Goal: Information Seeking & Learning: Learn about a topic

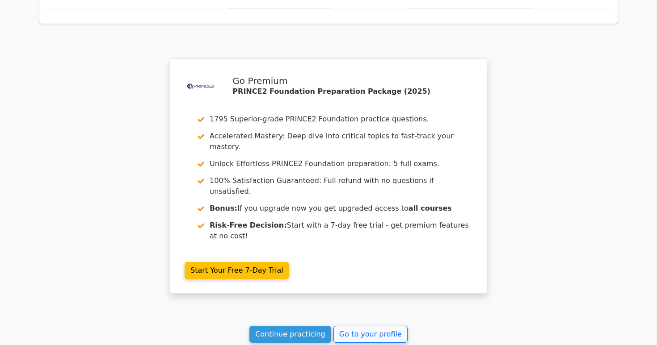
scroll to position [776, 0]
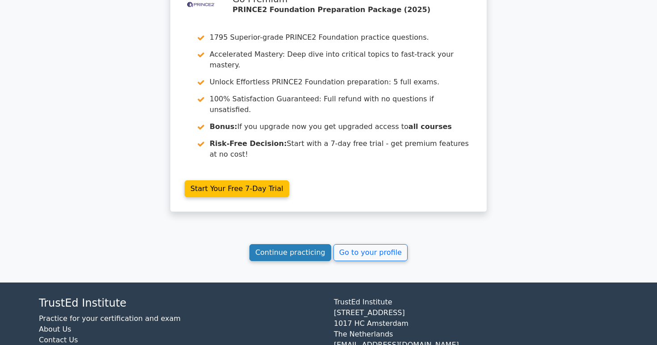
click at [305, 244] on link "Continue practicing" at bounding box center [290, 252] width 82 height 17
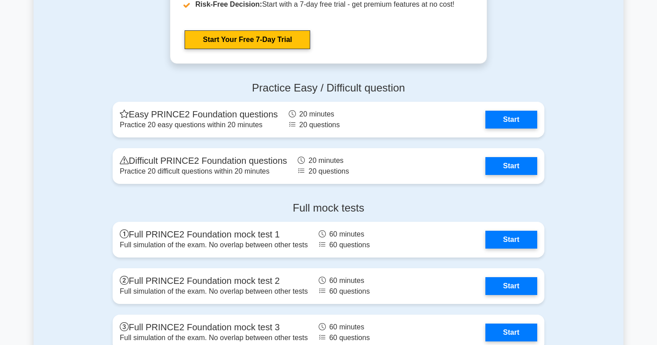
scroll to position [1427, 0]
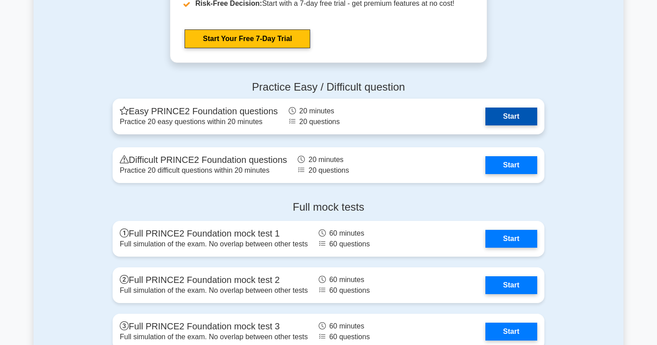
click at [494, 116] on link "Start" at bounding box center [511, 117] width 52 height 18
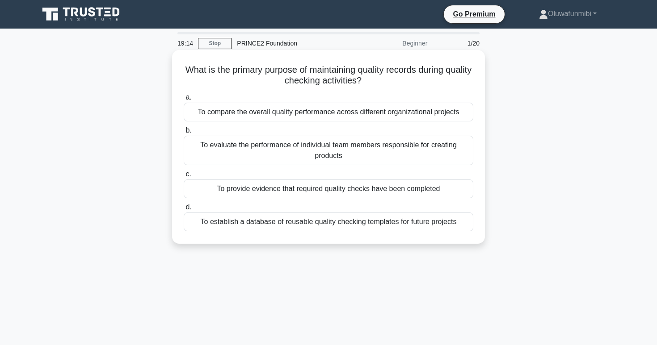
click at [274, 196] on div "To provide evidence that required quality checks have been completed" at bounding box center [329, 189] width 290 height 19
click at [184, 177] on input "c. To provide evidence that required quality checks have been completed" at bounding box center [184, 175] width 0 height 6
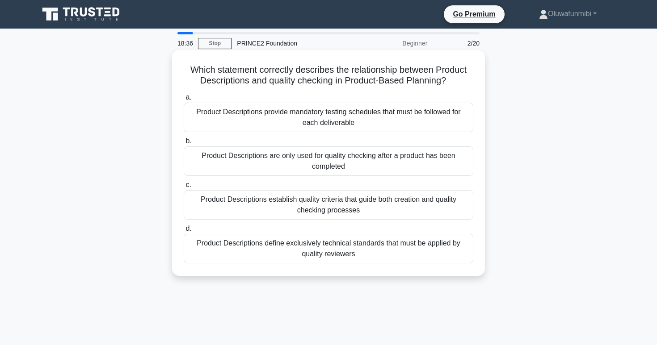
click at [267, 252] on div "Product Descriptions define exclusively technical standards that must be applie…" at bounding box center [329, 248] width 290 height 29
click at [184, 232] on input "d. Product Descriptions define exclusively technical standards that must be app…" at bounding box center [184, 229] width 0 height 6
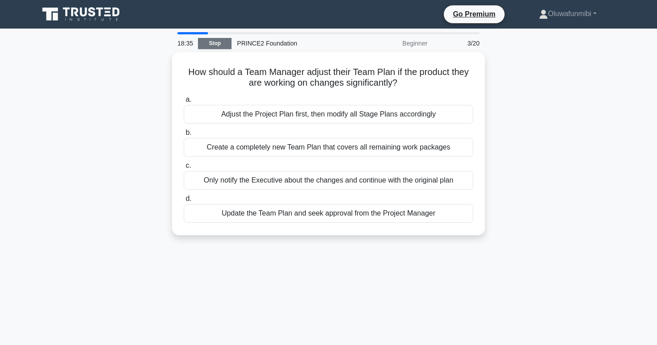
click at [218, 46] on link "Stop" at bounding box center [215, 43] width 34 height 11
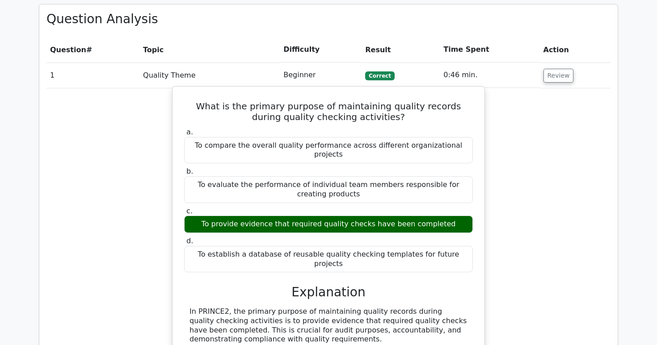
scroll to position [664, 0]
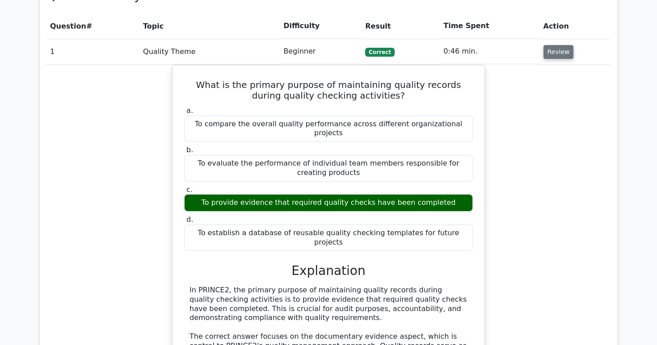
click at [561, 45] on button "Review" at bounding box center [558, 52] width 30 height 14
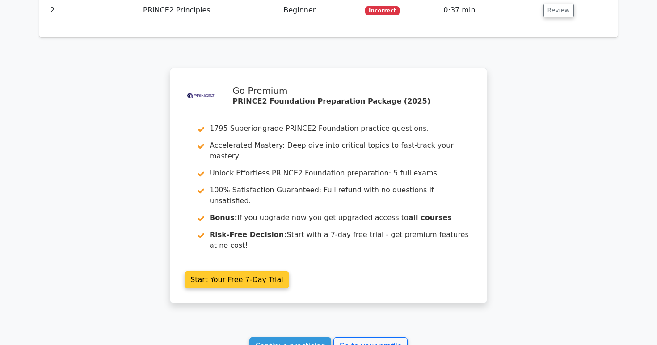
scroll to position [663, 0]
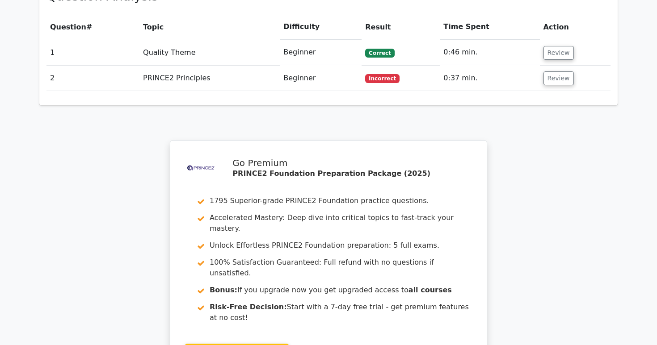
click at [570, 66] on td "Review" at bounding box center [575, 78] width 71 height 25
click at [556, 72] on button "Review" at bounding box center [558, 79] width 30 height 14
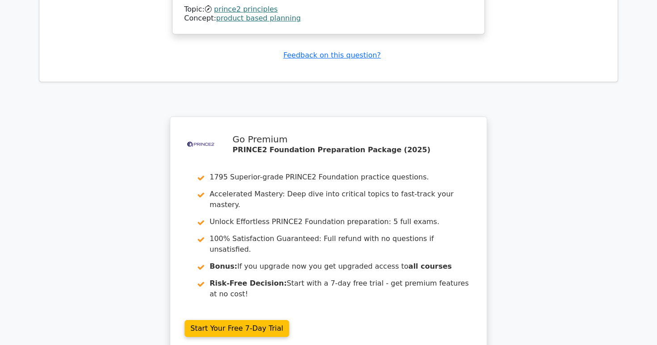
scroll to position [1348, 0]
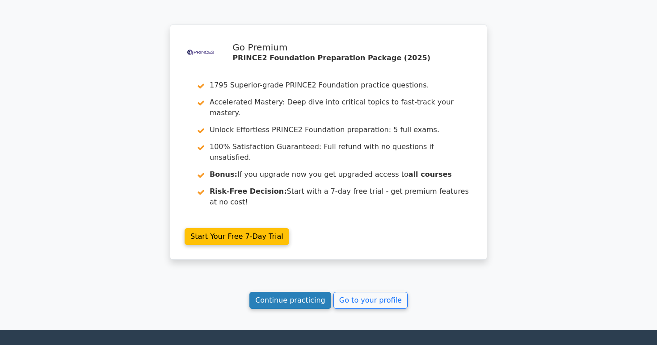
click at [284, 292] on link "Continue practicing" at bounding box center [290, 300] width 82 height 17
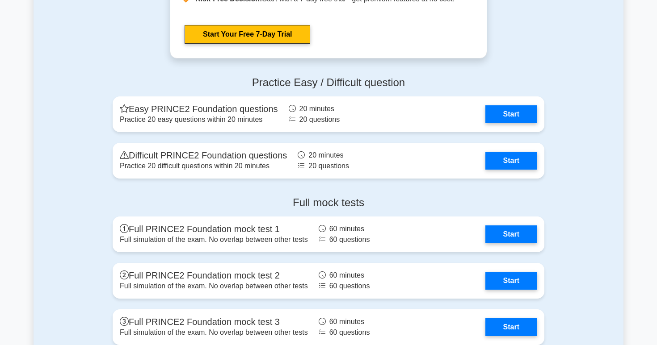
scroll to position [1458, 0]
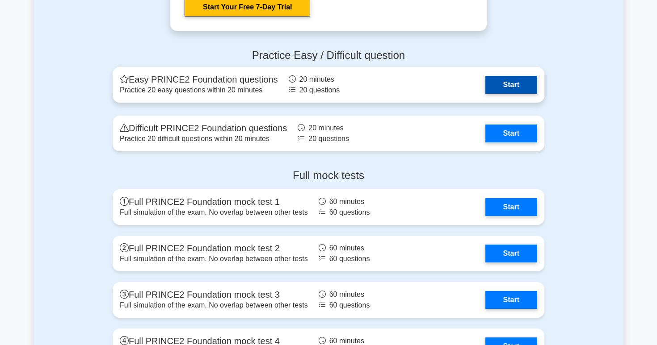
click at [510, 80] on link "Start" at bounding box center [511, 85] width 52 height 18
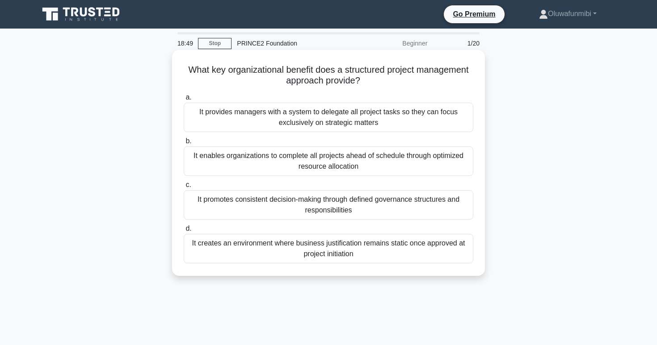
click at [270, 203] on div "It promotes consistent decision-making through defined governance structures an…" at bounding box center [329, 204] width 290 height 29
click at [184, 188] on input "c. It promotes consistent decision-making through defined governance structures…" at bounding box center [184, 185] width 0 height 6
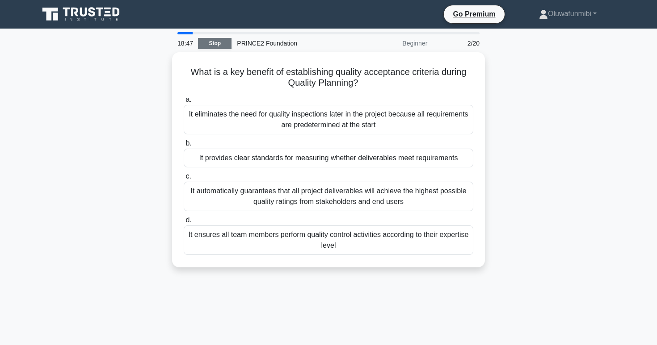
click at [220, 42] on link "Stop" at bounding box center [215, 43] width 34 height 11
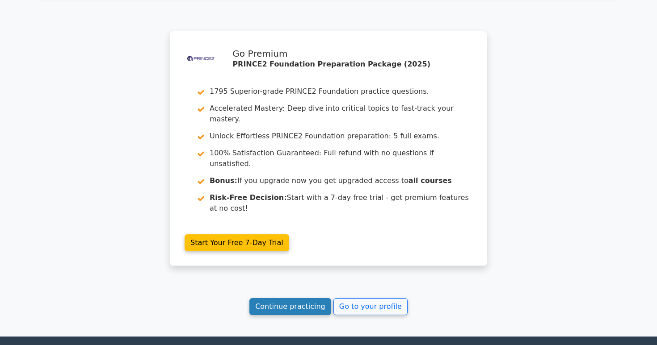
scroll to position [1265, 0]
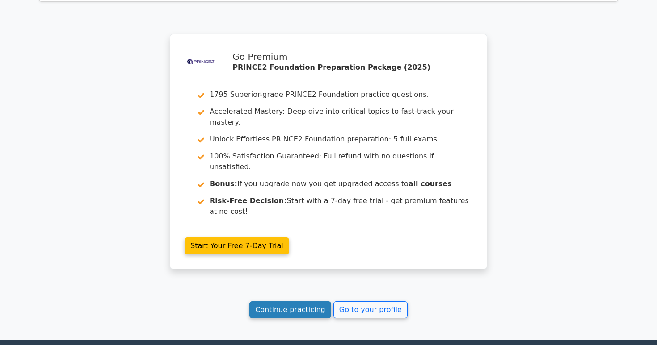
click at [286, 302] on link "Continue practicing" at bounding box center [290, 310] width 82 height 17
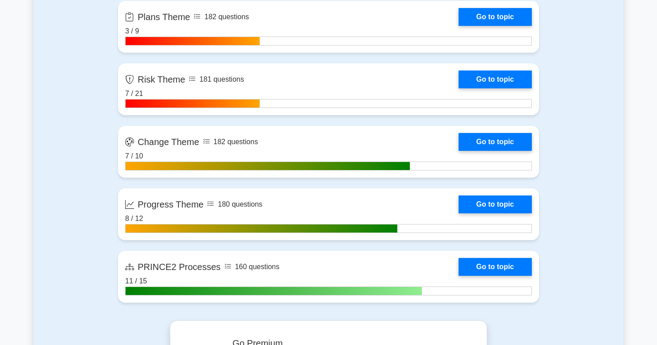
scroll to position [963, 0]
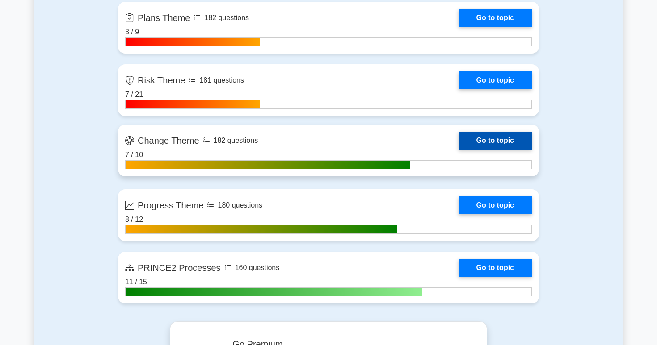
click at [481, 139] on link "Go to topic" at bounding box center [495, 141] width 73 height 18
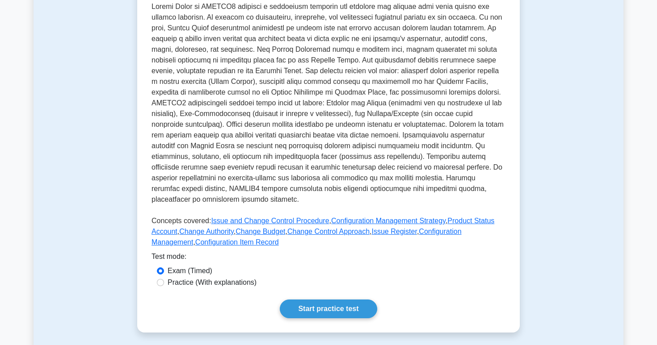
scroll to position [209, 0]
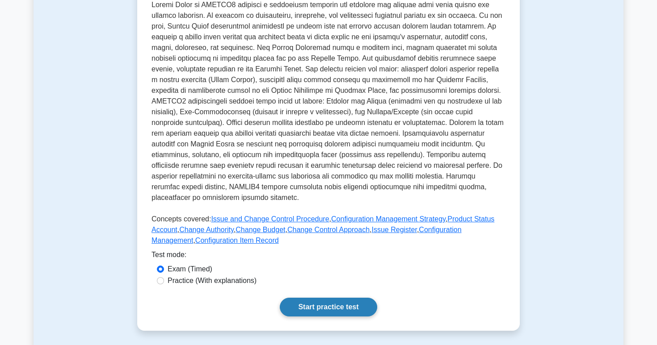
click at [310, 298] on link "Start practice test" at bounding box center [328, 307] width 97 height 19
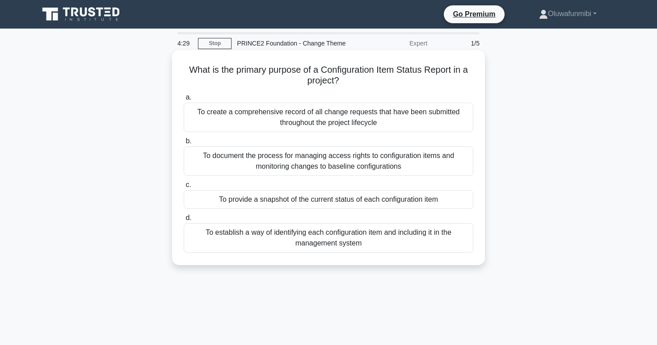
click at [314, 118] on div "To create a comprehensive record of all change requests that have been submitte…" at bounding box center [329, 117] width 290 height 29
click at [184, 101] on input "a. To create a comprehensive record of all change requests that have been submi…" at bounding box center [184, 98] width 0 height 6
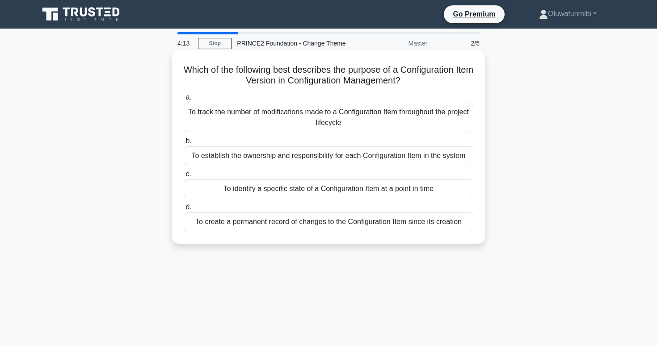
click at [290, 193] on div "To identify a specific state of a Configuration Item at a point in time" at bounding box center [329, 189] width 290 height 19
click at [184, 177] on input "c. To identify a specific state of a Configuration Item at a point in time" at bounding box center [184, 175] width 0 height 6
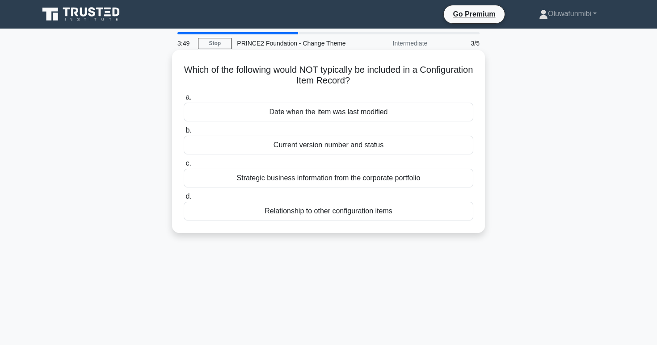
click at [311, 181] on div "Strategic business information from the corporate portfolio" at bounding box center [329, 178] width 290 height 19
click at [184, 167] on input "c. Strategic business information from the corporate portfolio" at bounding box center [184, 164] width 0 height 6
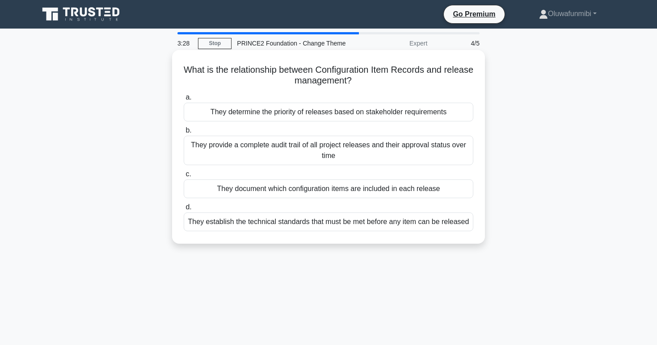
click at [323, 156] on div "They provide a complete audit trail of all project releases and their approval …" at bounding box center [329, 150] width 290 height 29
click at [184, 134] on input "b. They provide a complete audit trail of all project releases and their approv…" at bounding box center [184, 131] width 0 height 6
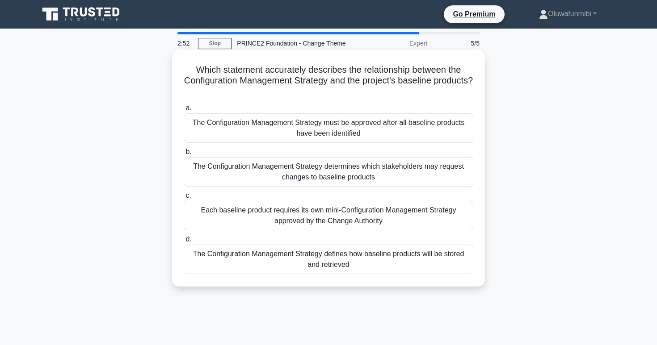
click at [330, 142] on div "The Configuration Management Strategy must be approved after all baseline produ…" at bounding box center [329, 128] width 290 height 29
click at [184, 111] on input "a. The Configuration Management Strategy must be approved after all baseline pr…" at bounding box center [184, 108] width 0 height 6
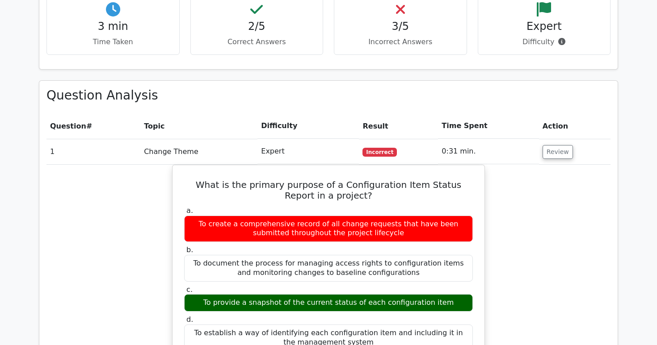
scroll to position [569, 0]
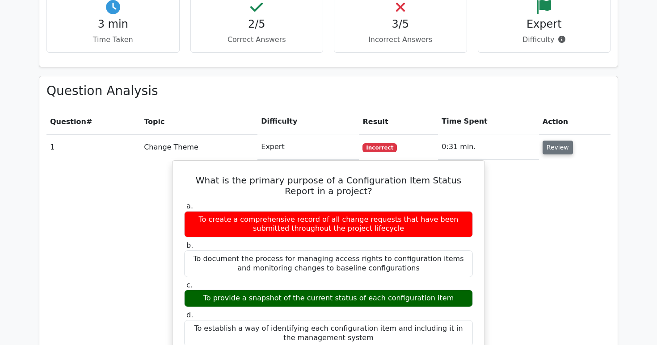
click at [559, 141] on button "Review" at bounding box center [558, 148] width 30 height 14
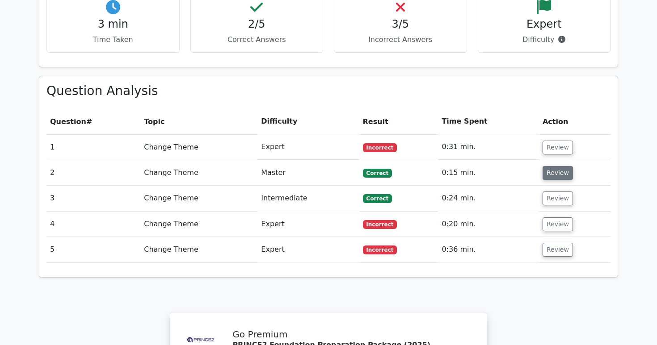
click at [552, 166] on button "Review" at bounding box center [558, 173] width 30 height 14
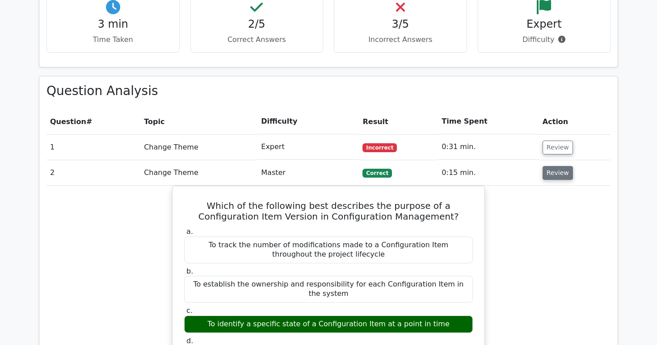
click at [552, 166] on button "Review" at bounding box center [558, 173] width 30 height 14
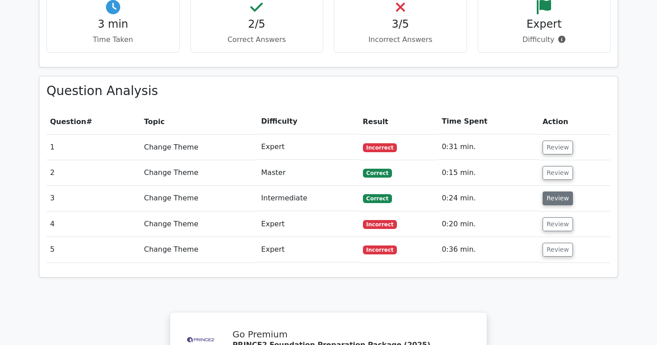
click at [553, 192] on button "Review" at bounding box center [558, 199] width 30 height 14
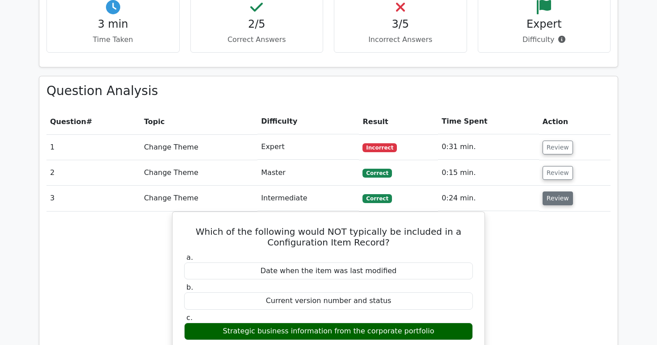
click at [553, 192] on button "Review" at bounding box center [558, 199] width 30 height 14
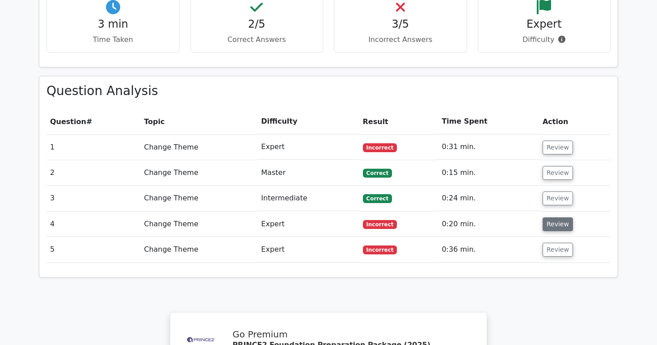
click at [552, 218] on button "Review" at bounding box center [558, 225] width 30 height 14
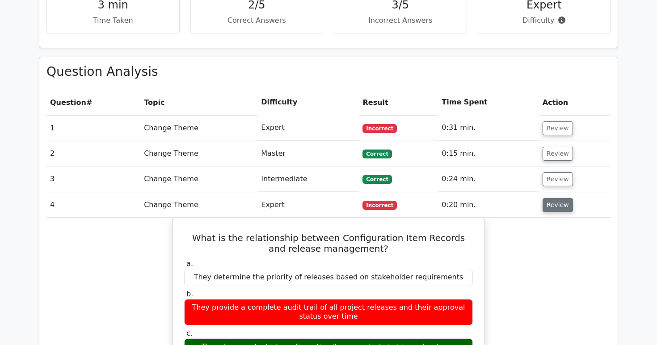
scroll to position [590, 0]
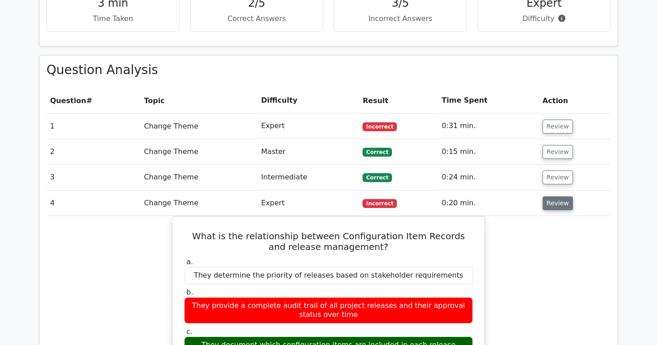
click at [557, 197] on button "Review" at bounding box center [558, 204] width 30 height 14
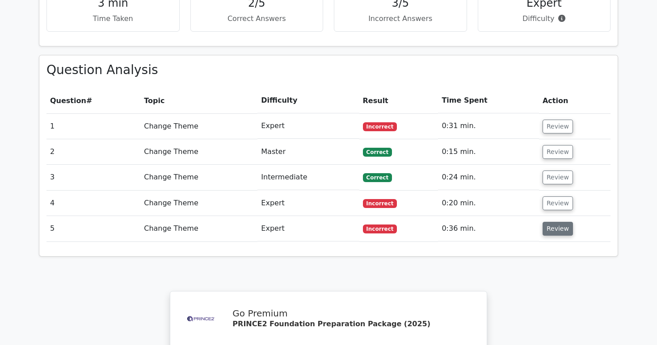
click at [551, 222] on button "Review" at bounding box center [558, 229] width 30 height 14
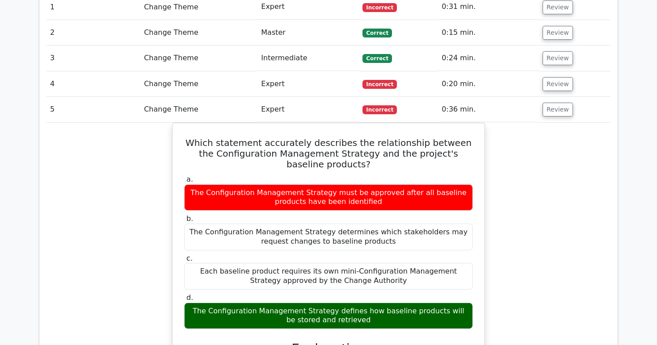
scroll to position [709, 0]
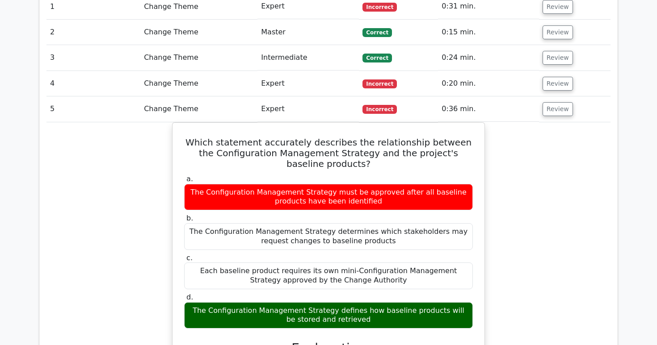
click at [549, 97] on td "Review" at bounding box center [575, 109] width 72 height 25
click at [547, 102] on button "Review" at bounding box center [558, 109] width 30 height 14
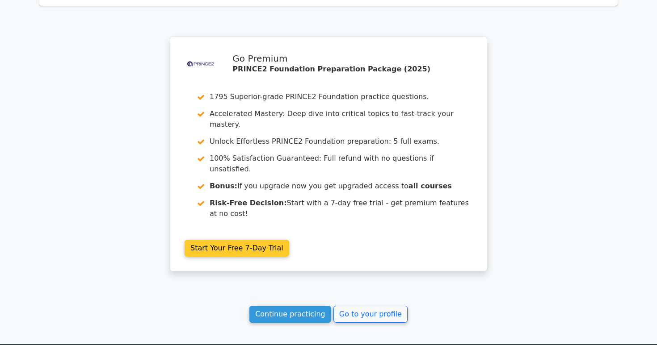
scroll to position [904, 0]
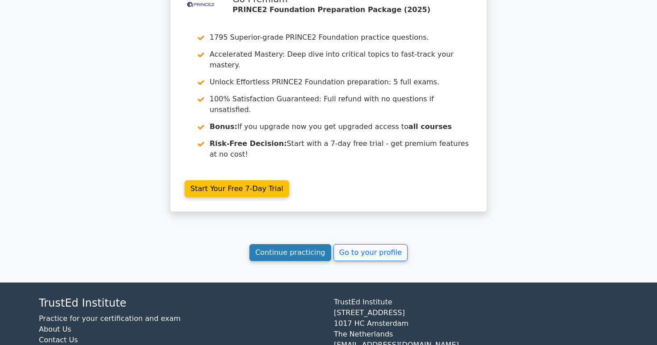
click at [283, 244] on link "Continue practicing" at bounding box center [290, 252] width 82 height 17
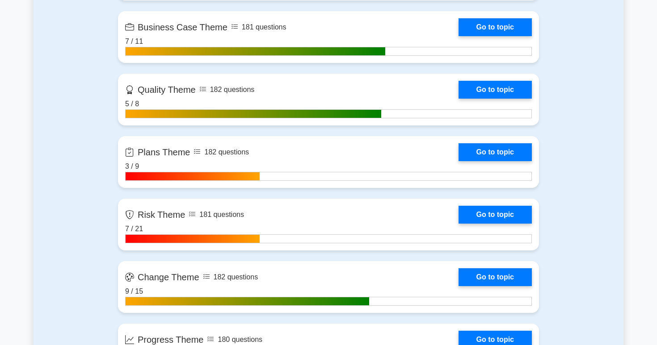
scroll to position [834, 0]
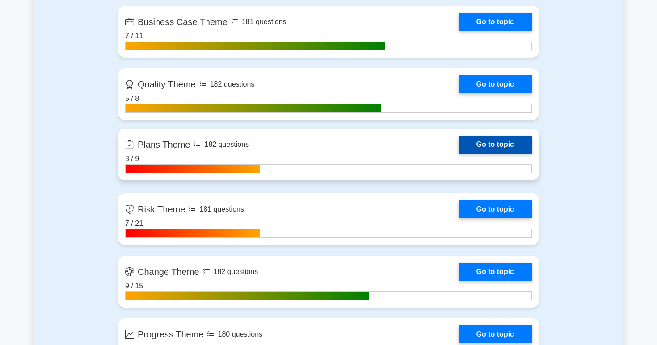
click at [477, 145] on link "Go to topic" at bounding box center [495, 145] width 73 height 18
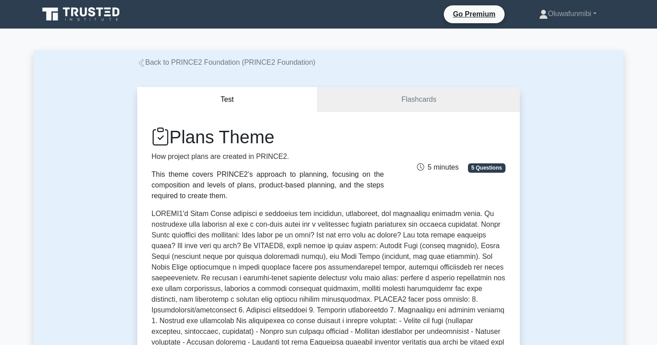
scroll to position [8, 0]
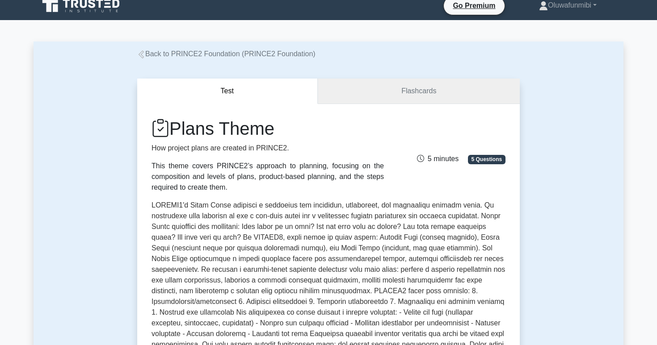
click at [427, 86] on link "Flashcards" at bounding box center [419, 91] width 202 height 25
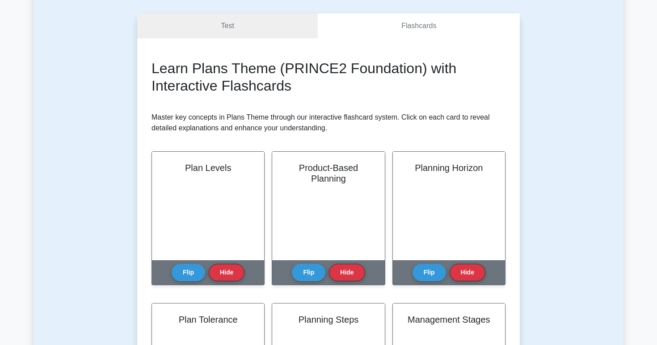
scroll to position [121, 0]
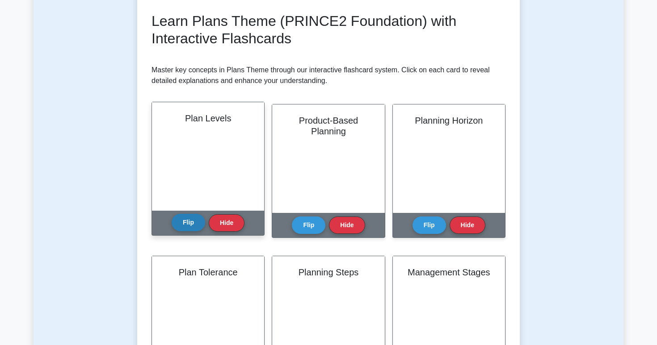
click at [193, 223] on button "Flip" at bounding box center [189, 222] width 34 height 17
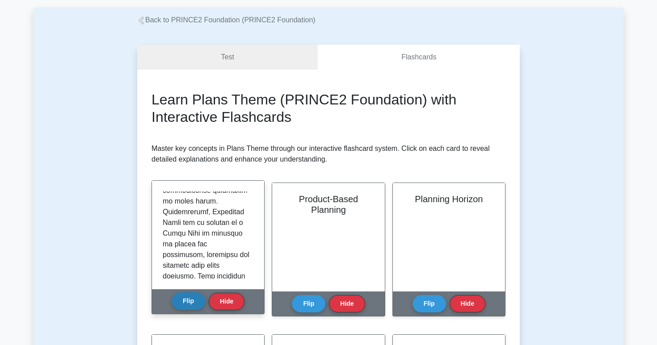
scroll to position [312, 0]
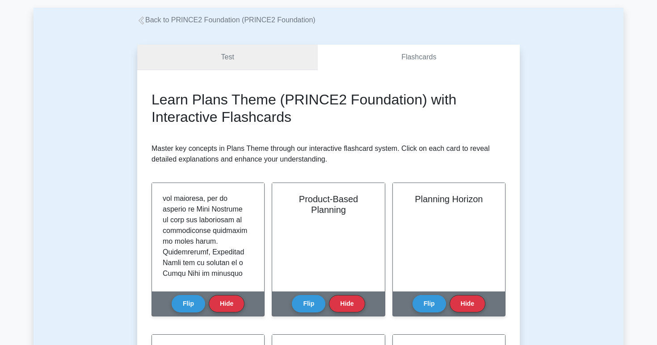
click at [270, 61] on link "Test" at bounding box center [227, 57] width 181 height 25
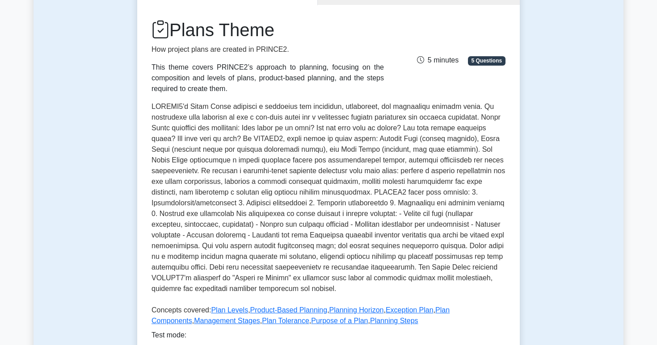
scroll to position [109, 0]
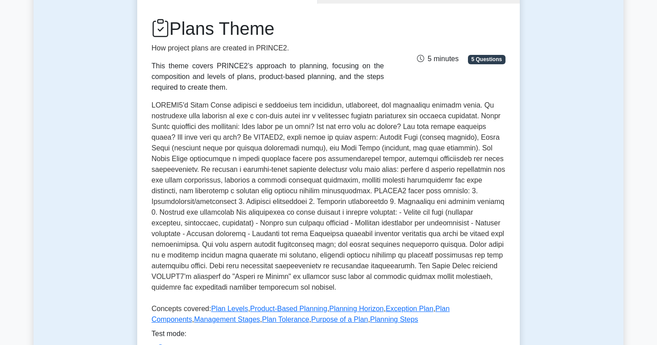
click at [473, 63] on span "5 Questions" at bounding box center [487, 59] width 38 height 9
click at [447, 59] on span "5 minutes" at bounding box center [438, 59] width 42 height 8
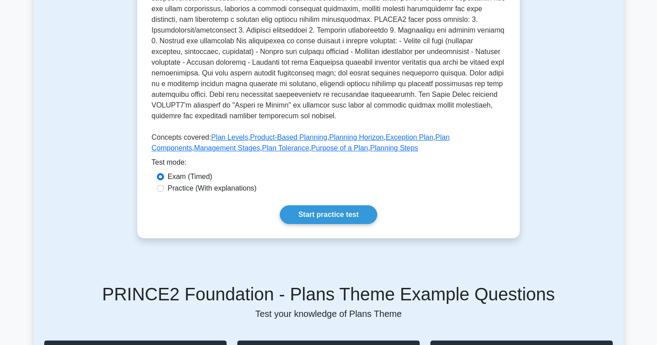
scroll to position [291, 0]
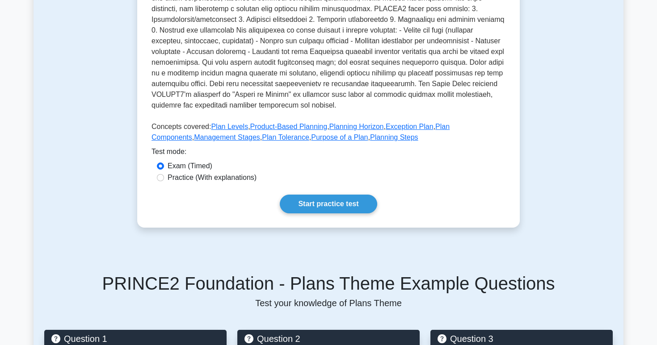
click at [239, 178] on label "Practice (With explanations)" at bounding box center [212, 178] width 89 height 11
click at [164, 178] on input "Practice (With explanations)" at bounding box center [160, 177] width 7 height 7
radio input "true"
click at [328, 204] on link "Start practice test" at bounding box center [328, 204] width 97 height 19
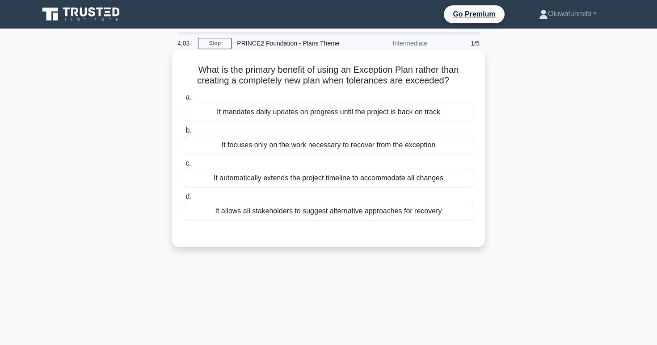
click at [333, 150] on div "It focuses only on the work necessary to recover from the exception" at bounding box center [329, 145] width 290 height 19
click at [184, 134] on input "b. It focuses only on the work necessary to recover from the exception" at bounding box center [184, 131] width 0 height 6
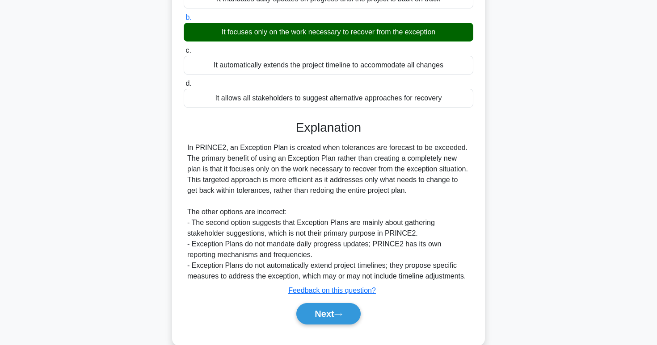
scroll to position [120, 0]
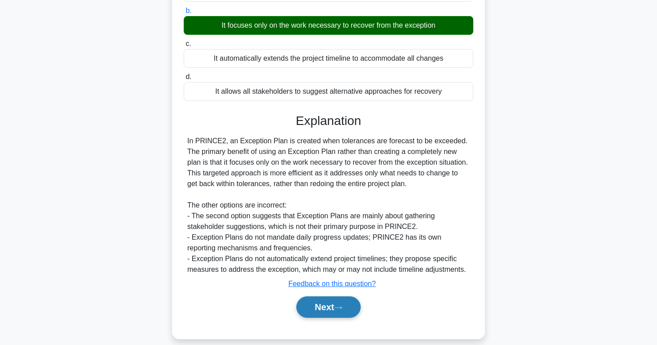
click at [326, 302] on button "Next" at bounding box center [328, 307] width 64 height 21
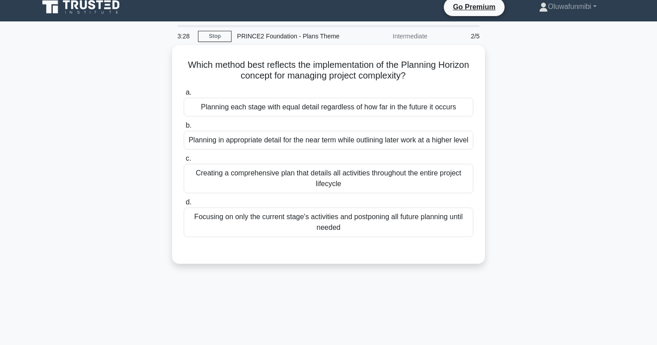
scroll to position [8, 0]
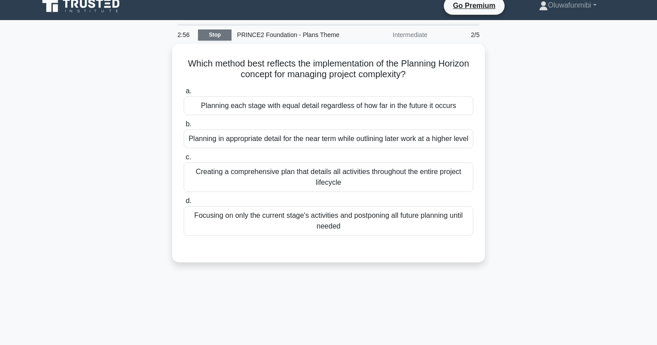
click at [229, 37] on link "Stop" at bounding box center [215, 34] width 34 height 11
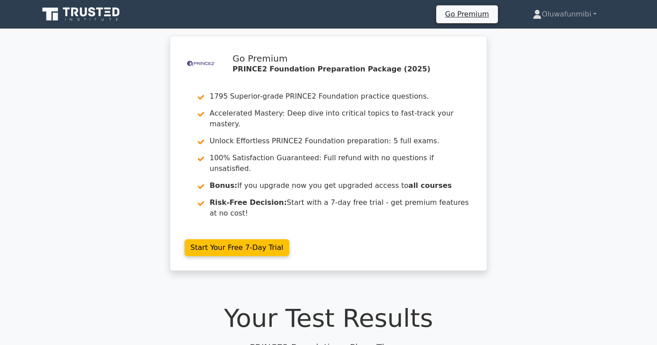
click at [559, 24] on div "Go Premium Oluwafunmibi Profile" at bounding box center [329, 14] width 590 height 21
click at [560, 17] on link "Oluwafunmibi" at bounding box center [564, 14] width 107 height 18
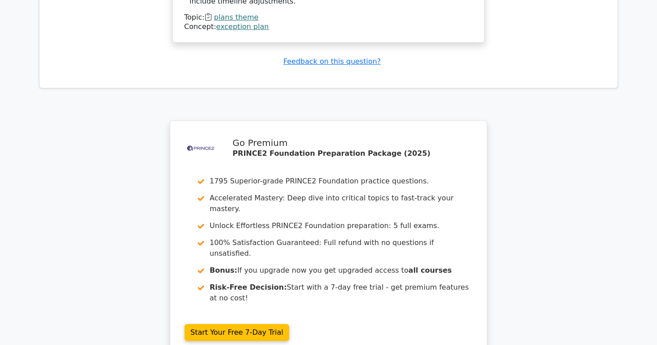
scroll to position [1202, 0]
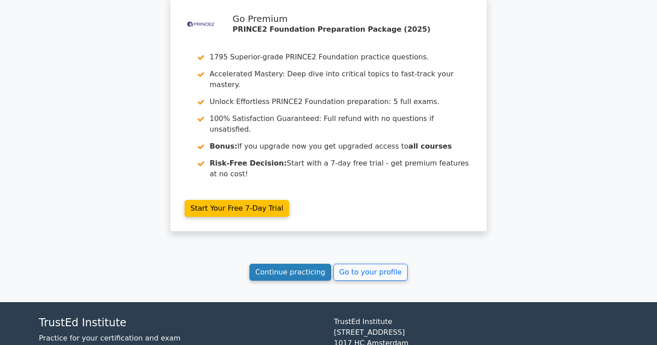
click at [291, 264] on link "Continue practicing" at bounding box center [290, 272] width 82 height 17
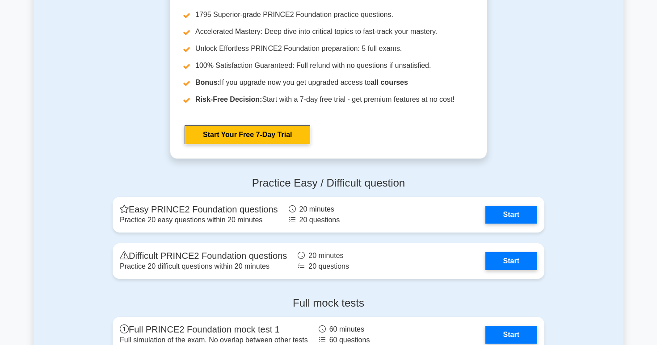
scroll to position [1389, 0]
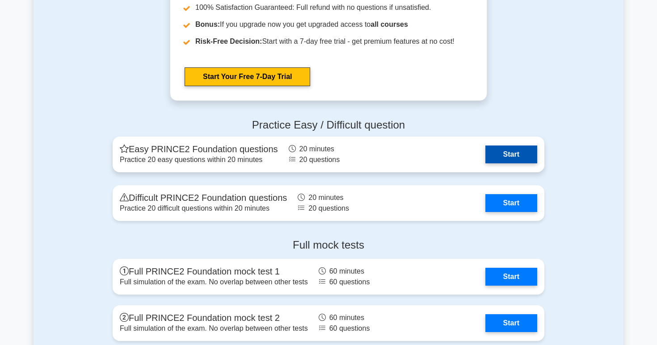
click at [501, 152] on link "Start" at bounding box center [511, 155] width 52 height 18
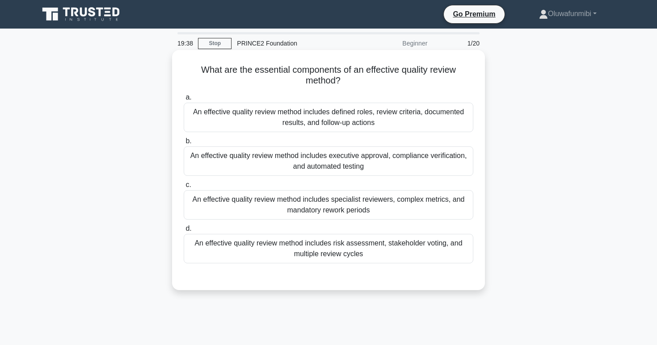
click at [298, 121] on div "An effective quality review method includes defined roles, review criteria, doc…" at bounding box center [329, 117] width 290 height 29
click at [184, 101] on input "a. An effective quality review method includes defined roles, review criteria, …" at bounding box center [184, 98] width 0 height 6
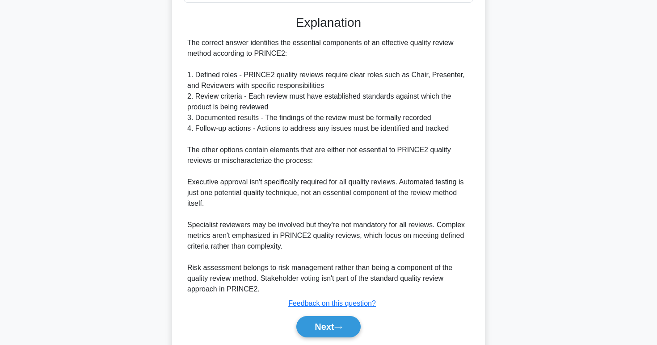
scroll to position [291, 0]
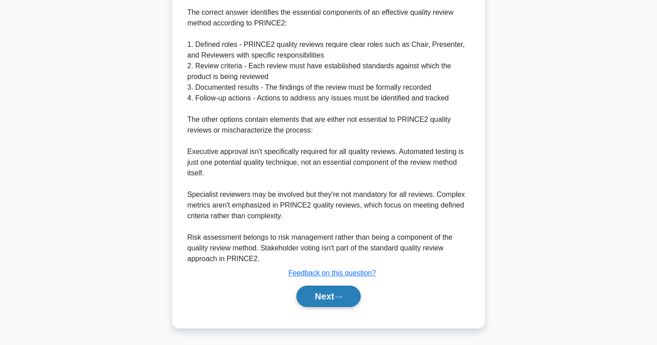
click at [323, 299] on button "Next" at bounding box center [328, 296] width 64 height 21
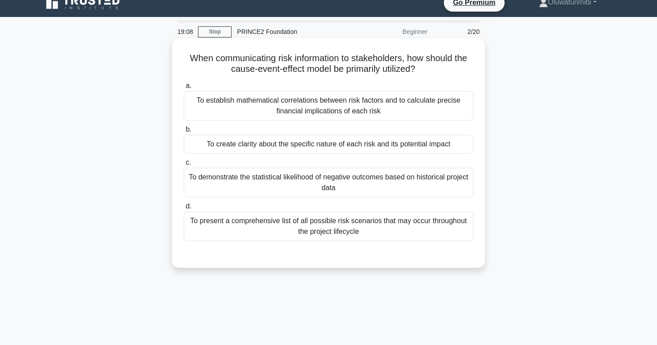
scroll to position [16, 0]
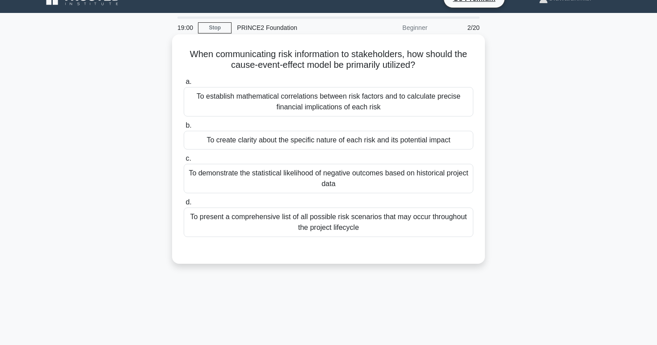
click at [297, 143] on div "To create clarity about the specific nature of each risk and its potential impa…" at bounding box center [329, 140] width 290 height 19
click at [184, 129] on input "b. To create clarity about the specific nature of each risk and its potential i…" at bounding box center [184, 126] width 0 height 6
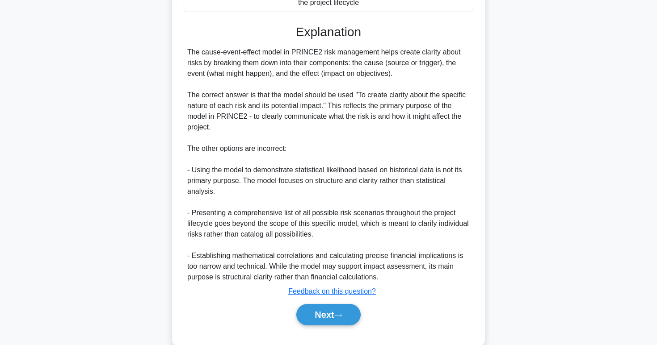
scroll to position [247, 0]
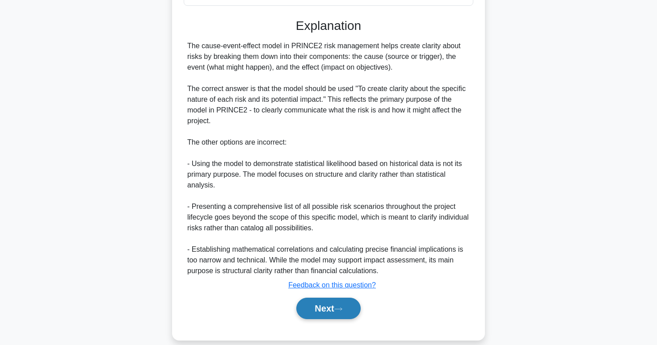
click at [318, 300] on button "Next" at bounding box center [328, 308] width 64 height 21
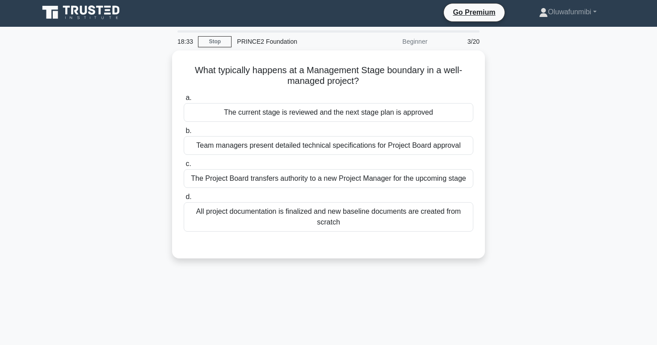
scroll to position [0, 0]
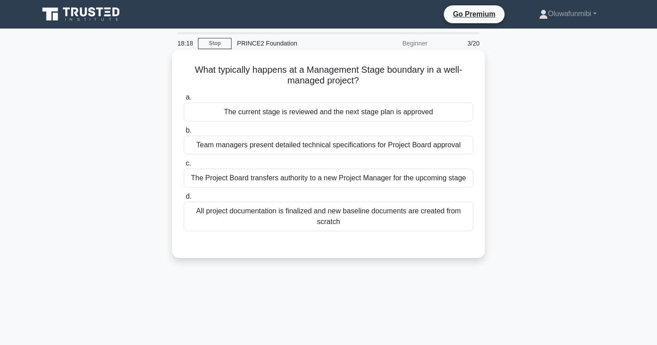
click at [282, 116] on div "The current stage is reviewed and the next stage plan is approved" at bounding box center [329, 112] width 290 height 19
click at [184, 101] on input "a. The current stage is reviewed and the next stage plan is approved" at bounding box center [184, 98] width 0 height 6
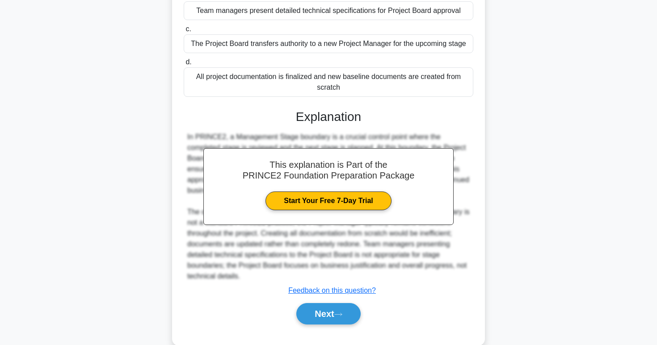
scroll to position [152, 0]
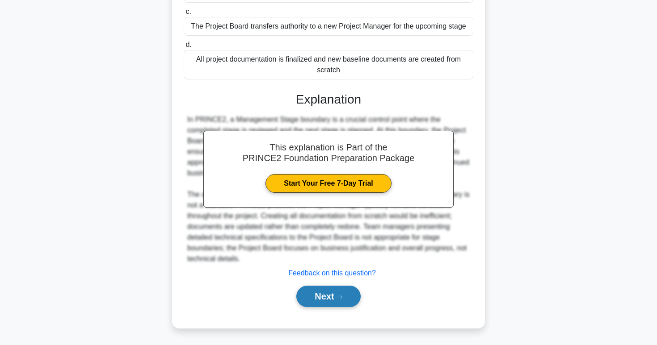
click at [324, 290] on button "Next" at bounding box center [328, 296] width 64 height 21
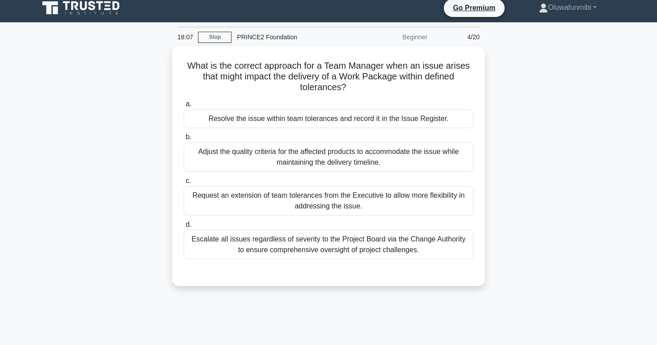
scroll to position [0, 0]
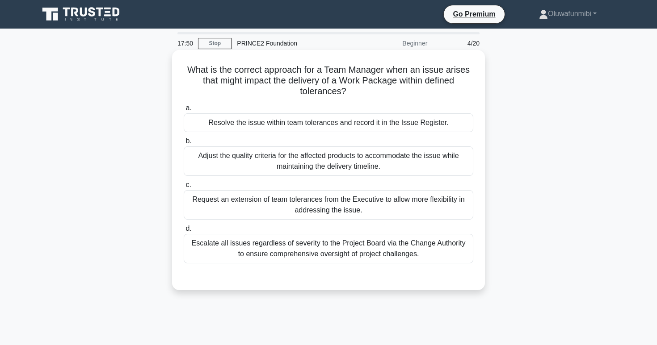
click at [305, 119] on div "Resolve the issue within team tolerances and record it in the Issue Register." at bounding box center [329, 123] width 290 height 19
click at [184, 111] on input "a. Resolve the issue within team tolerances and record it in the Issue Register." at bounding box center [184, 108] width 0 height 6
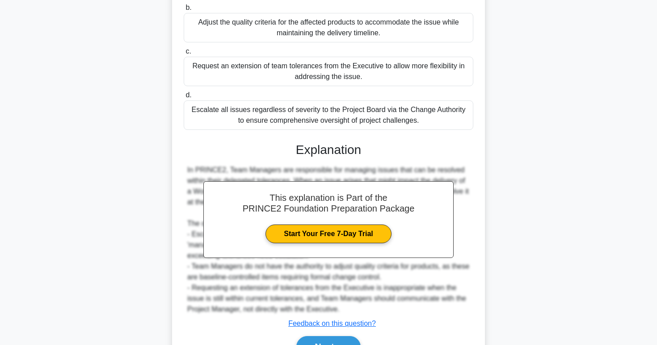
scroll to position [184, 0]
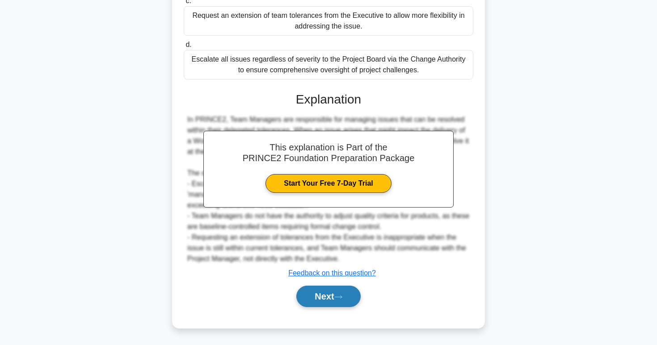
click at [312, 293] on button "Next" at bounding box center [328, 296] width 64 height 21
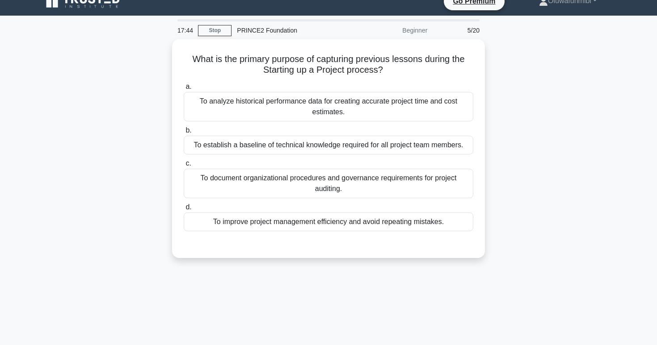
scroll to position [0, 0]
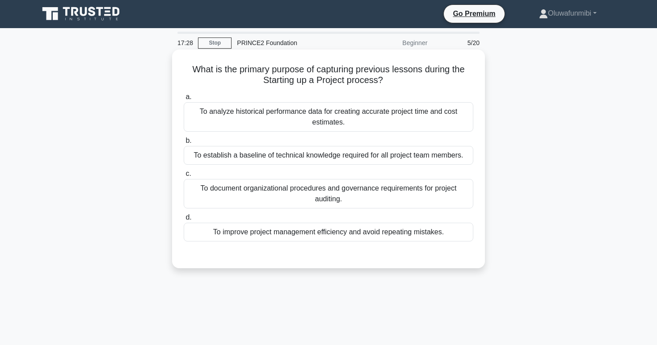
click at [306, 231] on div "To improve project management efficiency and avoid repeating mistakes." at bounding box center [329, 232] width 290 height 19
click at [184, 221] on input "d. To improve project management efficiency and avoid repeating mistakes." at bounding box center [184, 218] width 0 height 6
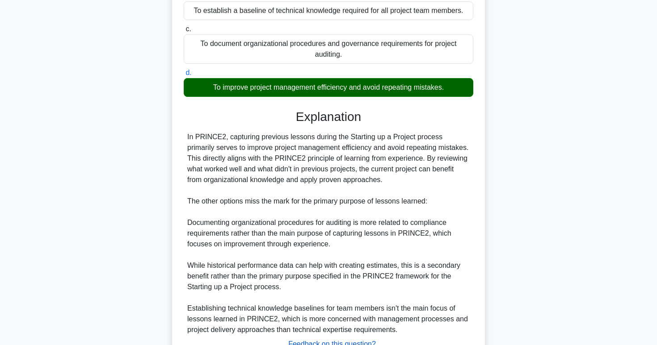
scroll to position [216, 0]
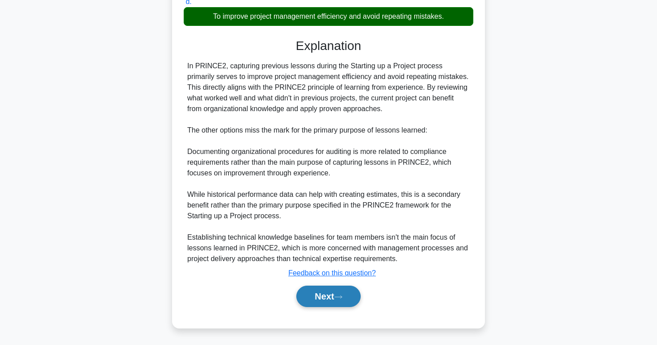
click at [325, 298] on button "Next" at bounding box center [328, 296] width 64 height 21
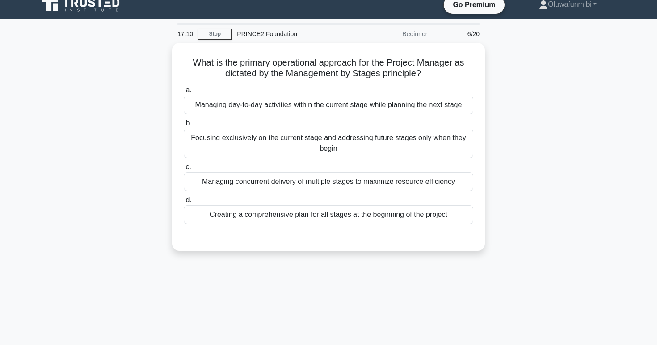
scroll to position [0, 0]
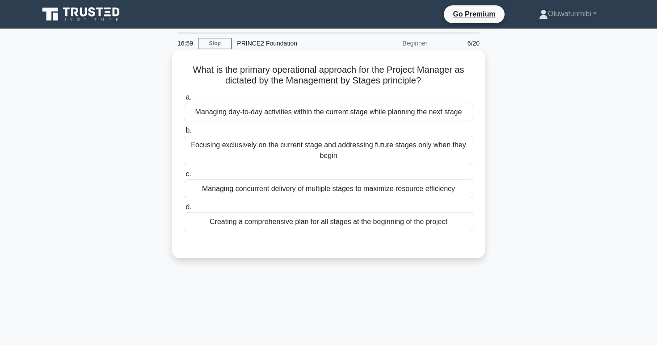
click at [374, 115] on div "Managing day-to-day activities within the current stage while planning the next…" at bounding box center [329, 112] width 290 height 19
click at [184, 101] on input "a. Managing day-to-day activities within the current stage while planning the n…" at bounding box center [184, 98] width 0 height 6
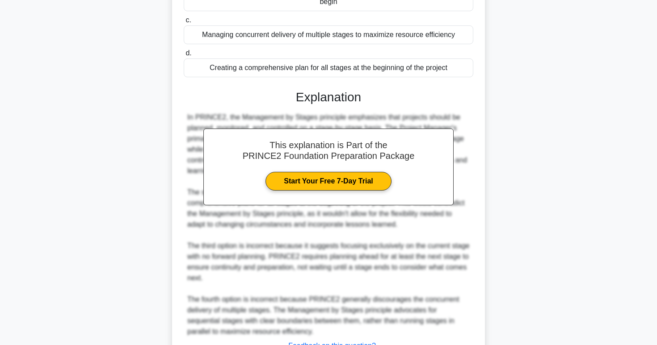
scroll to position [227, 0]
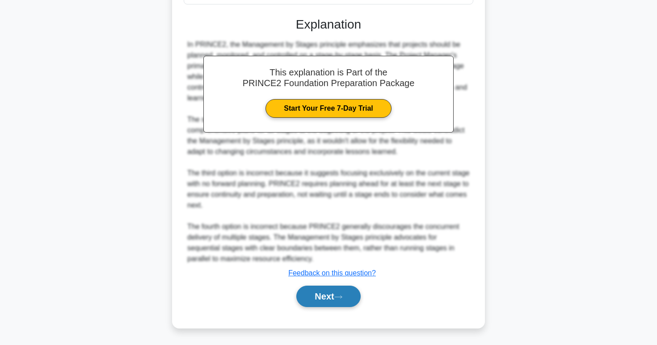
click at [341, 289] on button "Next" at bounding box center [328, 296] width 64 height 21
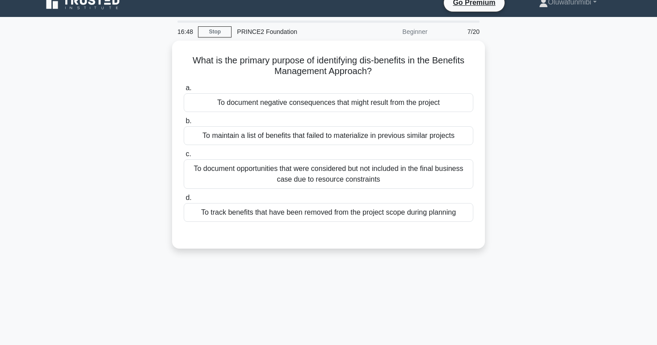
scroll to position [0, 0]
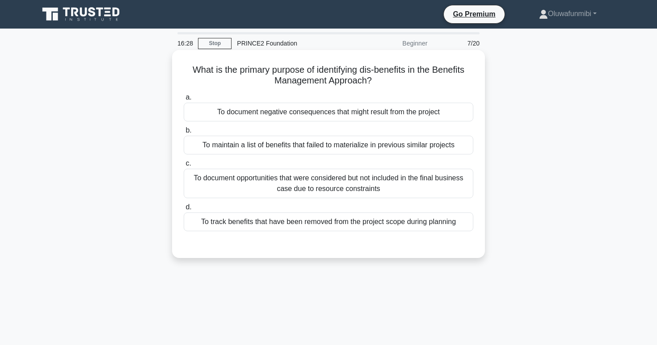
click at [348, 144] on div "To maintain a list of benefits that failed to materialize in previous similar p…" at bounding box center [329, 145] width 290 height 19
click at [184, 134] on input "b. To maintain a list of benefits that failed to materialize in previous simila…" at bounding box center [184, 131] width 0 height 6
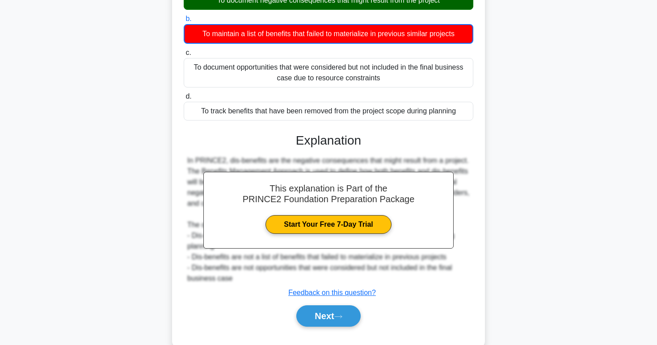
scroll to position [137, 0]
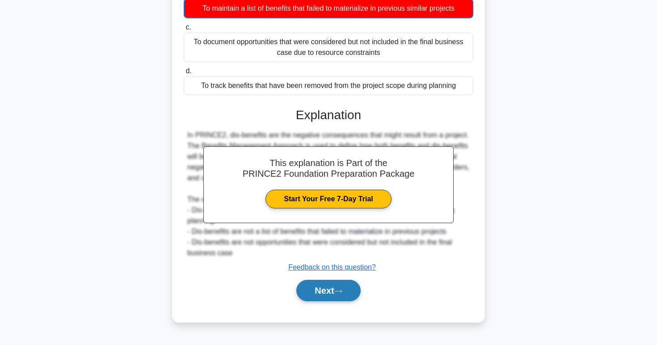
click at [320, 288] on button "Next" at bounding box center [328, 290] width 64 height 21
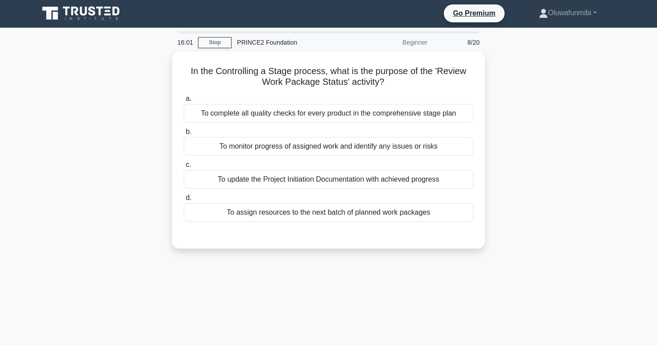
scroll to position [0, 0]
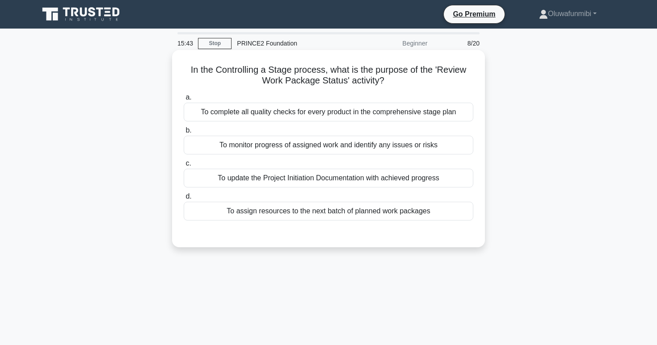
click at [409, 152] on div "To monitor progress of assigned work and identify any issues or risks" at bounding box center [329, 145] width 290 height 19
click at [184, 134] on input "b. To monitor progress of assigned work and identify any issues or risks" at bounding box center [184, 131] width 0 height 6
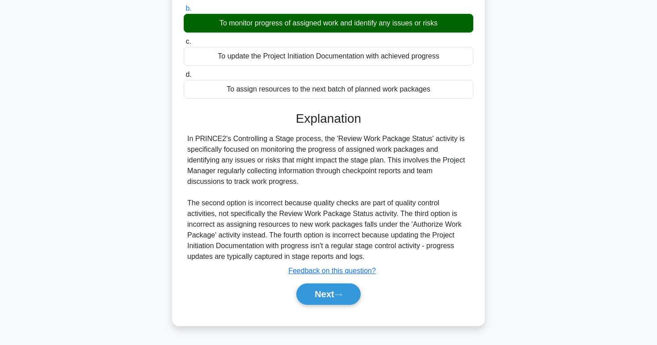
scroll to position [128, 0]
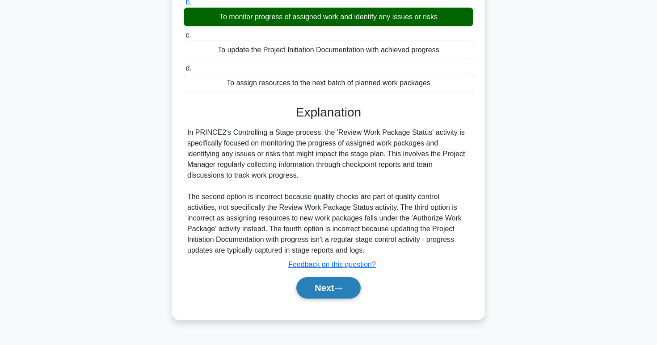
click at [341, 280] on button "Next" at bounding box center [328, 288] width 64 height 21
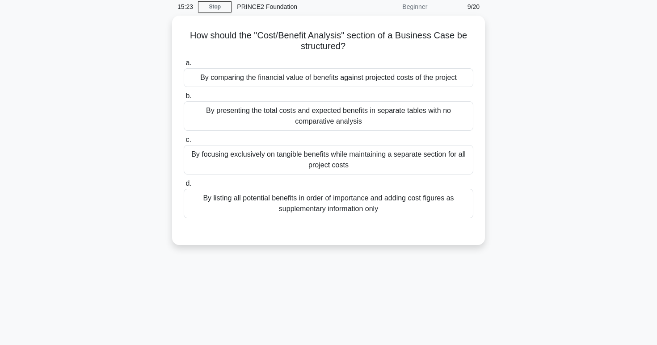
scroll to position [0, 0]
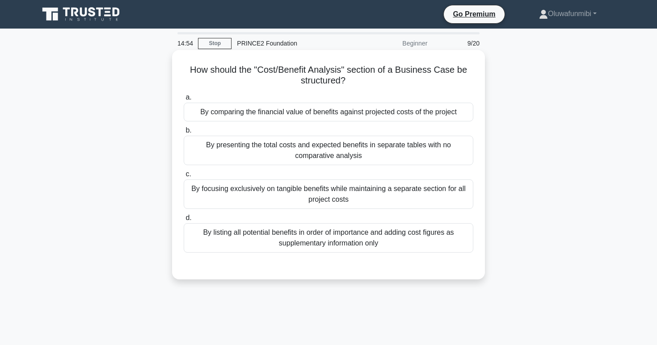
click at [355, 197] on div "By focusing exclusively on tangible benefits while maintaining a separate secti…" at bounding box center [329, 194] width 290 height 29
click at [184, 177] on input "c. By focusing exclusively on tangible benefits while maintaining a separate se…" at bounding box center [184, 175] width 0 height 6
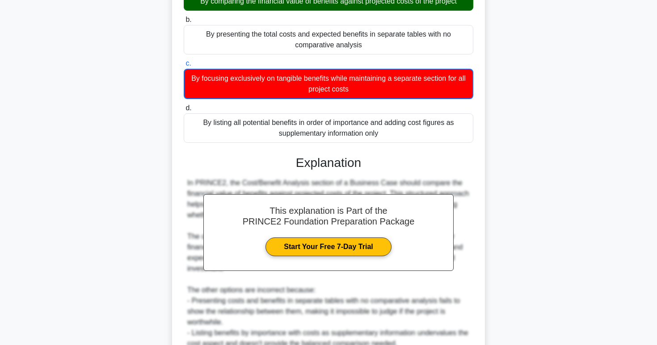
scroll to position [217, 0]
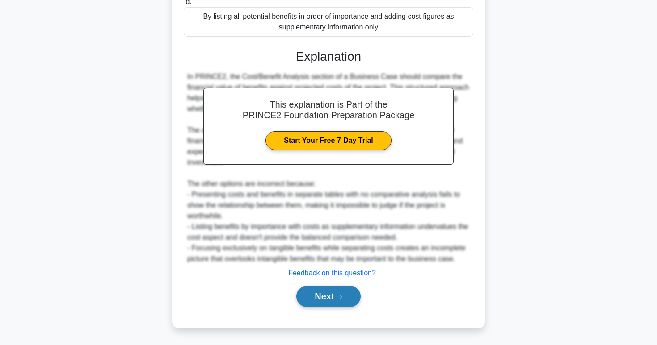
click at [323, 304] on button "Next" at bounding box center [328, 296] width 64 height 21
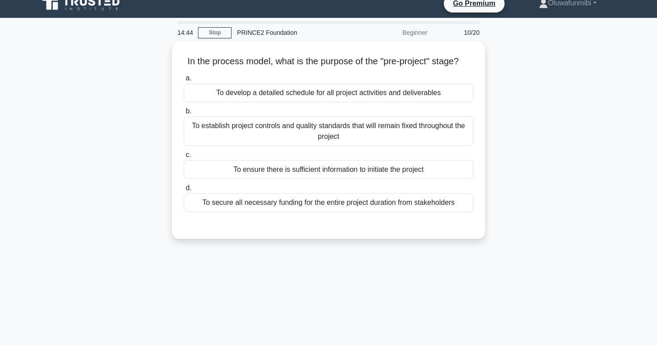
scroll to position [0, 0]
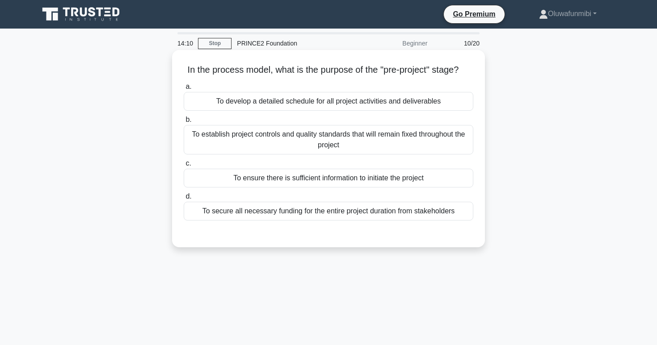
click at [389, 140] on div "To establish project controls and quality standards that will remain fixed thro…" at bounding box center [329, 139] width 290 height 29
click at [184, 123] on input "b. To establish project controls and quality standards that will remain fixed t…" at bounding box center [184, 120] width 0 height 6
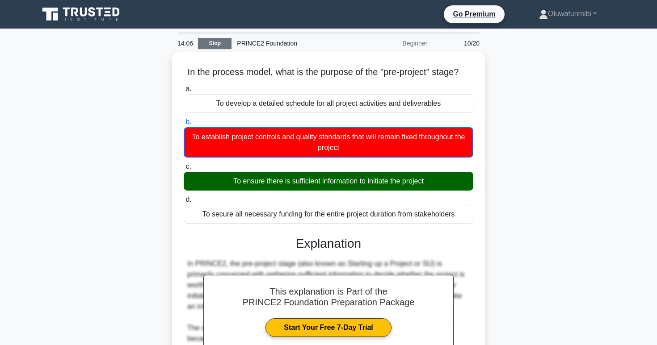
click at [226, 45] on link "Stop" at bounding box center [215, 43] width 34 height 11
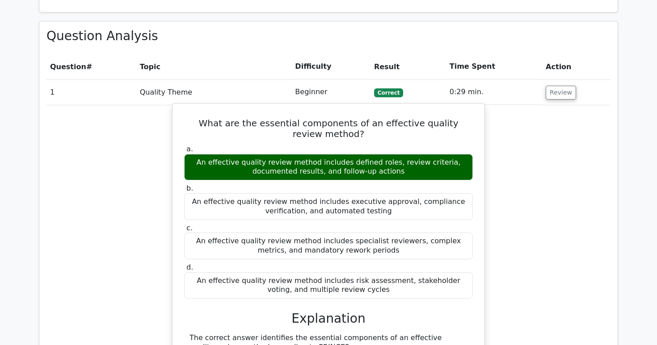
scroll to position [648, 0]
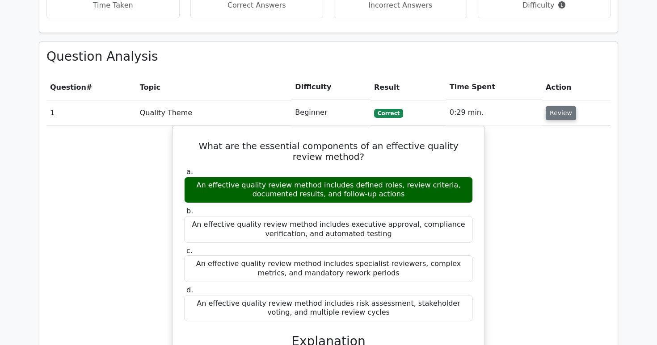
click at [551, 106] on button "Review" at bounding box center [561, 113] width 30 height 14
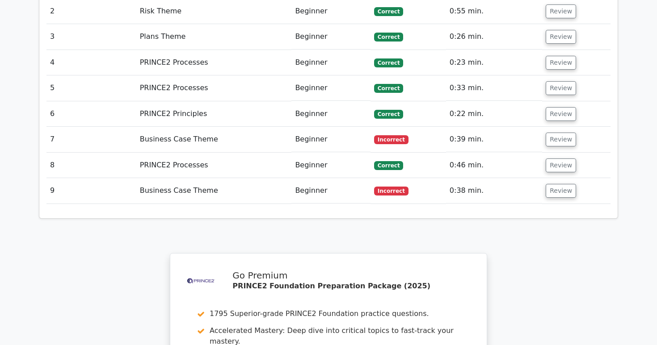
scroll to position [805, 0]
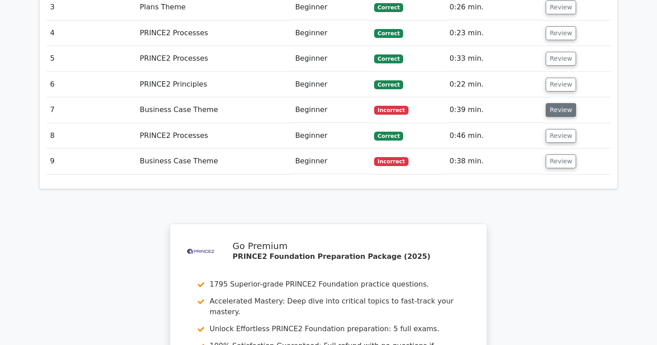
click at [561, 103] on button "Review" at bounding box center [561, 110] width 30 height 14
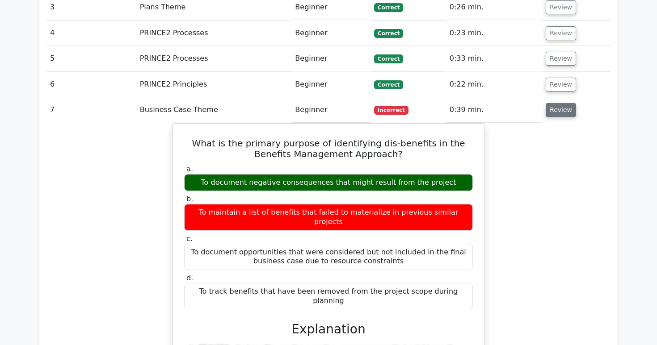
click at [561, 103] on button "Review" at bounding box center [561, 110] width 30 height 14
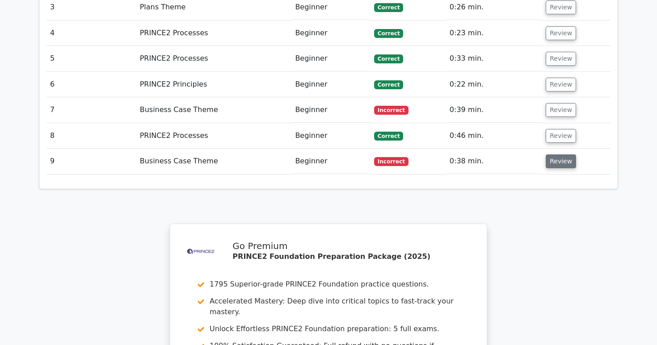
click at [556, 155] on button "Review" at bounding box center [561, 162] width 30 height 14
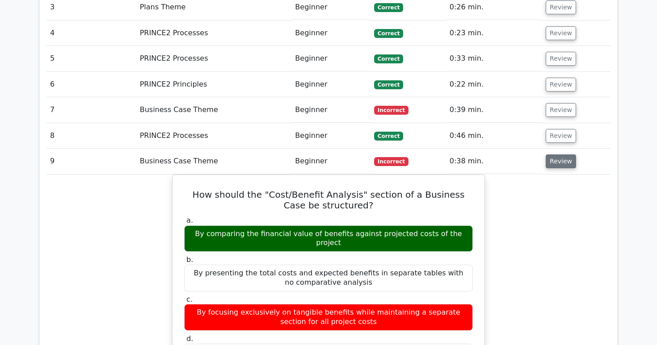
click at [556, 155] on button "Review" at bounding box center [561, 162] width 30 height 14
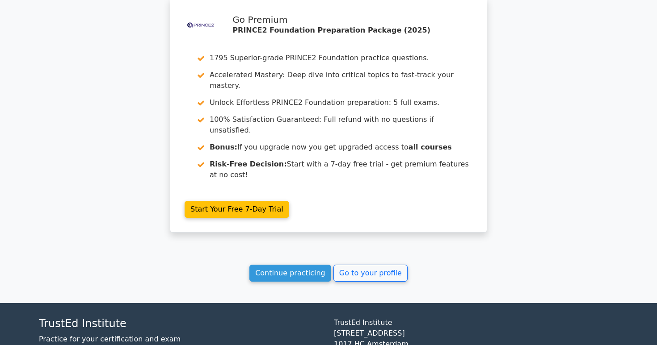
scroll to position [1032, 0]
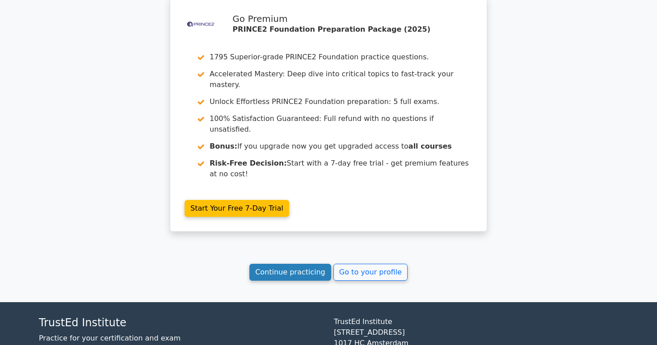
click at [310, 264] on link "Continue practicing" at bounding box center [290, 272] width 82 height 17
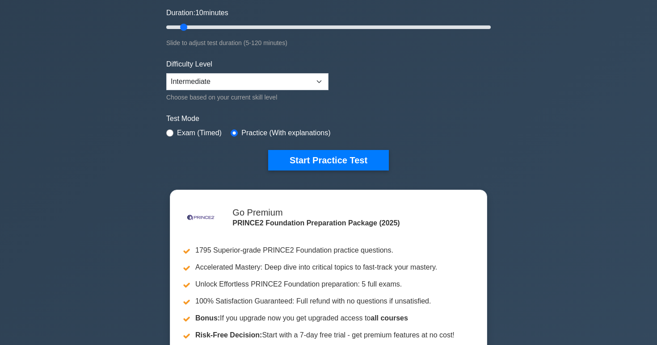
scroll to position [160, 0]
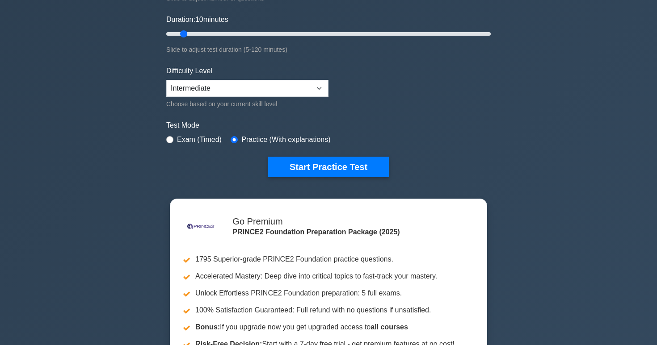
click at [200, 140] on label "Exam (Timed)" at bounding box center [199, 140] width 45 height 11
click at [171, 138] on input "radio" at bounding box center [169, 139] width 7 height 7
radio input "true"
drag, startPoint x: 171, startPoint y: 138, endPoint x: 168, endPoint y: 130, distance: 8.8
click at [170, 137] on input "radio" at bounding box center [169, 139] width 7 height 7
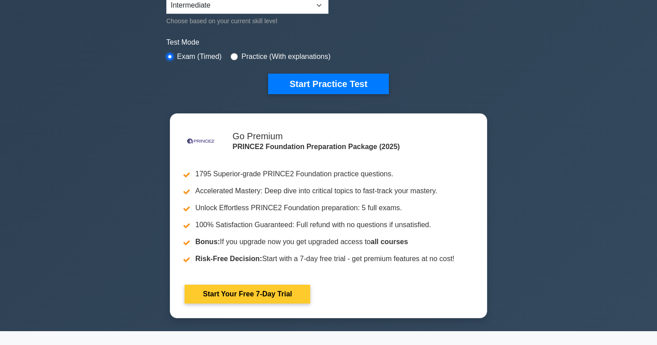
scroll to position [244, 0]
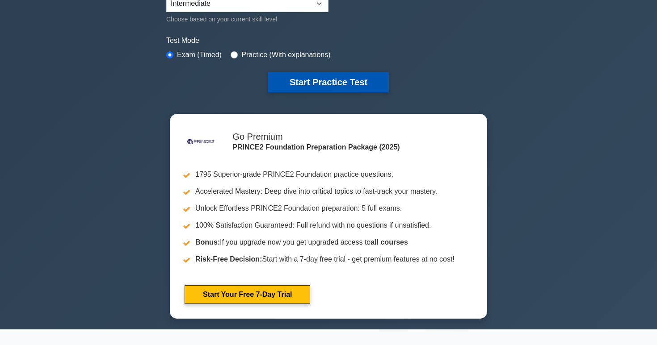
click at [340, 83] on button "Start Practice Test" at bounding box center [328, 82] width 121 height 21
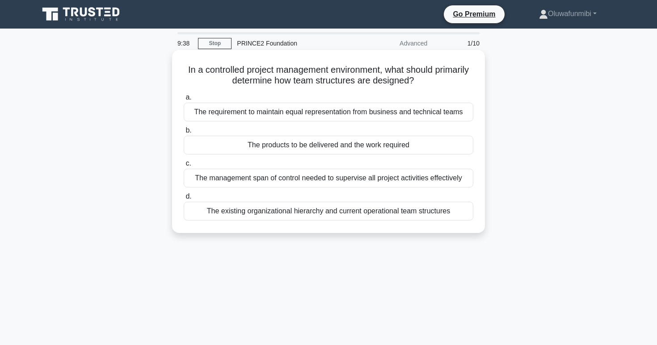
click at [329, 147] on div "The products to be delivered and the work required" at bounding box center [329, 145] width 290 height 19
click at [184, 134] on input "b. The products to be delivered and the work required" at bounding box center [184, 131] width 0 height 6
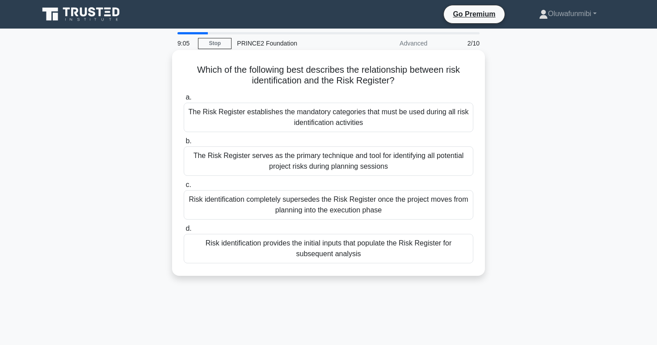
click at [252, 253] on div "Risk identification provides the initial inputs that populate the Risk Register…" at bounding box center [329, 248] width 290 height 29
click at [184, 232] on input "d. Risk identification provides the initial inputs that populate the Risk Regis…" at bounding box center [184, 229] width 0 height 6
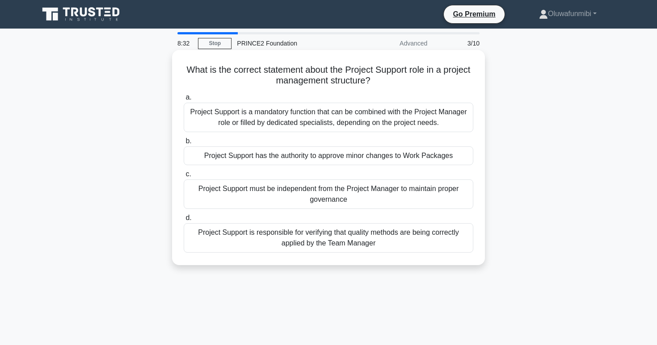
click at [320, 115] on div "Project Support is a mandatory function that can be combined with the Project M…" at bounding box center [329, 117] width 290 height 29
click at [184, 101] on input "a. Project Support is a mandatory function that can be combined with the Projec…" at bounding box center [184, 98] width 0 height 6
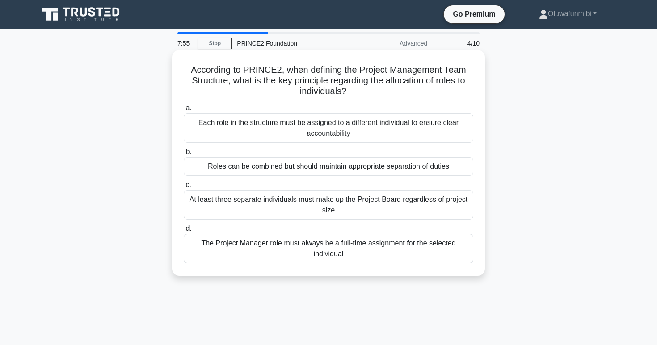
click at [269, 205] on div "At least three separate individuals must make up the Project Board regardless o…" at bounding box center [329, 204] width 290 height 29
click at [184, 188] on input "c. At least three separate individuals must make up the Project Board regardles…" at bounding box center [184, 185] width 0 height 6
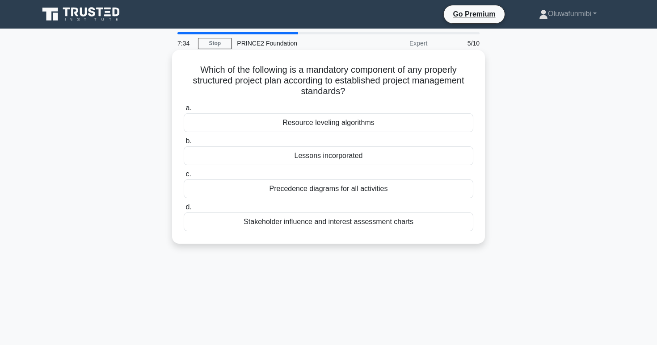
click at [312, 157] on div "Lessons incorporated" at bounding box center [329, 156] width 290 height 19
click at [184, 144] on input "b. Lessons incorporated" at bounding box center [184, 142] width 0 height 6
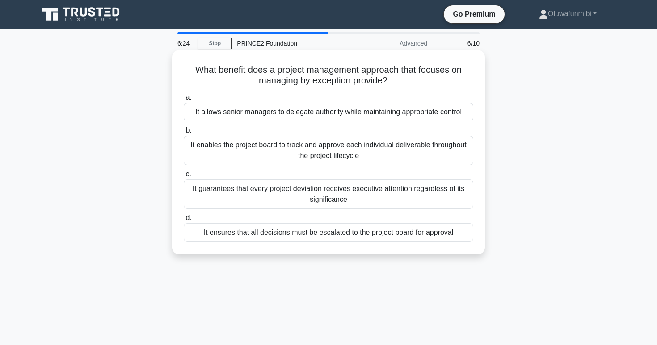
click at [360, 114] on div "It allows senior managers to delegate authority while maintaining appropriate c…" at bounding box center [329, 112] width 290 height 19
click at [184, 101] on input "a. It allows senior managers to delegate authority while maintaining appropriat…" at bounding box center [184, 98] width 0 height 6
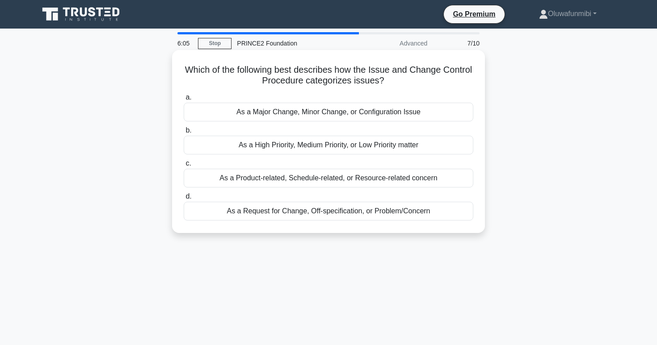
click at [295, 211] on div "As a Request for Change, Off-specification, or Problem/Concern" at bounding box center [329, 211] width 290 height 19
click at [184, 200] on input "d. As a Request for Change, Off-specification, or Problem/Concern" at bounding box center [184, 197] width 0 height 6
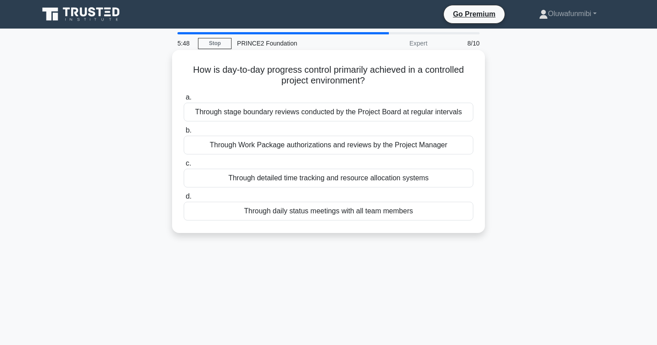
click at [299, 144] on div "Through Work Package authorizations and reviews by the Project Manager" at bounding box center [329, 145] width 290 height 19
click at [184, 134] on input "b. Through Work Package authorizations and reviews by the Project Manager" at bounding box center [184, 131] width 0 height 6
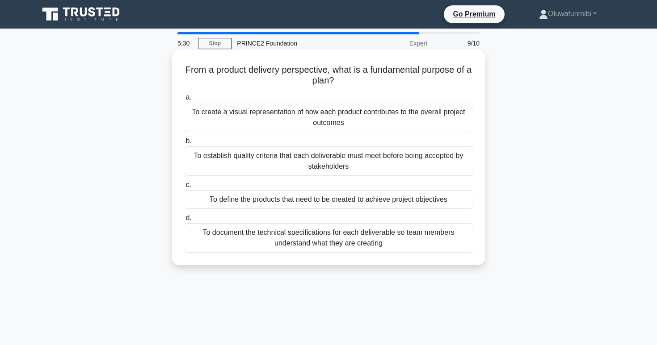
click at [297, 128] on div "To create a visual representation of how each product contributes to the overal…" at bounding box center [329, 117] width 290 height 29
click at [184, 101] on input "a. To create a visual representation of how each product contributes to the ove…" at bounding box center [184, 98] width 0 height 6
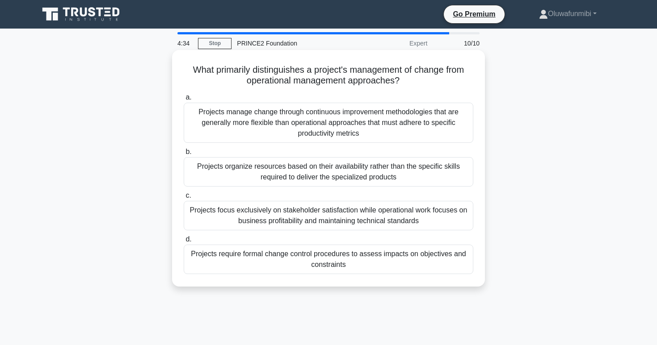
click at [308, 126] on div "Projects manage change through continuous improvement methodologies that are ge…" at bounding box center [329, 123] width 290 height 40
click at [184, 101] on input "a. Projects manage change through continuous improvement methodologies that are…" at bounding box center [184, 98] width 0 height 6
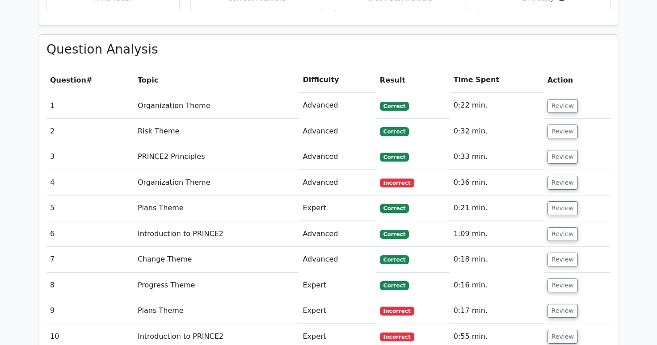
scroll to position [654, 0]
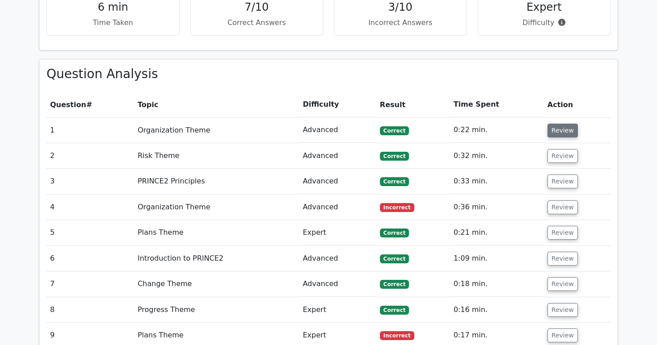
click at [559, 124] on button "Review" at bounding box center [563, 131] width 30 height 14
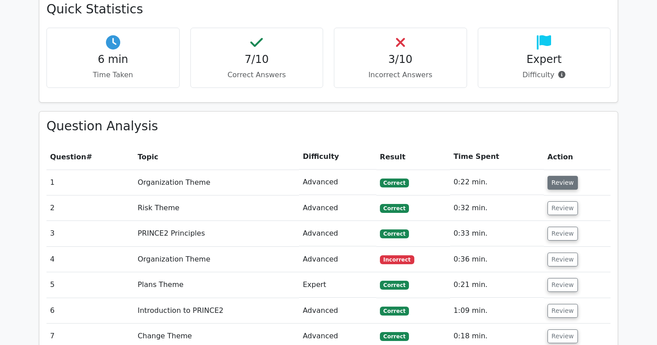
scroll to position [615, 0]
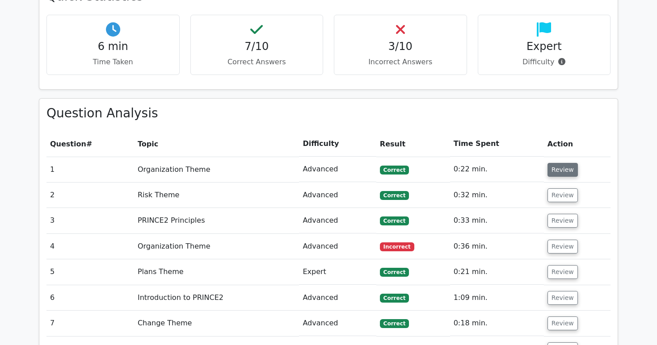
click at [561, 163] on button "Review" at bounding box center [563, 170] width 30 height 14
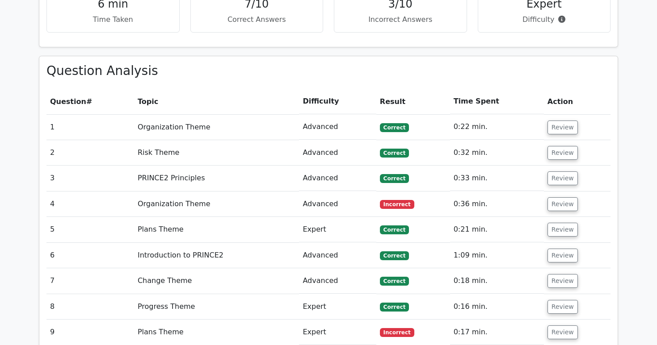
scroll to position [659, 0]
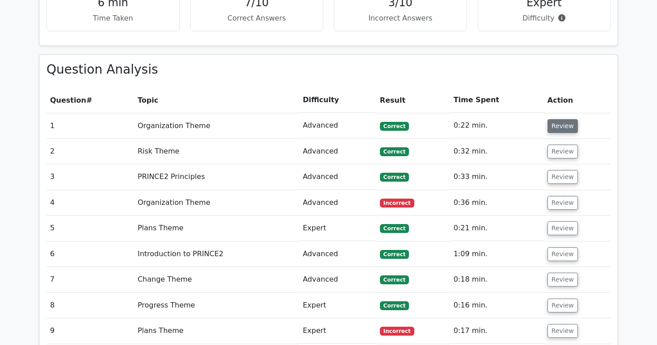
click at [559, 119] on button "Review" at bounding box center [563, 126] width 30 height 14
click at [552, 145] on button "Review" at bounding box center [563, 152] width 30 height 14
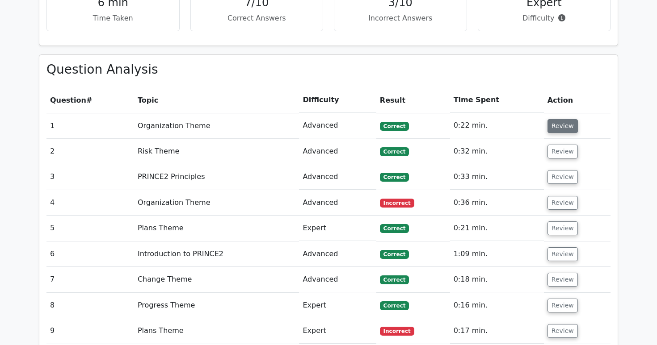
click at [551, 119] on button "Review" at bounding box center [563, 126] width 30 height 14
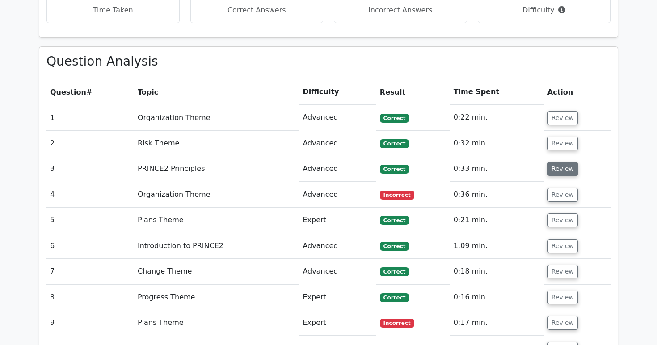
click at [553, 162] on button "Review" at bounding box center [563, 169] width 30 height 14
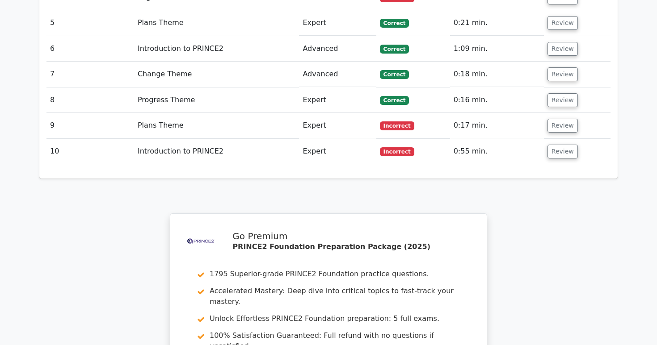
scroll to position [887, 0]
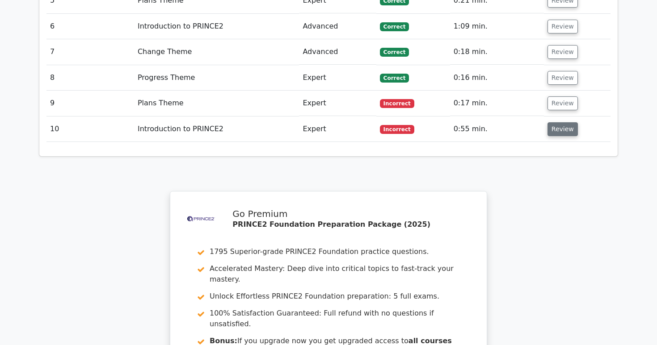
click at [561, 122] on button "Review" at bounding box center [563, 129] width 30 height 14
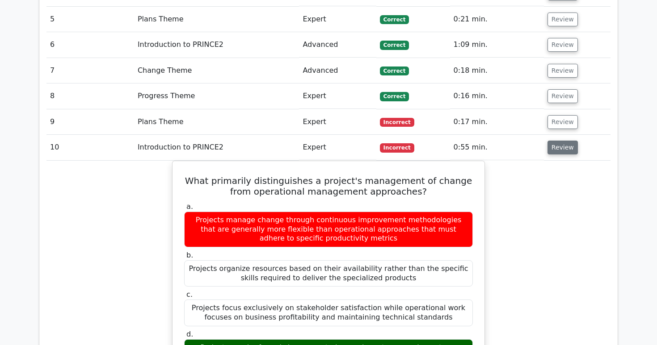
scroll to position [1837, 0]
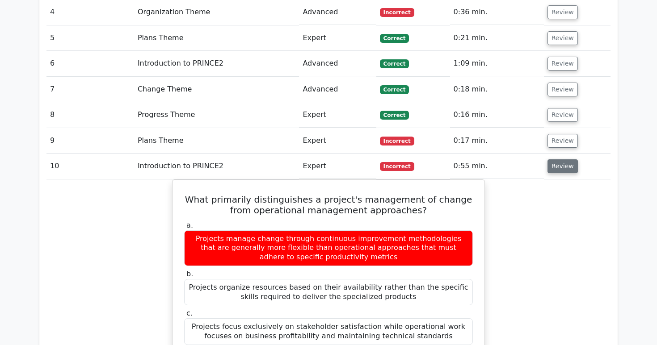
click at [561, 160] on button "Review" at bounding box center [563, 167] width 30 height 14
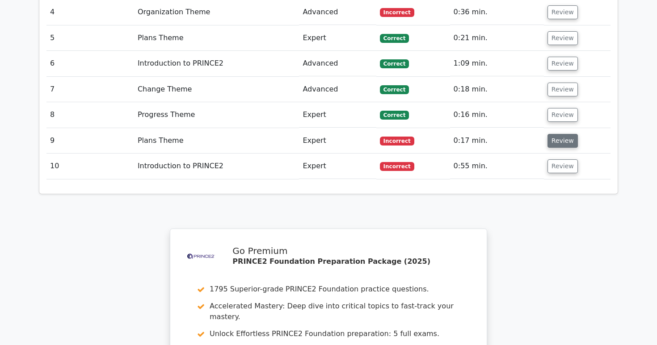
click at [561, 134] on button "Review" at bounding box center [563, 141] width 30 height 14
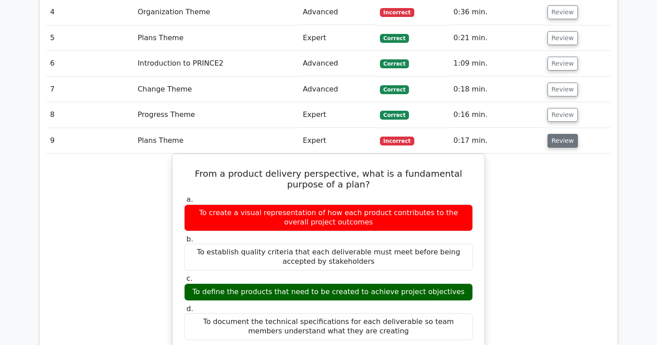
click at [561, 134] on button "Review" at bounding box center [563, 141] width 30 height 14
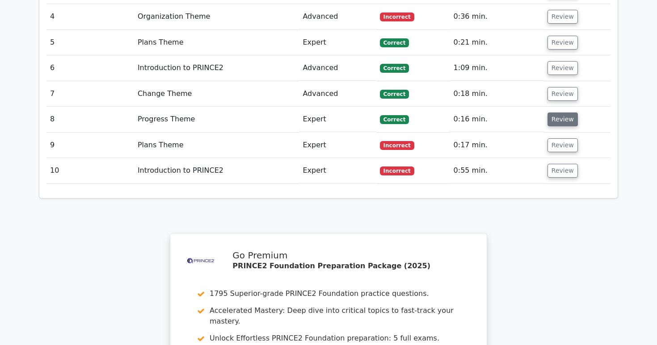
scroll to position [1830, 0]
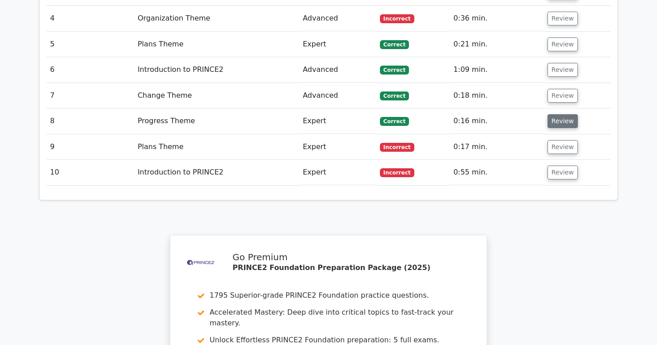
click at [563, 114] on button "Review" at bounding box center [563, 121] width 30 height 14
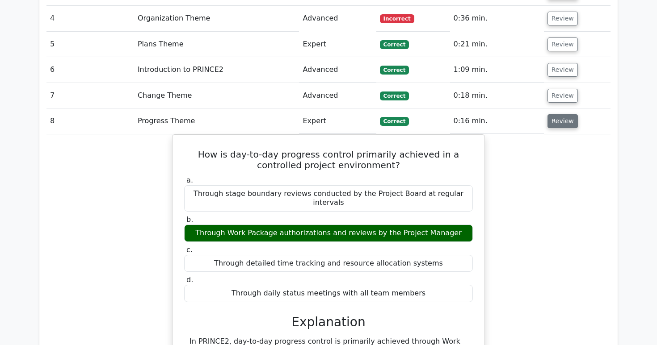
click at [563, 114] on button "Review" at bounding box center [563, 121] width 30 height 14
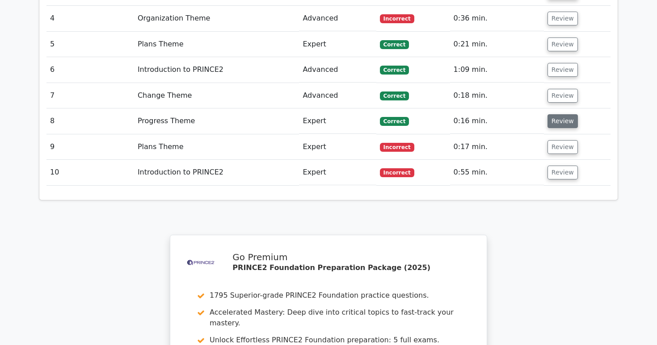
click at [563, 114] on button "Review" at bounding box center [563, 121] width 30 height 14
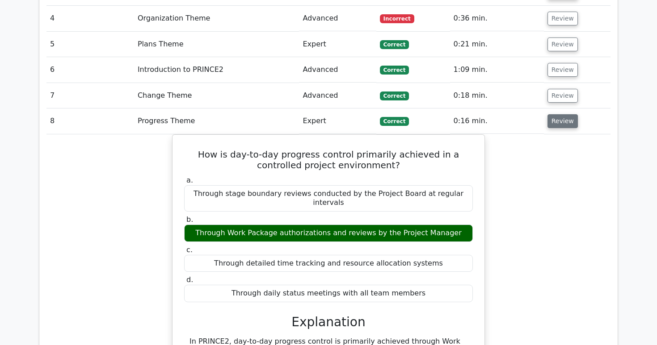
click at [563, 114] on button "Review" at bounding box center [563, 121] width 30 height 14
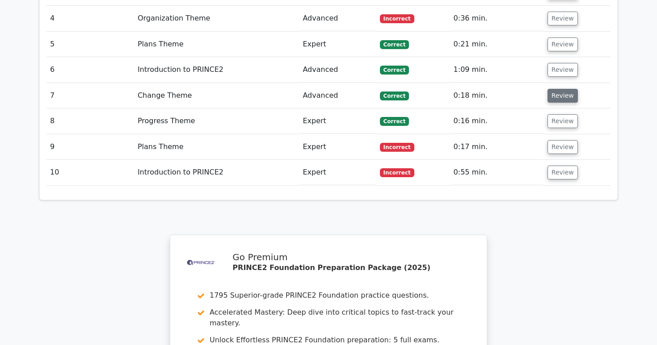
click at [561, 89] on button "Review" at bounding box center [563, 96] width 30 height 14
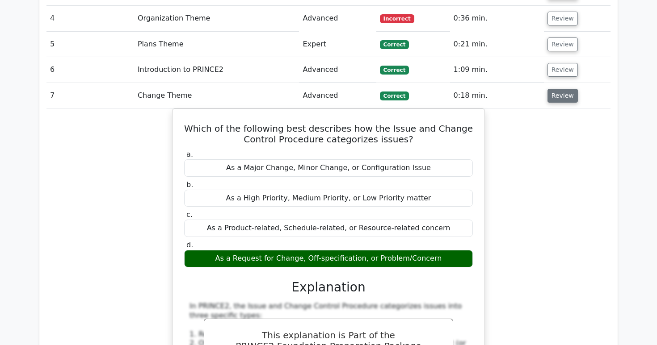
click at [561, 89] on button "Review" at bounding box center [563, 96] width 30 height 14
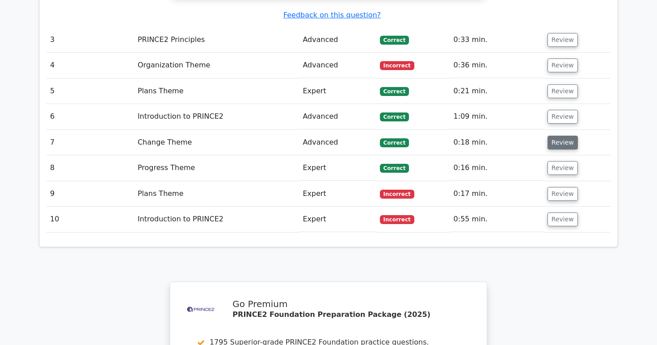
scroll to position [1780, 0]
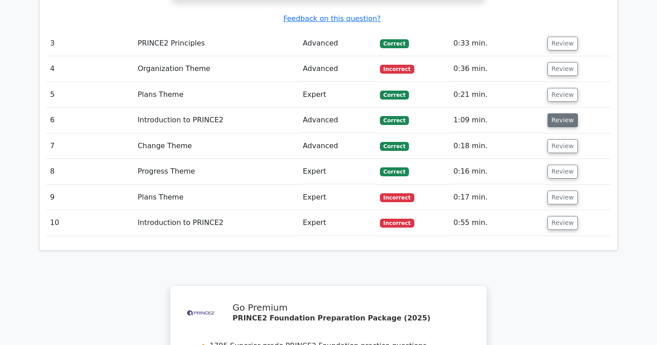
click at [557, 114] on button "Review" at bounding box center [563, 121] width 30 height 14
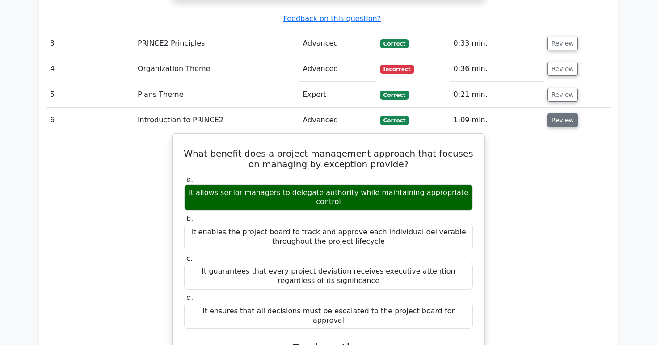
click at [557, 114] on button "Review" at bounding box center [563, 121] width 30 height 14
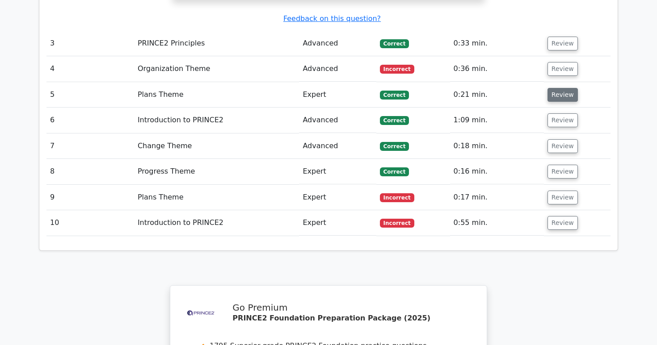
click at [564, 88] on button "Review" at bounding box center [563, 95] width 30 height 14
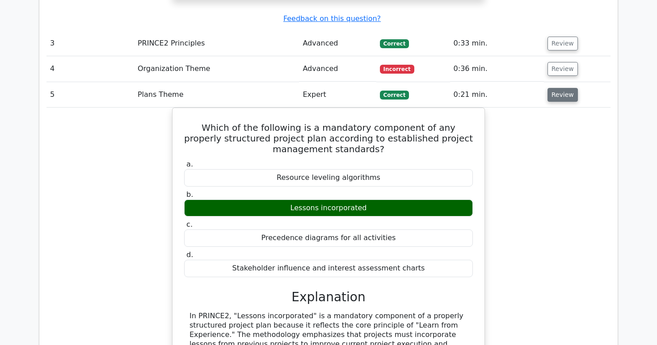
click at [564, 88] on button "Review" at bounding box center [563, 95] width 30 height 14
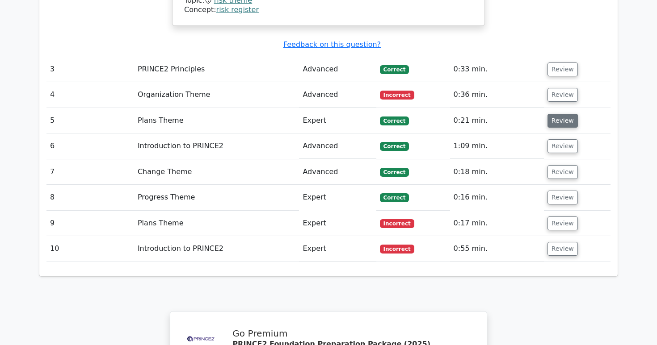
scroll to position [1748, 0]
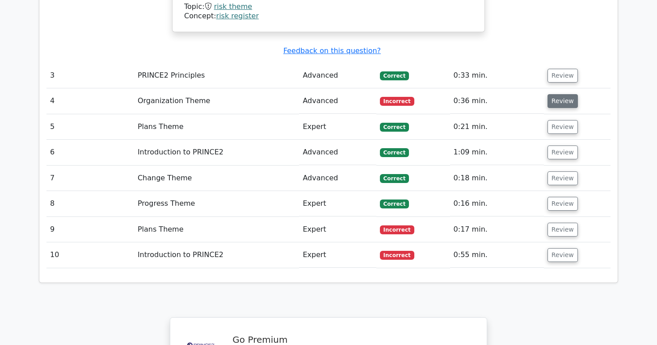
click at [564, 94] on button "Review" at bounding box center [563, 101] width 30 height 14
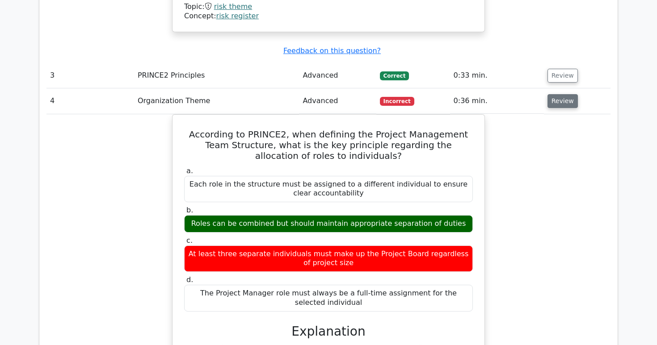
scroll to position [1746, 0]
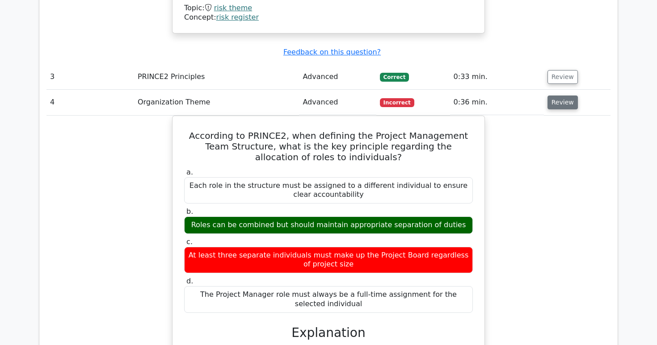
click at [564, 96] on button "Review" at bounding box center [563, 103] width 30 height 14
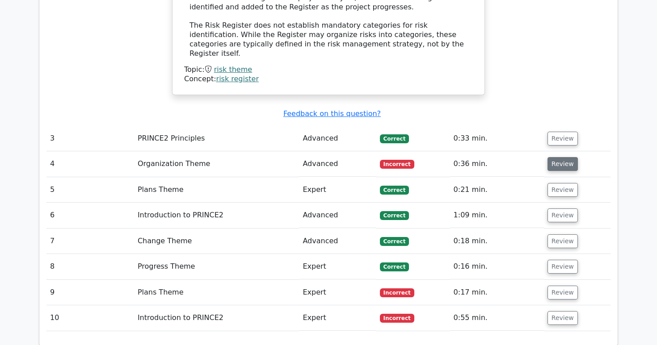
scroll to position [1674, 0]
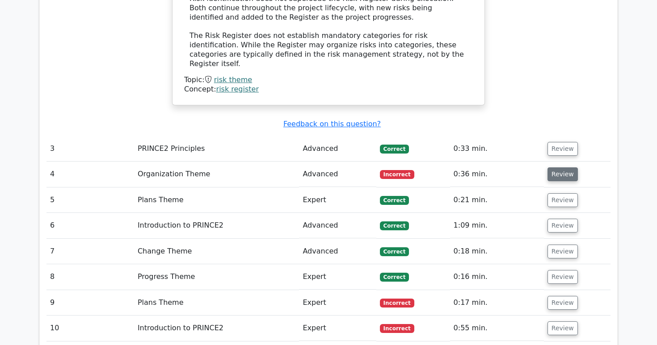
click at [550, 168] on button "Review" at bounding box center [563, 175] width 30 height 14
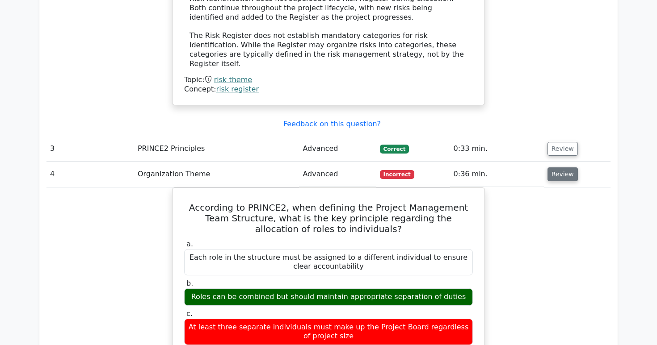
click at [550, 168] on button "Review" at bounding box center [563, 175] width 30 height 14
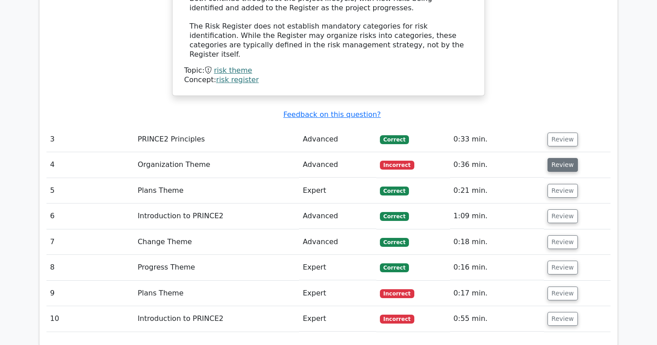
scroll to position [1688, 0]
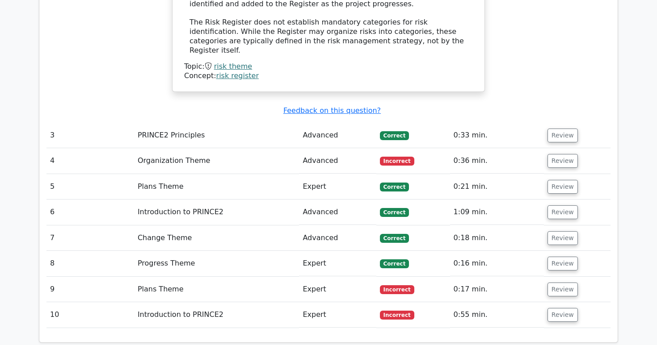
click at [556, 148] on td "Review" at bounding box center [577, 160] width 67 height 25
click at [557, 129] on button "Review" at bounding box center [563, 136] width 30 height 14
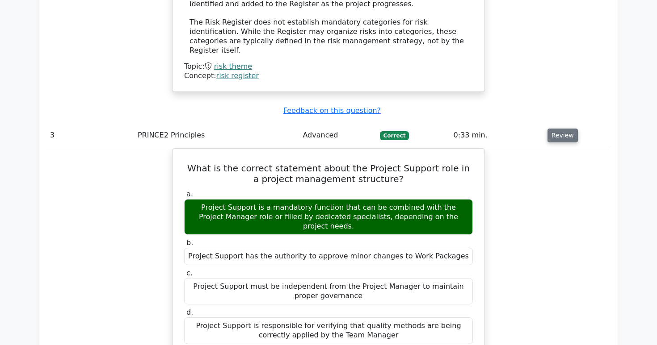
click at [557, 129] on button "Review" at bounding box center [563, 136] width 30 height 14
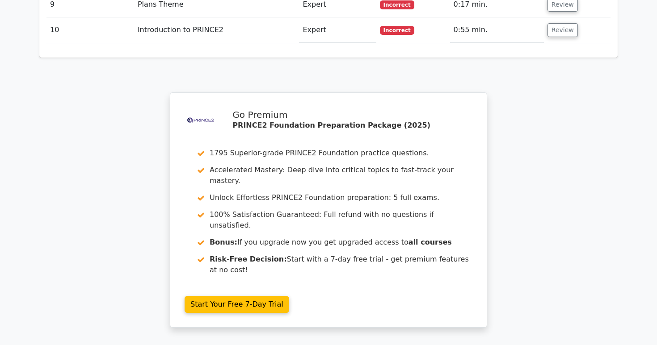
scroll to position [2022, 0]
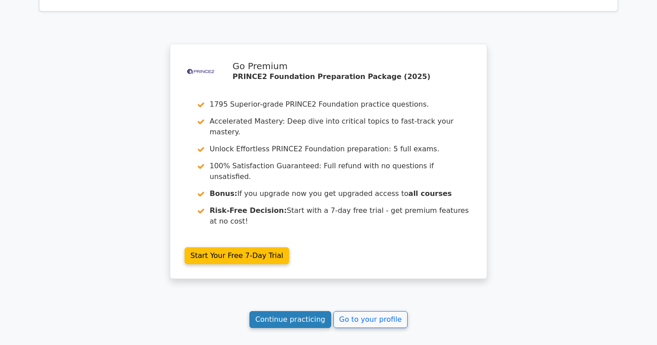
click at [299, 312] on link "Continue practicing" at bounding box center [290, 320] width 82 height 17
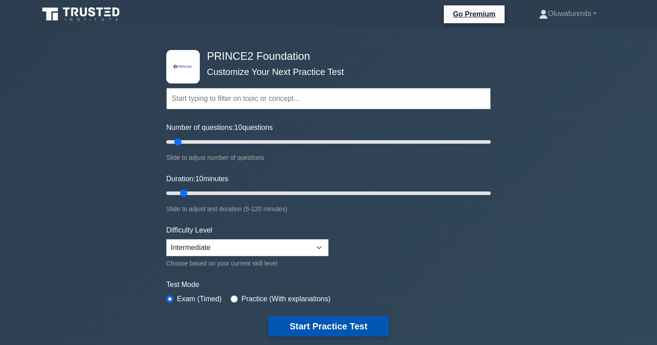
click at [292, 316] on button "Start Practice Test" at bounding box center [328, 326] width 121 height 21
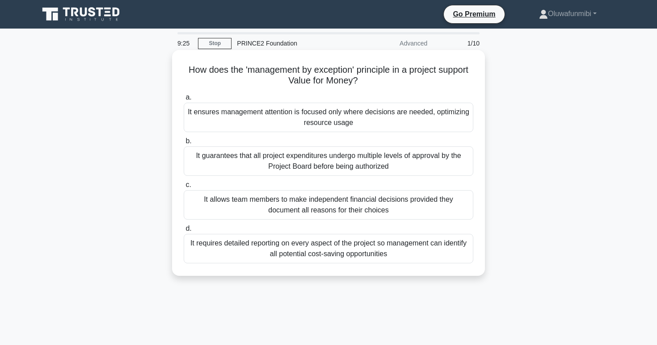
click at [276, 160] on div "It guarantees that all project expenditures undergo multiple levels of approval…" at bounding box center [329, 161] width 290 height 29
click at [184, 144] on input "b. It guarantees that all project expenditures undergo multiple levels of appro…" at bounding box center [184, 142] width 0 height 6
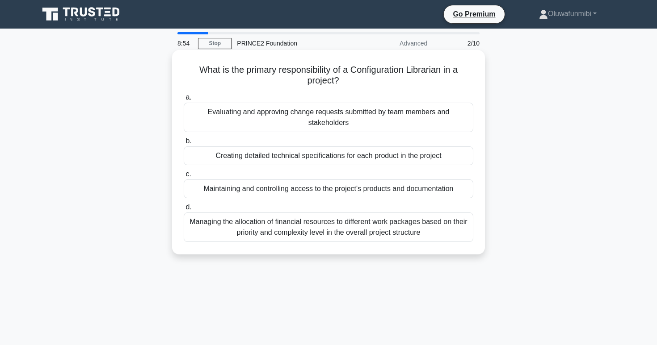
click at [269, 152] on div "Creating detailed technical specifications for each product in the project" at bounding box center [329, 156] width 290 height 19
click at [184, 144] on input "b. Creating detailed technical specifications for each product in the project" at bounding box center [184, 142] width 0 height 6
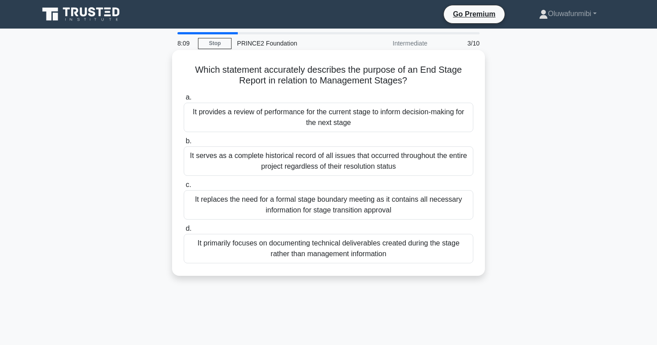
click at [266, 160] on div "It serves as a complete historical record of all issues that occurred throughou…" at bounding box center [329, 161] width 290 height 29
click at [184, 144] on input "b. It serves as a complete historical record of all issues that occurred throug…" at bounding box center [184, 142] width 0 height 6
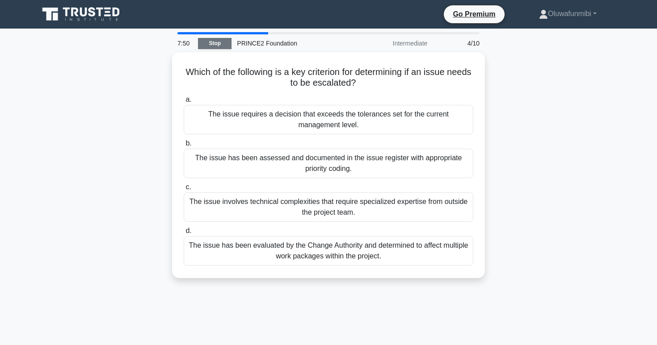
click at [227, 45] on link "Stop" at bounding box center [215, 43] width 34 height 11
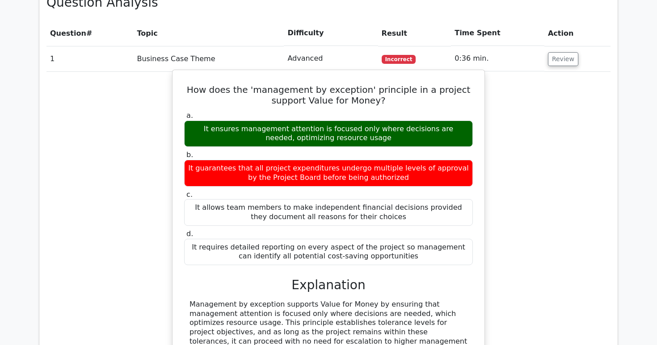
scroll to position [660, 0]
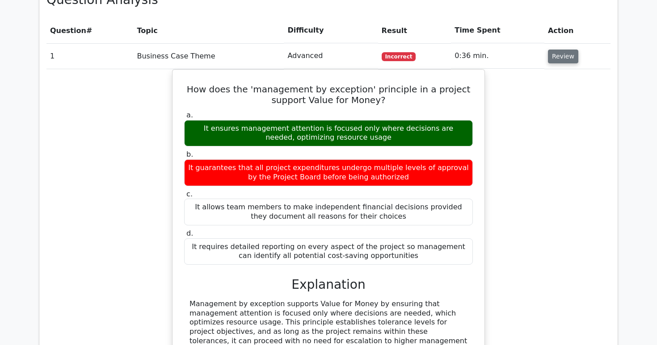
click at [562, 50] on button "Review" at bounding box center [563, 57] width 30 height 14
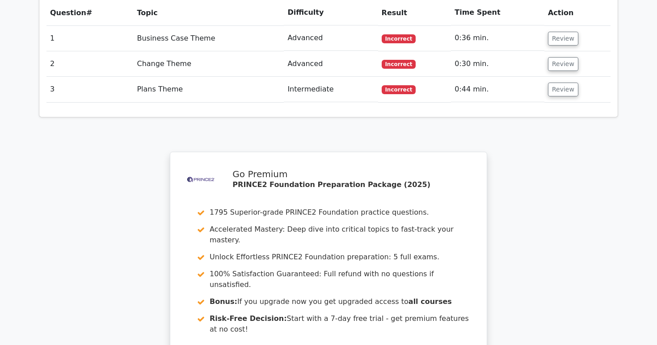
scroll to position [666, 0]
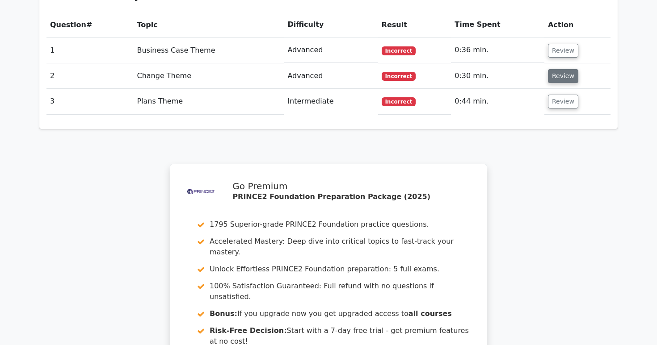
click at [565, 69] on button "Review" at bounding box center [563, 76] width 30 height 14
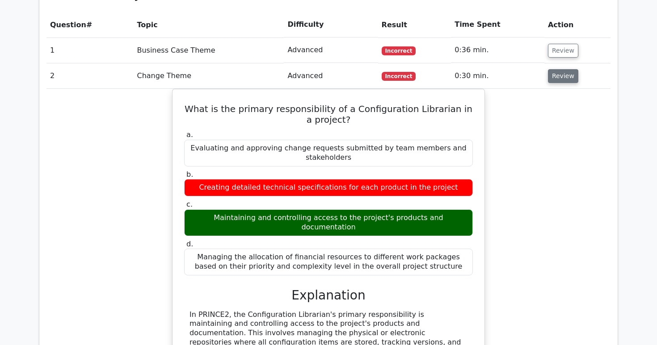
click at [565, 69] on button "Review" at bounding box center [563, 76] width 30 height 14
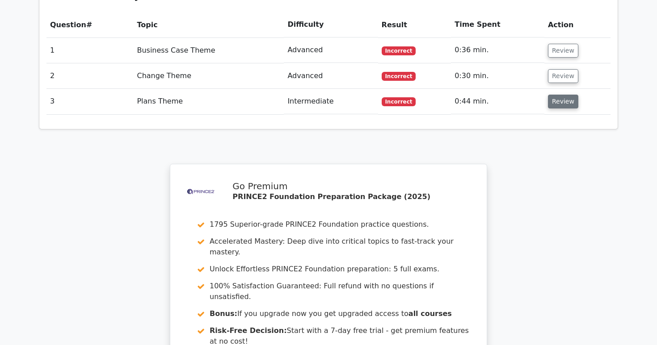
click at [565, 95] on button "Review" at bounding box center [563, 102] width 30 height 14
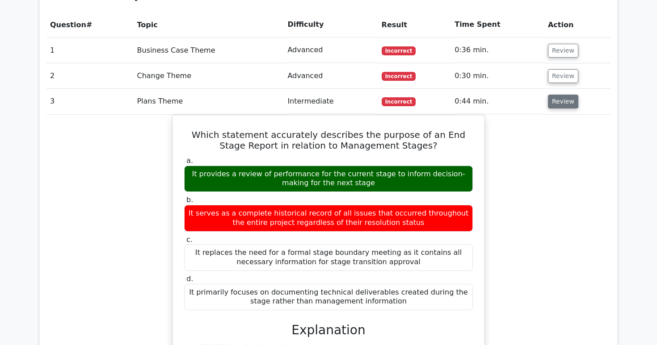
click at [565, 95] on button "Review" at bounding box center [563, 102] width 30 height 14
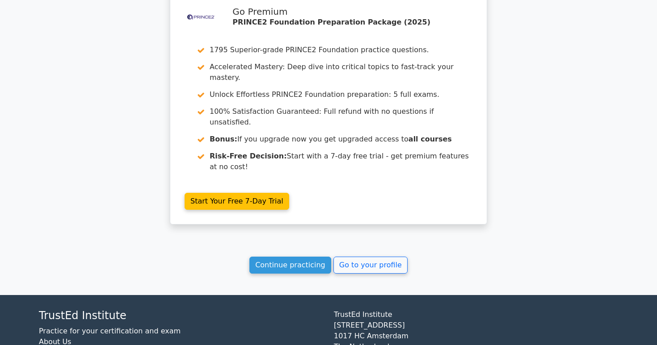
scroll to position [853, 0]
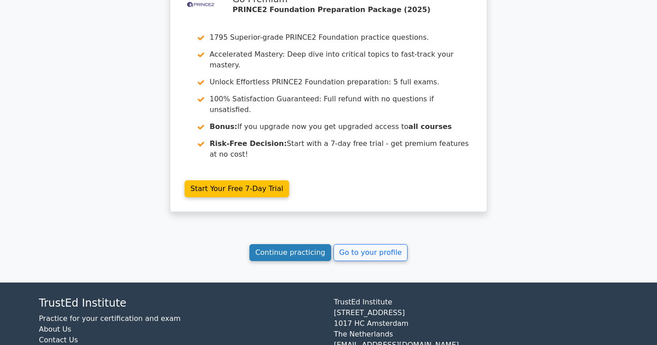
click at [289, 244] on link "Continue practicing" at bounding box center [290, 252] width 82 height 17
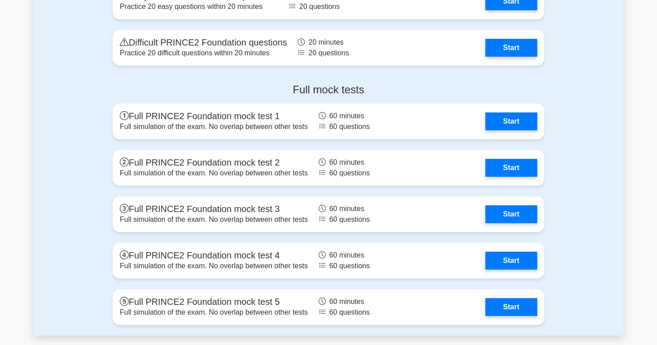
scroll to position [1546, 0]
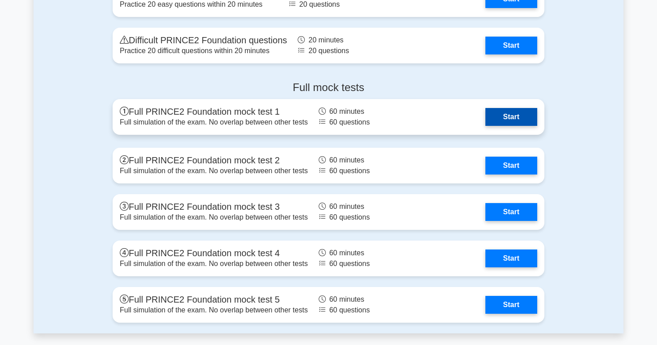
click at [495, 114] on link "Start" at bounding box center [511, 117] width 52 height 18
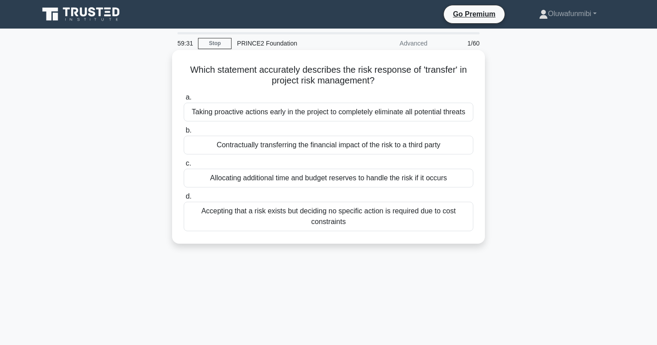
click at [275, 114] on div "Taking proactive actions early in the project to completely eliminate all poten…" at bounding box center [329, 112] width 290 height 19
click at [184, 101] on input "a. Taking proactive actions early in the project to completely eliminate all po…" at bounding box center [184, 98] width 0 height 6
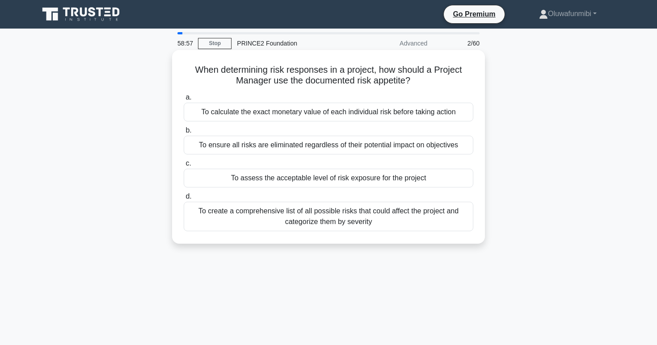
click at [315, 178] on div "To assess the acceptable level of risk exposure for the project" at bounding box center [329, 178] width 290 height 19
click at [184, 167] on input "c. To assess the acceptable level of risk exposure for the project" at bounding box center [184, 164] width 0 height 6
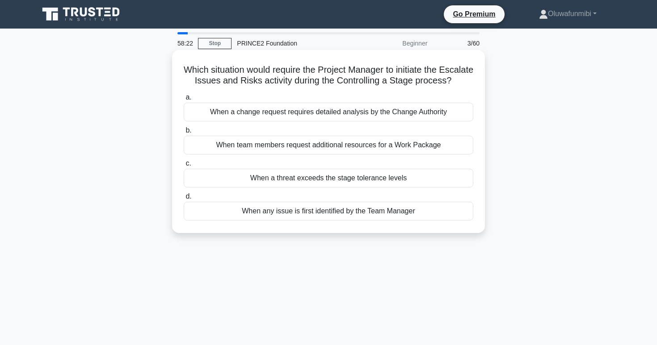
click at [290, 179] on div "When a threat exceeds the stage tolerance levels" at bounding box center [329, 178] width 290 height 19
click at [184, 167] on input "c. When a threat exceeds the stage tolerance levels" at bounding box center [184, 164] width 0 height 6
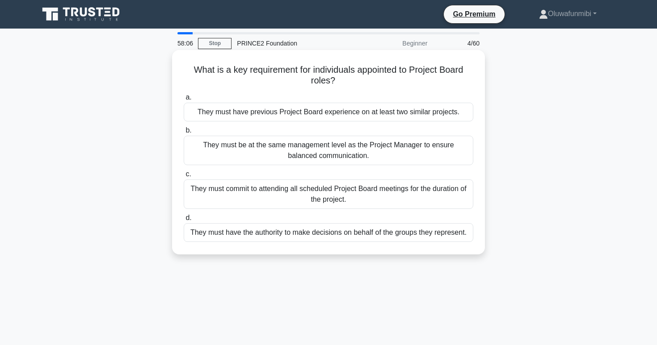
click at [303, 233] on div "They must have the authority to make decisions on behalf of the groups they rep…" at bounding box center [329, 232] width 290 height 19
click at [184, 221] on input "d. They must have the authority to make decisions on behalf of the groups they …" at bounding box center [184, 218] width 0 height 6
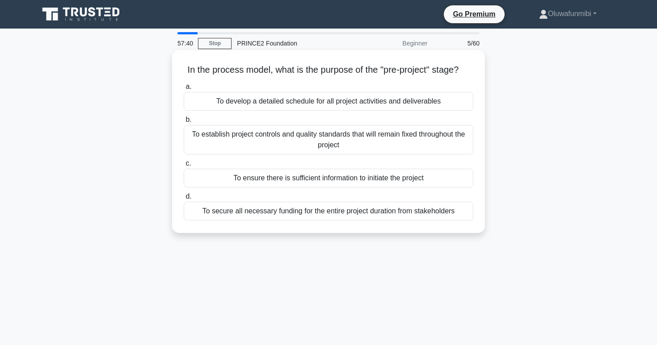
click at [306, 182] on div "To ensure there is sufficient information to initiate the project" at bounding box center [329, 178] width 290 height 19
click at [184, 167] on input "c. To ensure there is sufficient information to initiate the project" at bounding box center [184, 164] width 0 height 6
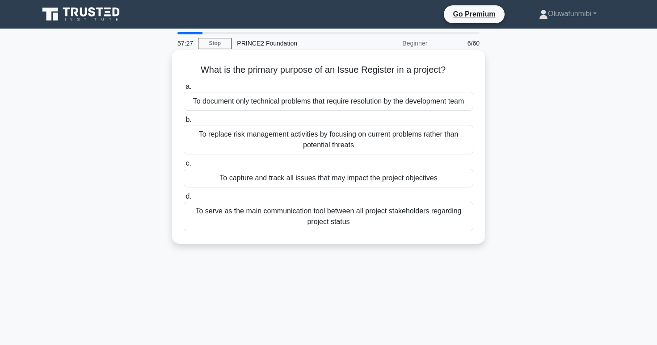
click at [310, 182] on div "To capture and track all issues that may impact the project objectives" at bounding box center [329, 178] width 290 height 19
click at [184, 167] on input "c. To capture and track all issues that may impact the project objectives" at bounding box center [184, 164] width 0 height 6
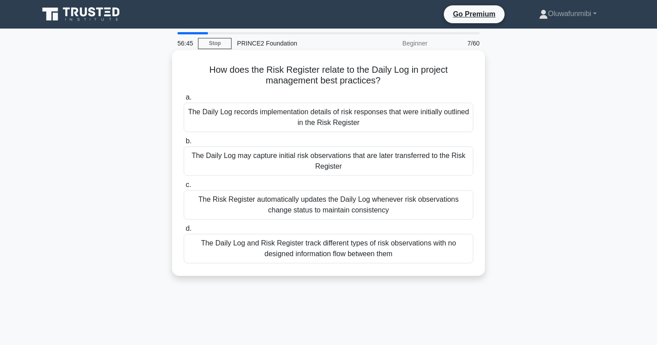
click at [333, 121] on div "The Daily Log records implementation details of risk responses that were initia…" at bounding box center [329, 117] width 290 height 29
click at [184, 101] on input "a. The Daily Log records implementation details of risk responses that were ini…" at bounding box center [184, 98] width 0 height 6
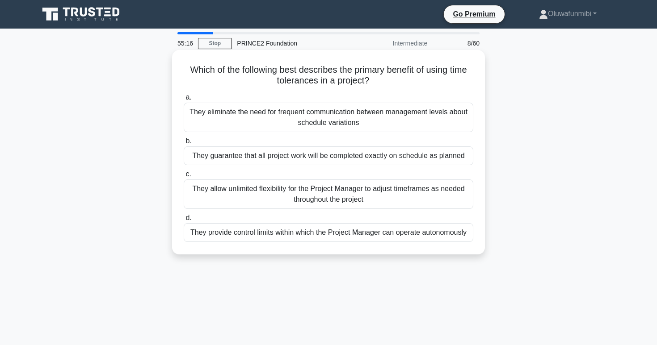
click at [275, 155] on div "They guarantee that all project work will be completed exactly on schedule as p…" at bounding box center [329, 156] width 290 height 19
click at [184, 144] on input "b. They guarantee that all project work will be completed exactly on schedule a…" at bounding box center [184, 142] width 0 height 6
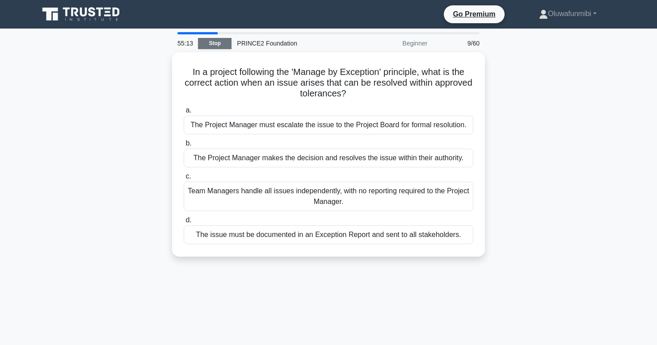
click at [215, 45] on link "Stop" at bounding box center [215, 43] width 34 height 11
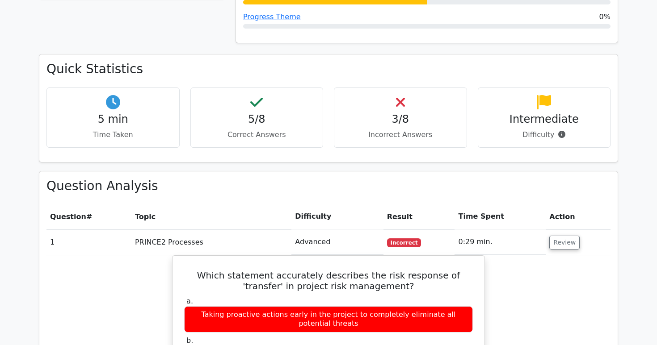
scroll to position [542, 0]
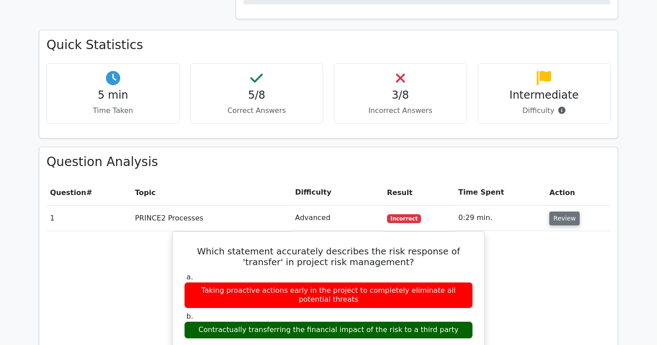
click at [564, 212] on button "Review" at bounding box center [564, 219] width 30 height 14
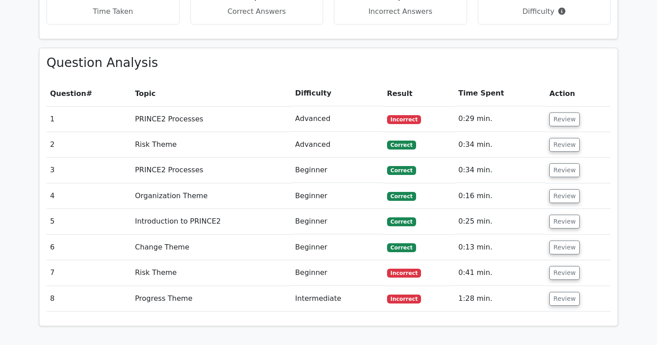
scroll to position [643, 0]
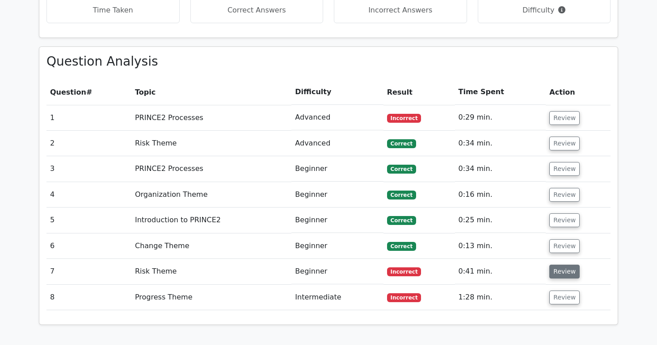
click at [565, 265] on button "Review" at bounding box center [564, 272] width 30 height 14
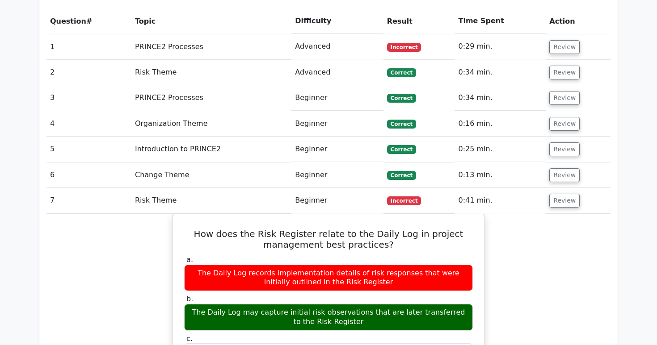
scroll to position [720, 0]
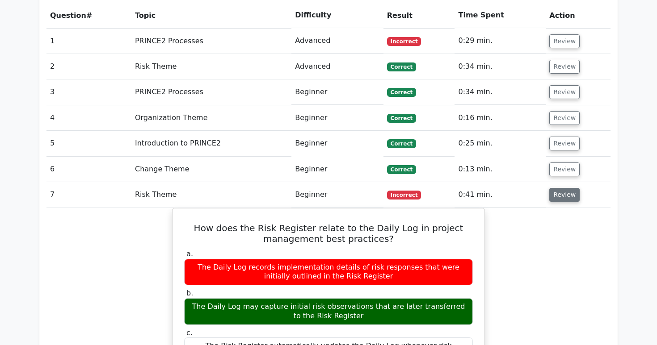
click at [562, 188] on button "Review" at bounding box center [564, 195] width 30 height 14
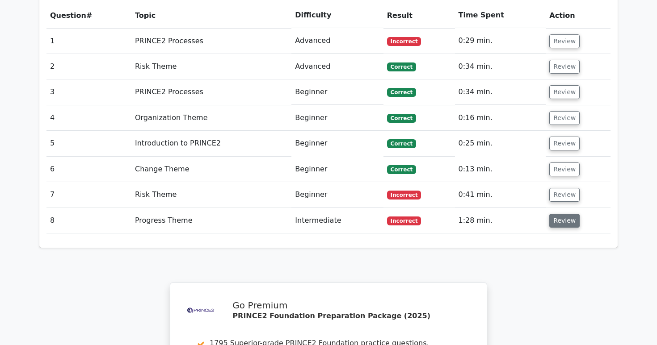
click at [564, 214] on button "Review" at bounding box center [564, 221] width 30 height 14
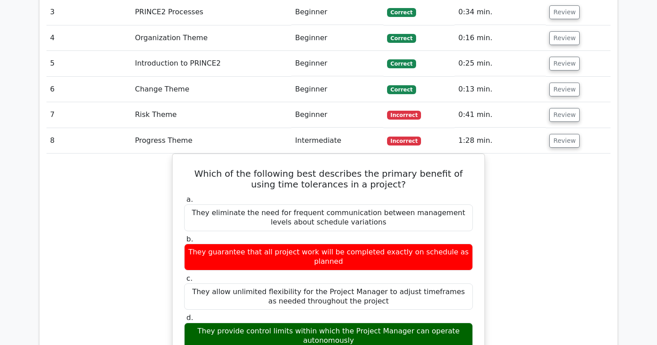
scroll to position [804, 0]
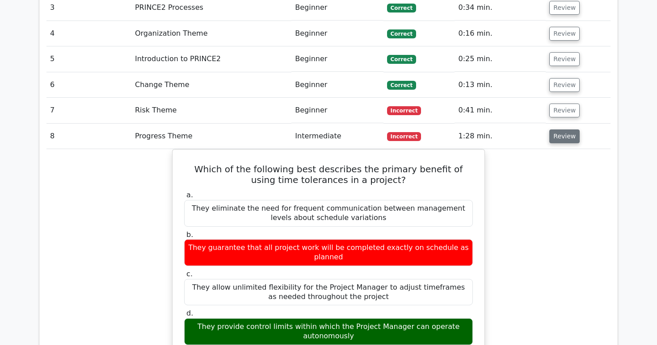
click at [573, 130] on button "Review" at bounding box center [564, 137] width 30 height 14
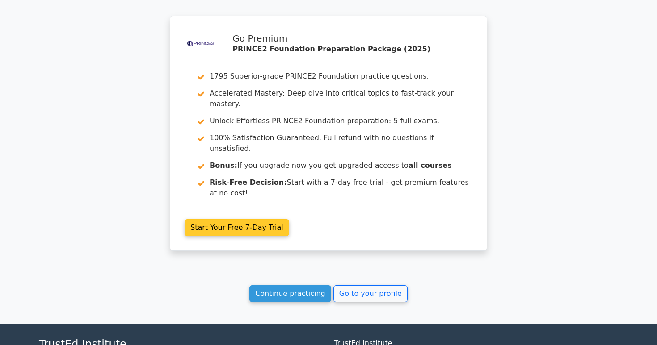
scroll to position [1026, 0]
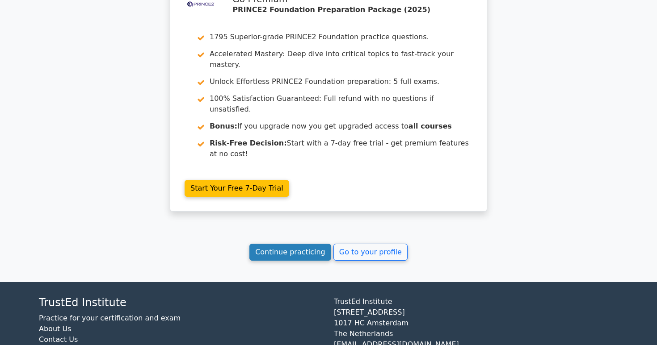
click at [302, 244] on link "Continue practicing" at bounding box center [290, 252] width 82 height 17
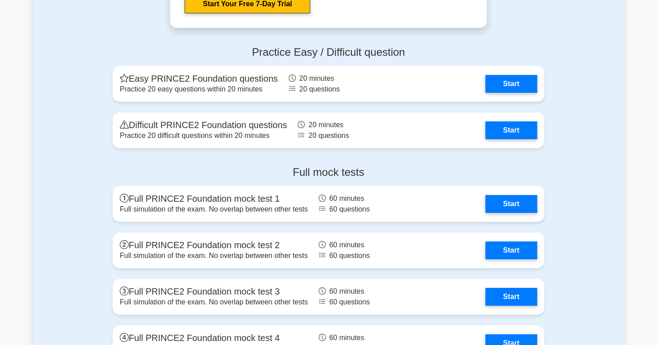
scroll to position [1466, 0]
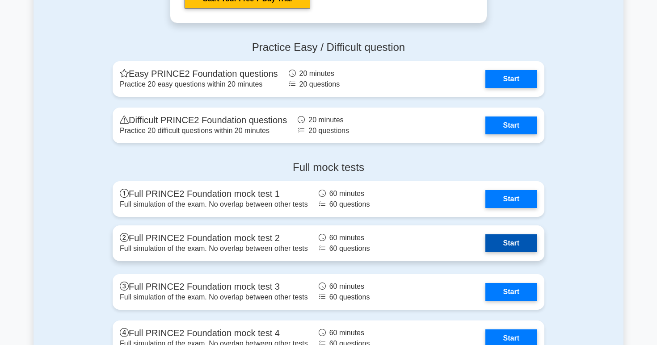
click at [497, 241] on link "Start" at bounding box center [511, 244] width 52 height 18
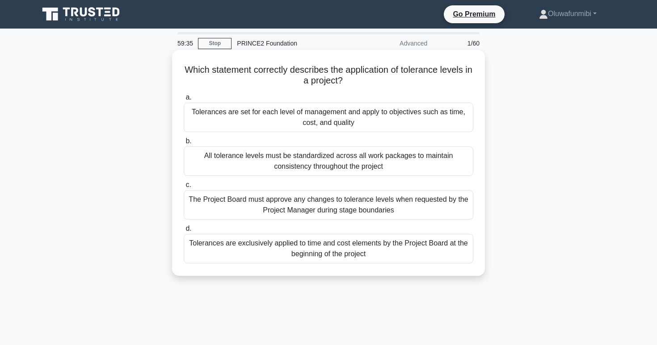
click at [423, 163] on div "All tolerance levels must be standardized across all work packages to maintain …" at bounding box center [329, 161] width 290 height 29
click at [184, 144] on input "b. All tolerance levels must be standardized across all work packages to mainta…" at bounding box center [184, 142] width 0 height 6
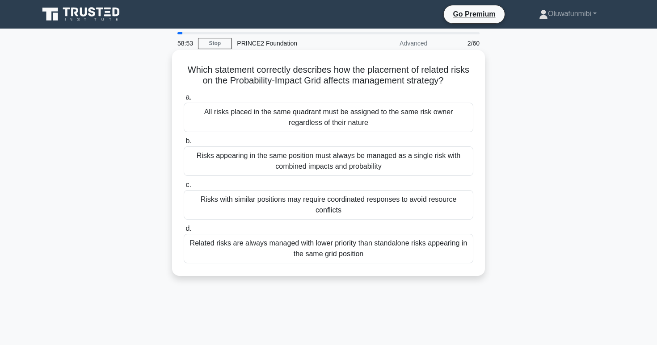
click at [423, 164] on div "Risks appearing in the same position must always be managed as a single risk wi…" at bounding box center [329, 161] width 290 height 29
click at [184, 144] on input "b. Risks appearing in the same position must always be managed as a single risk…" at bounding box center [184, 142] width 0 height 6
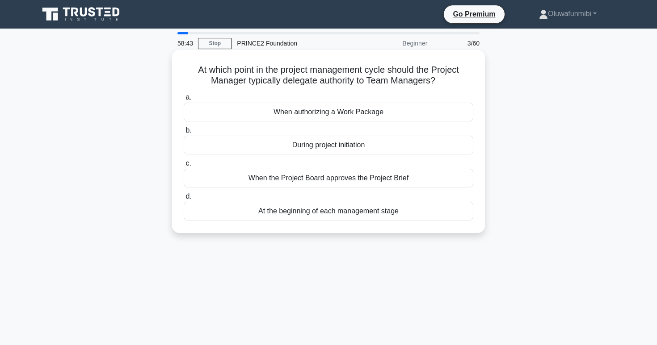
click at [419, 120] on div "When authorizing a Work Package" at bounding box center [329, 112] width 290 height 19
click at [184, 101] on input "a. When authorizing a Work Package" at bounding box center [184, 98] width 0 height 6
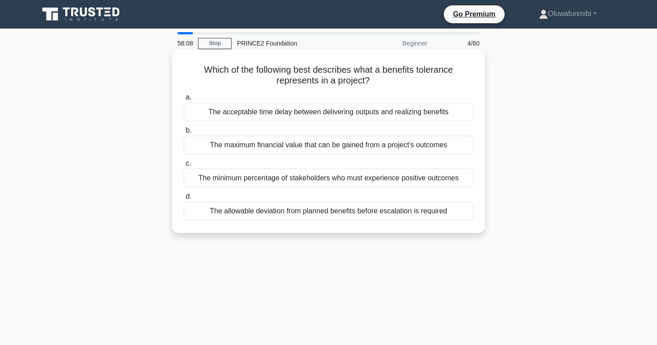
click at [404, 215] on div "The allowable deviation from planned benefits before escalation is required" at bounding box center [329, 211] width 290 height 19
click at [184, 200] on input "d. The allowable deviation from planned benefits before escalation is required" at bounding box center [184, 197] width 0 height 6
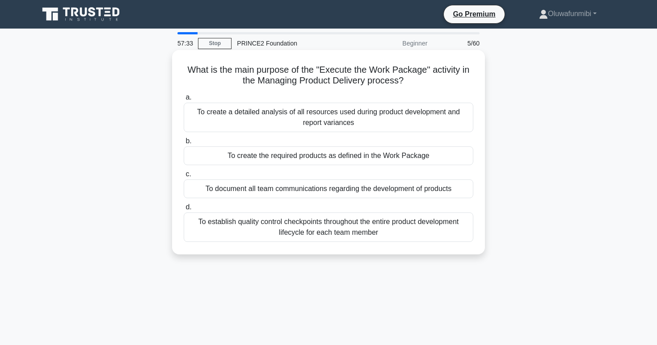
click at [407, 159] on div "To create the required products as defined in the Work Package" at bounding box center [329, 156] width 290 height 19
click at [184, 144] on input "b. To create the required products as defined in the Work Package" at bounding box center [184, 142] width 0 height 6
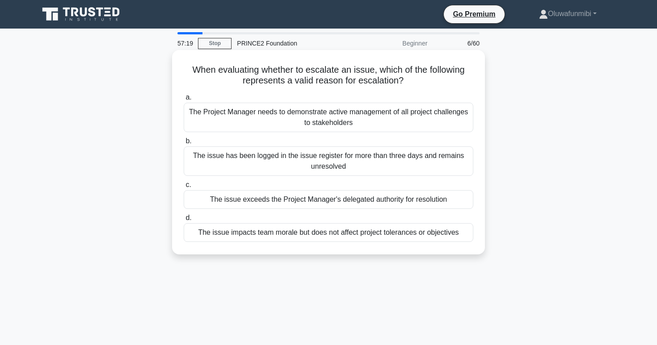
click at [395, 201] on div "The issue exceeds the Project Manager's delegated authority for resolution" at bounding box center [329, 199] width 290 height 19
click at [184, 188] on input "c. The issue exceeds the Project Manager's delegated authority for resolution" at bounding box center [184, 185] width 0 height 6
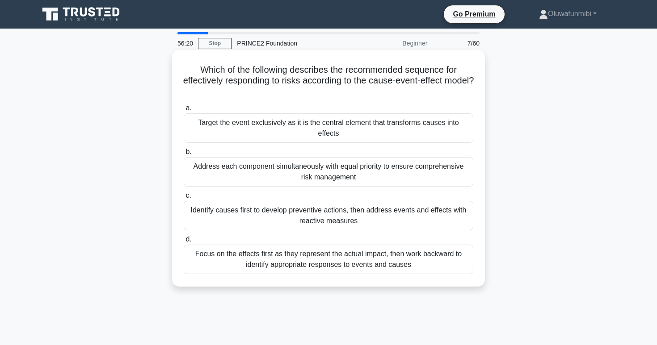
click at [379, 217] on div "Identify causes first to develop preventive actions, then address events and ef…" at bounding box center [329, 215] width 290 height 29
click at [184, 199] on input "c. Identify causes first to develop preventive actions, then address events and…" at bounding box center [184, 196] width 0 height 6
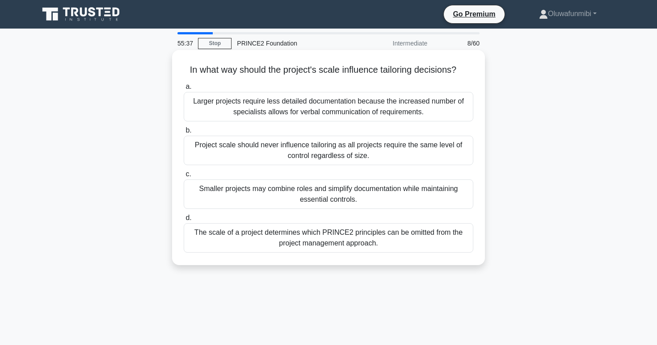
click at [379, 151] on div "Project scale should never influence tailoring as all projects require the same…" at bounding box center [329, 150] width 290 height 29
click at [184, 134] on input "b. Project scale should never influence tailoring as all projects require the s…" at bounding box center [184, 131] width 0 height 6
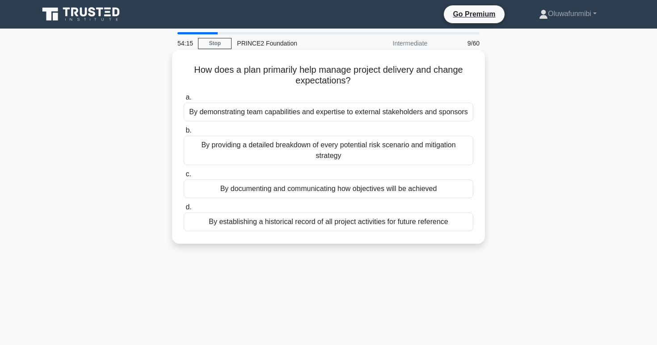
click at [349, 192] on div "By documenting and communicating how objectives will be achieved" at bounding box center [329, 189] width 290 height 19
click at [184, 177] on input "c. By documenting and communicating how objectives will be achieved" at bounding box center [184, 175] width 0 height 6
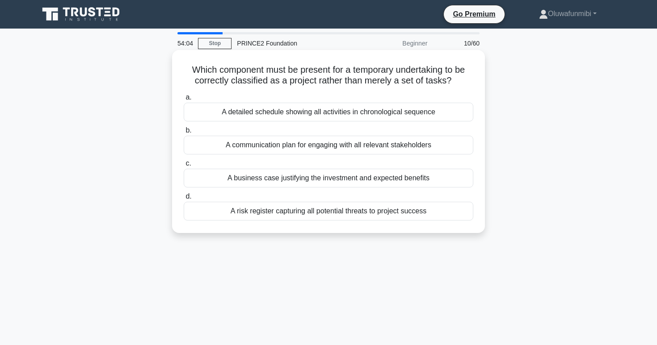
click at [324, 174] on div "A business case justifying the investment and expected benefits" at bounding box center [329, 178] width 290 height 19
click at [184, 167] on input "c. A business case justifying the investment and expected benefits" at bounding box center [184, 164] width 0 height 6
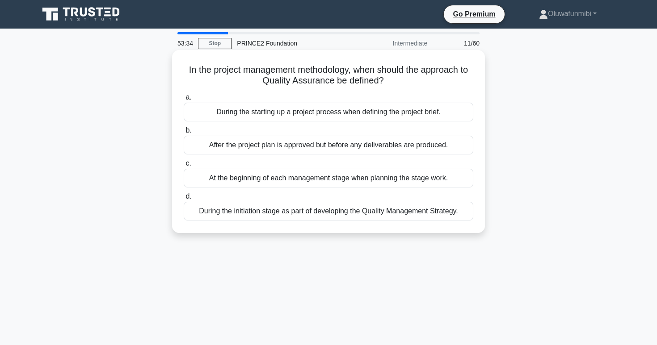
click at [314, 215] on div "During the initiation stage as part of developing the Quality Management Strate…" at bounding box center [329, 211] width 290 height 19
click at [184, 200] on input "d. During the initiation stage as part of developing the Quality Management Str…" at bounding box center [184, 197] width 0 height 6
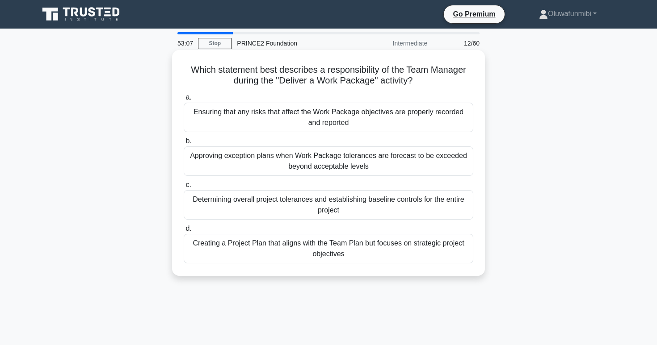
click at [286, 116] on div "Ensuring that any risks that affect the Work Package objectives are properly re…" at bounding box center [329, 117] width 290 height 29
click at [184, 101] on input "a. Ensuring that any risks that affect the Work Package objectives are properly…" at bounding box center [184, 98] width 0 height 6
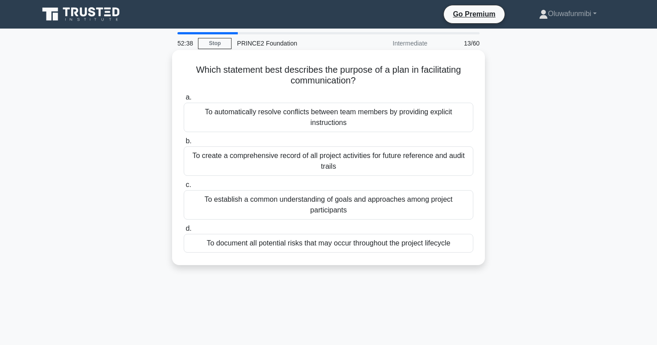
click at [286, 197] on div "To establish a common understanding of goals and approaches among project parti…" at bounding box center [329, 204] width 290 height 29
click at [184, 188] on input "c. To establish a common understanding of goals and approaches among project pa…" at bounding box center [184, 185] width 0 height 6
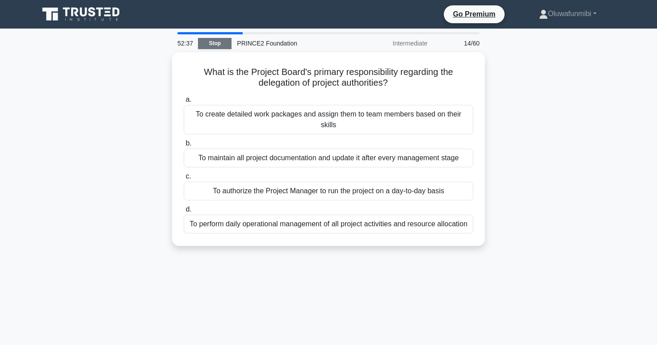
click at [217, 43] on link "Stop" at bounding box center [215, 43] width 34 height 11
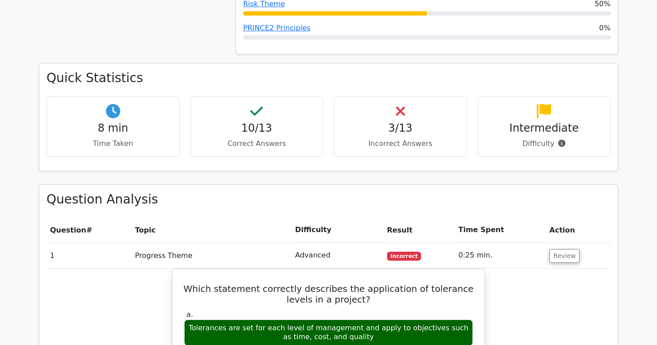
scroll to position [576, 0]
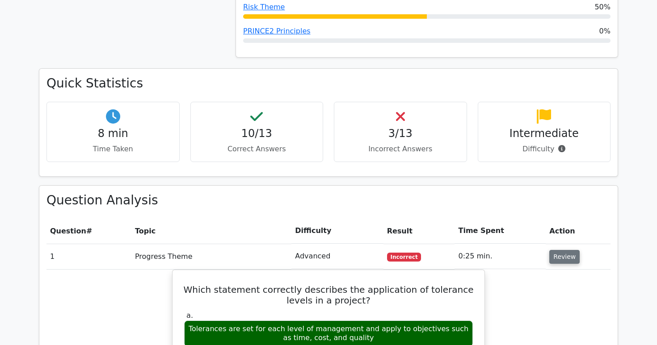
click at [552, 250] on button "Review" at bounding box center [564, 257] width 30 height 14
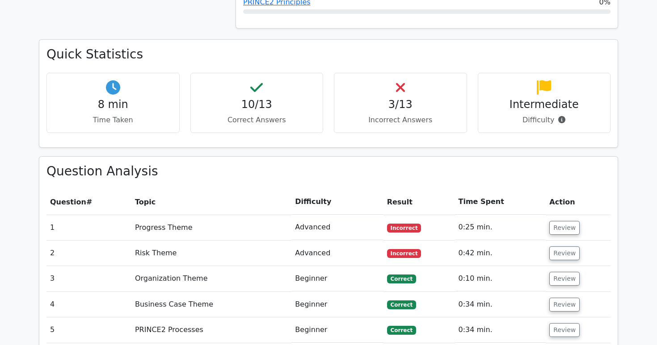
scroll to position [608, 0]
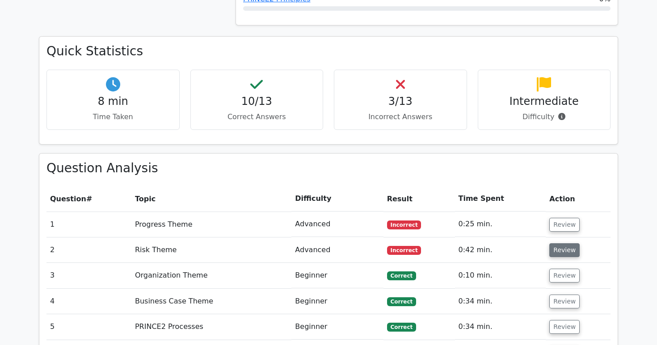
click at [562, 244] on button "Review" at bounding box center [564, 251] width 30 height 14
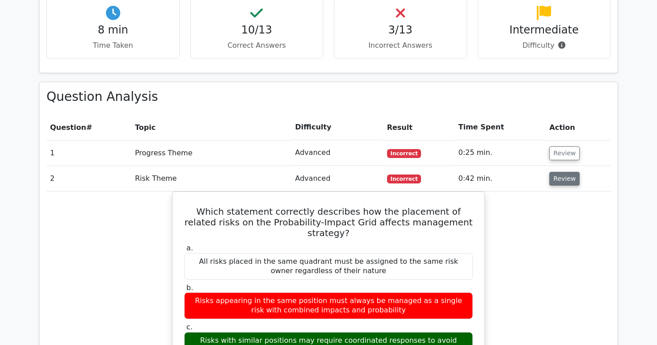
scroll to position [675, 0]
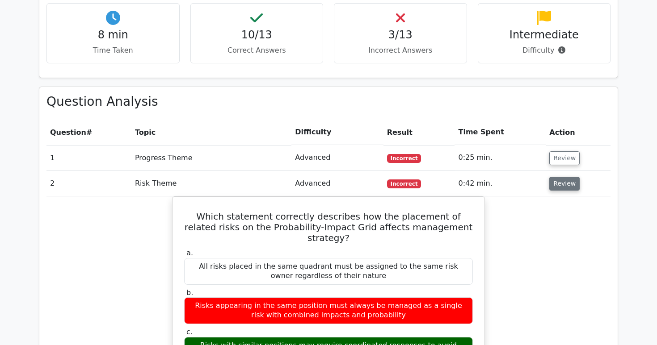
click at [570, 177] on button "Review" at bounding box center [564, 184] width 30 height 14
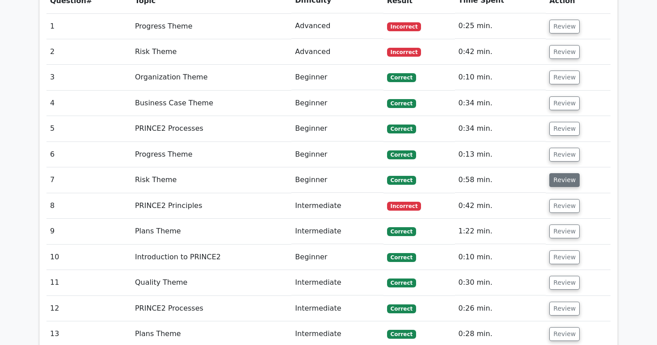
scroll to position [806, 0]
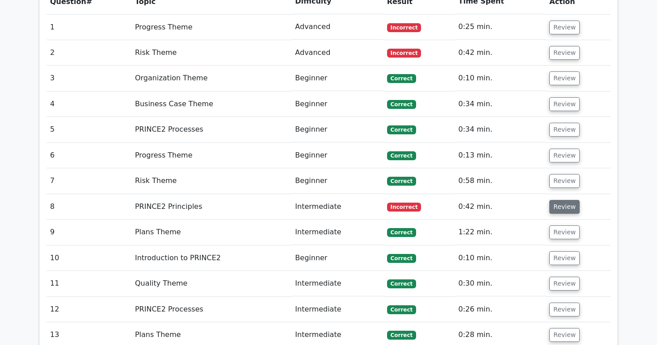
click at [565, 200] on button "Review" at bounding box center [564, 207] width 30 height 14
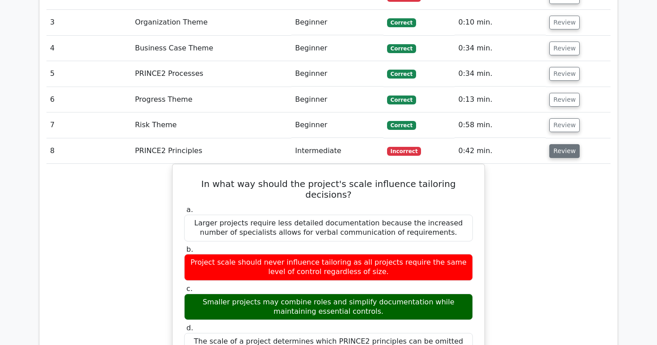
scroll to position [861, 0]
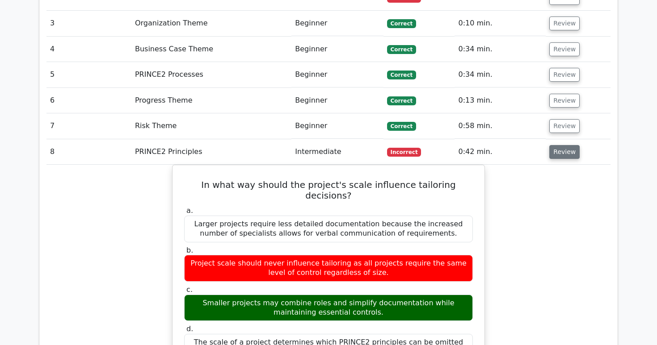
click at [565, 145] on button "Review" at bounding box center [564, 152] width 30 height 14
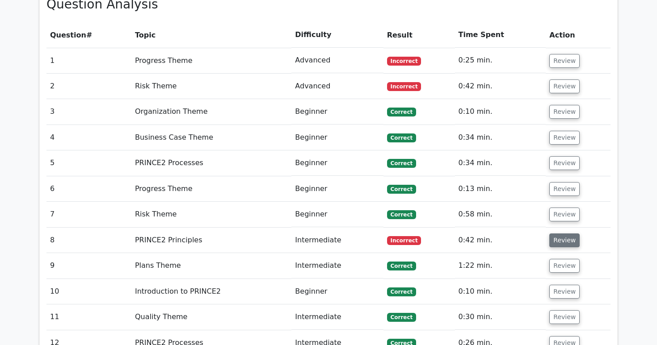
scroll to position [783, 0]
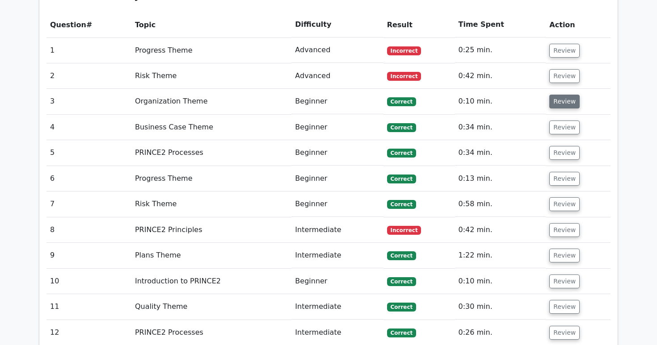
click at [564, 95] on button "Review" at bounding box center [564, 102] width 30 height 14
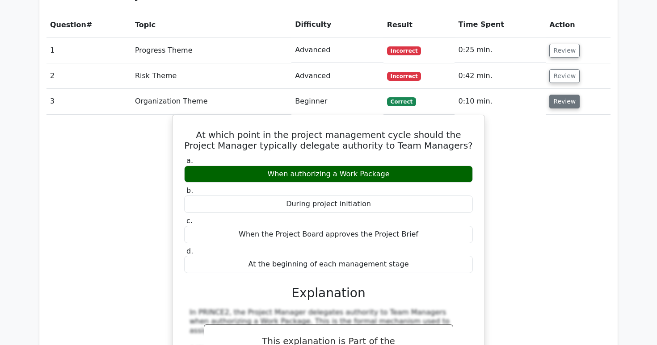
click at [564, 95] on button "Review" at bounding box center [564, 102] width 30 height 14
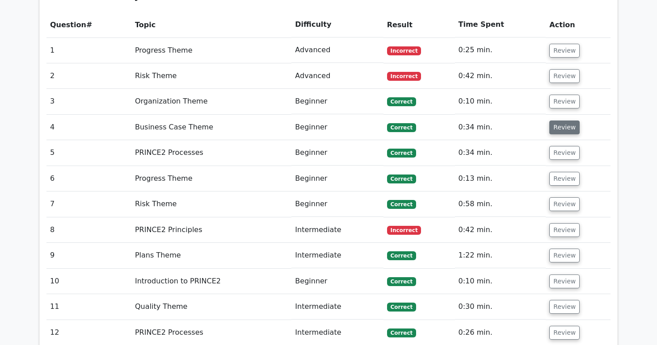
click at [563, 121] on button "Review" at bounding box center [564, 128] width 30 height 14
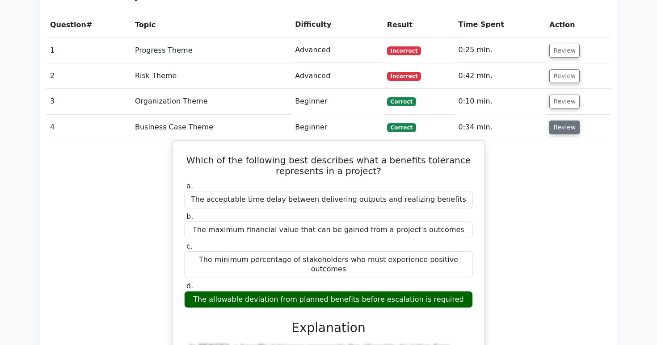
click at [563, 121] on button "Review" at bounding box center [564, 128] width 30 height 14
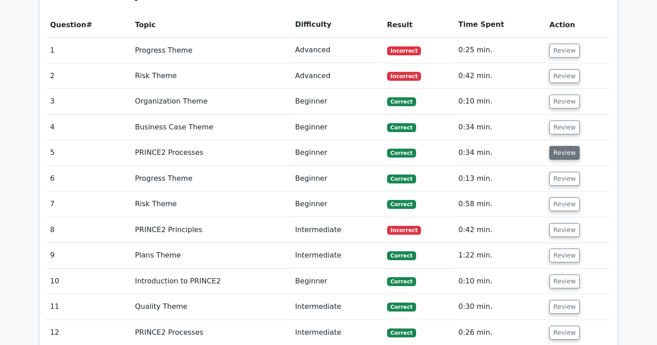
click at [561, 146] on button "Review" at bounding box center [564, 153] width 30 height 14
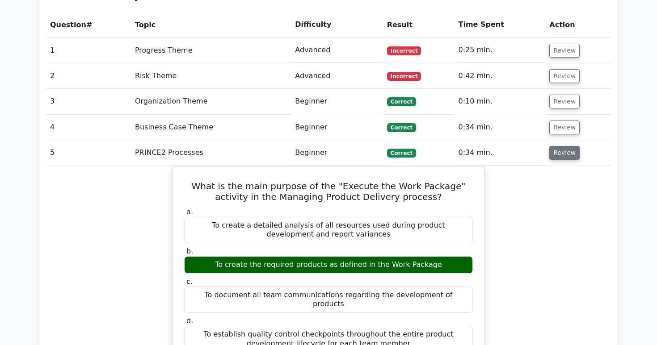
click at [561, 146] on button "Review" at bounding box center [564, 153] width 30 height 14
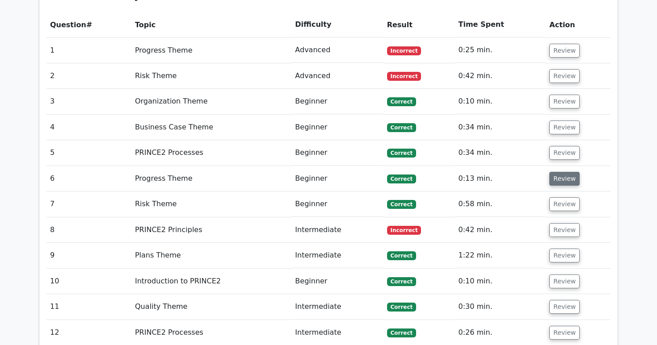
click at [561, 172] on button "Review" at bounding box center [564, 179] width 30 height 14
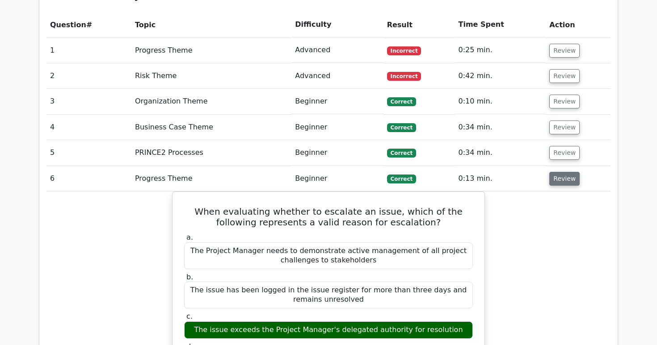
click at [561, 172] on button "Review" at bounding box center [564, 179] width 30 height 14
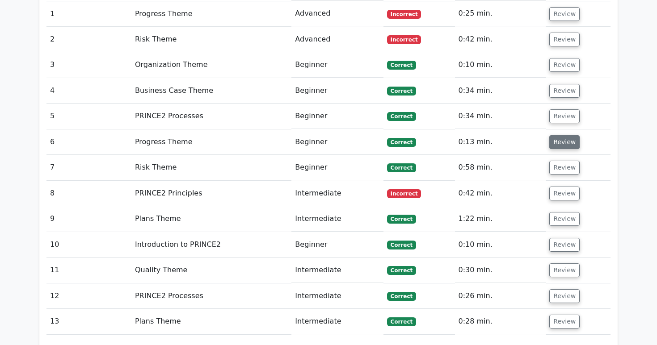
scroll to position [833, 0]
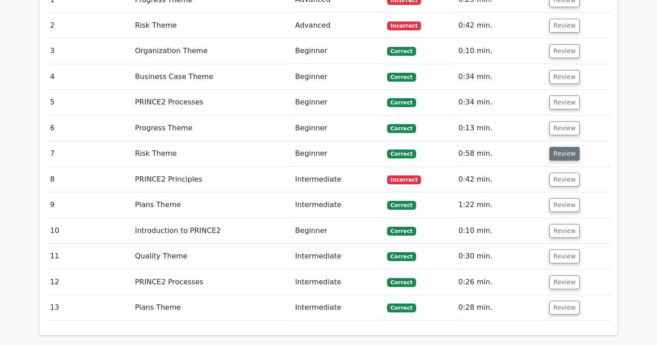
click at [560, 147] on button "Review" at bounding box center [564, 154] width 30 height 14
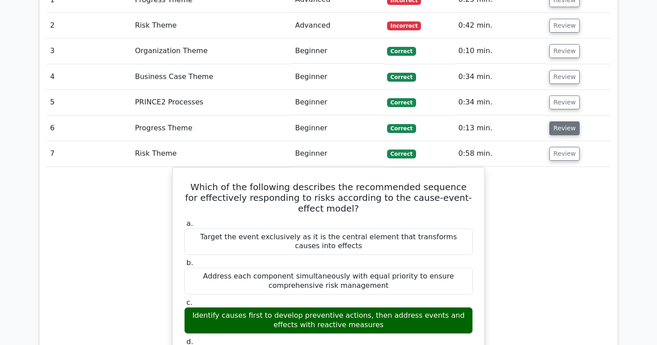
click at [560, 122] on button "Review" at bounding box center [564, 129] width 30 height 14
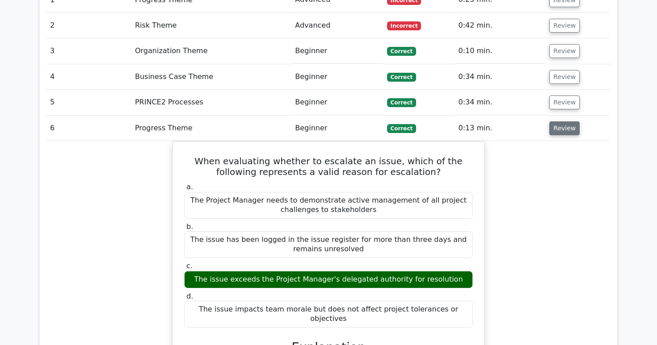
click at [560, 122] on button "Review" at bounding box center [564, 129] width 30 height 14
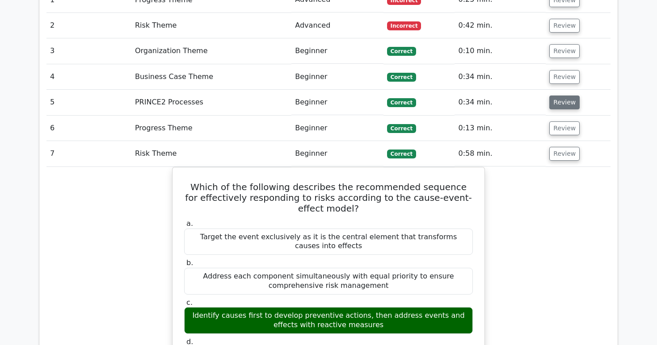
click at [562, 96] on button "Review" at bounding box center [564, 103] width 30 height 14
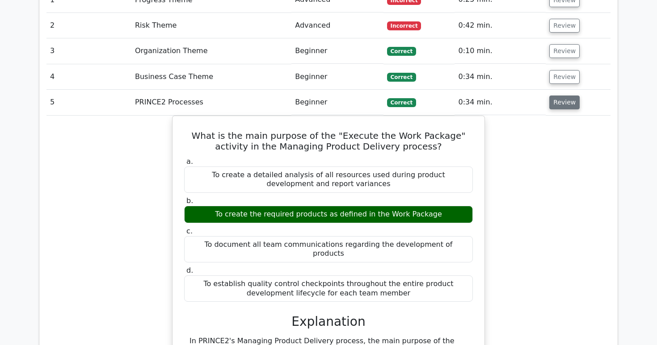
click at [562, 96] on button "Review" at bounding box center [564, 103] width 30 height 14
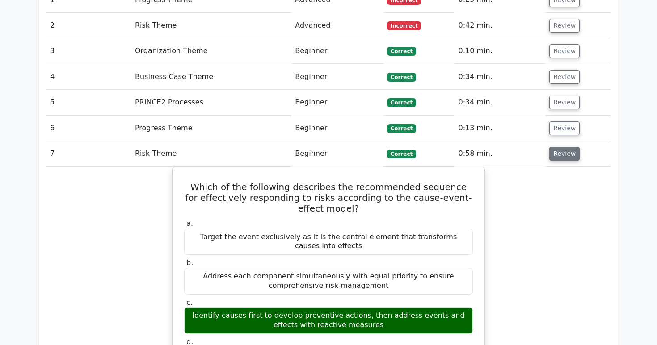
click at [565, 147] on button "Review" at bounding box center [564, 154] width 30 height 14
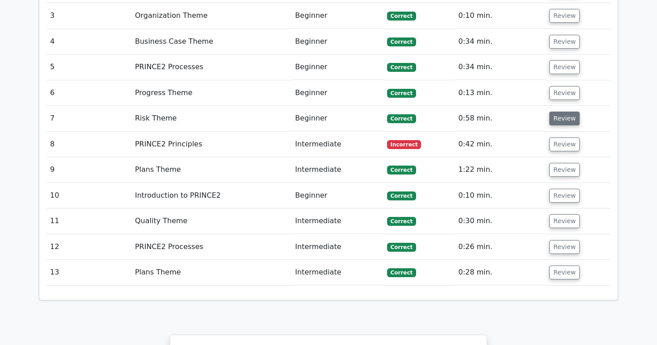
scroll to position [871, 0]
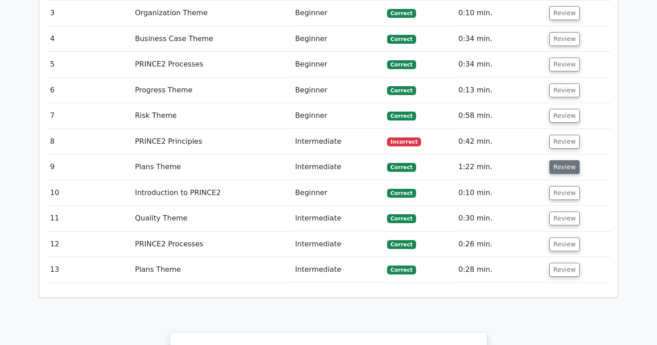
click at [562, 160] on button "Review" at bounding box center [564, 167] width 30 height 14
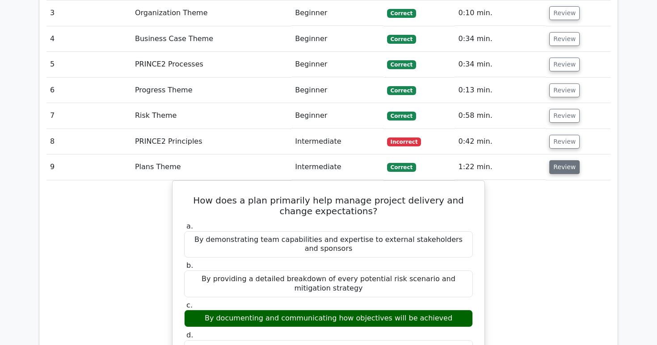
click at [562, 160] on button "Review" at bounding box center [564, 167] width 30 height 14
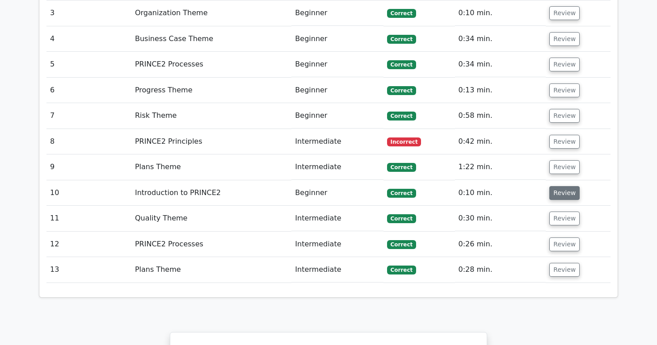
click at [559, 186] on button "Review" at bounding box center [564, 193] width 30 height 14
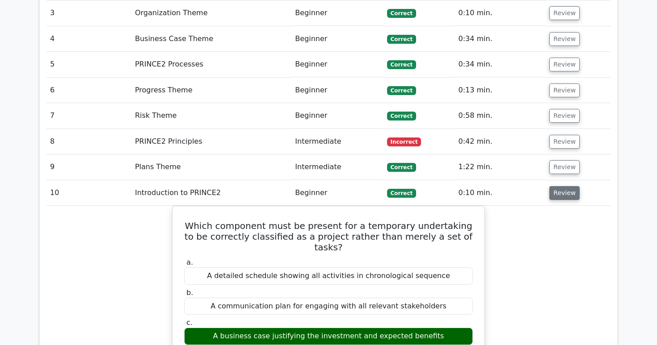
click at [559, 186] on button "Review" at bounding box center [564, 193] width 30 height 14
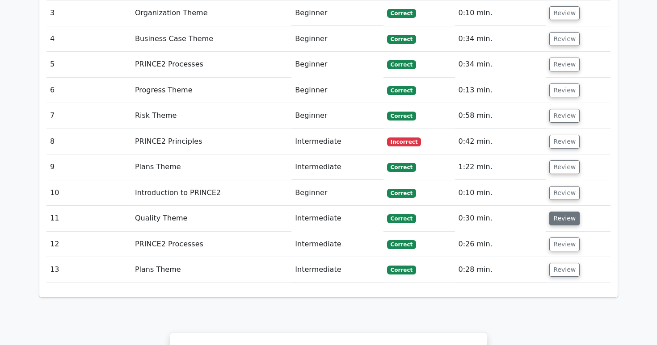
click at [558, 212] on button "Review" at bounding box center [564, 219] width 30 height 14
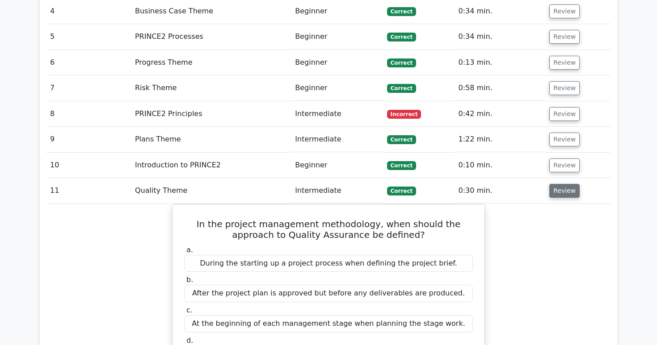
scroll to position [902, 0]
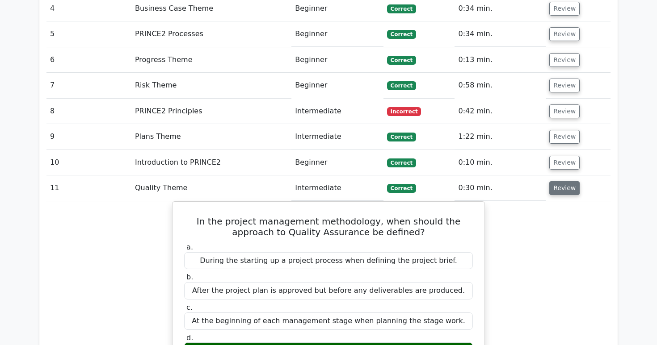
click at [561, 181] on button "Review" at bounding box center [564, 188] width 30 height 14
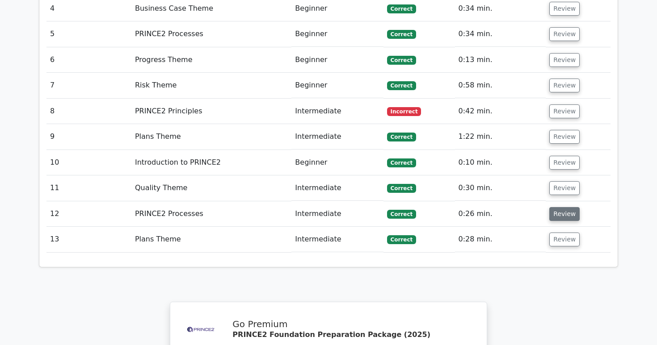
click at [559, 207] on button "Review" at bounding box center [564, 214] width 30 height 14
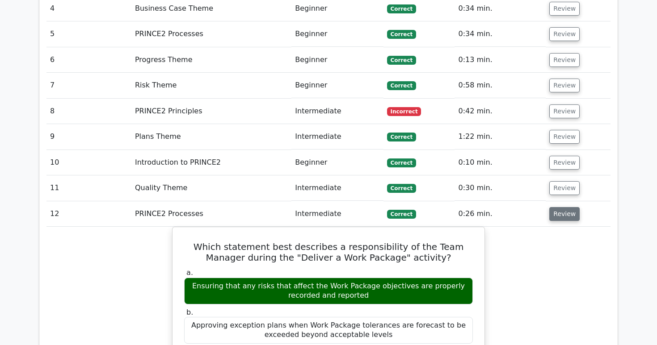
click at [559, 207] on button "Review" at bounding box center [564, 214] width 30 height 14
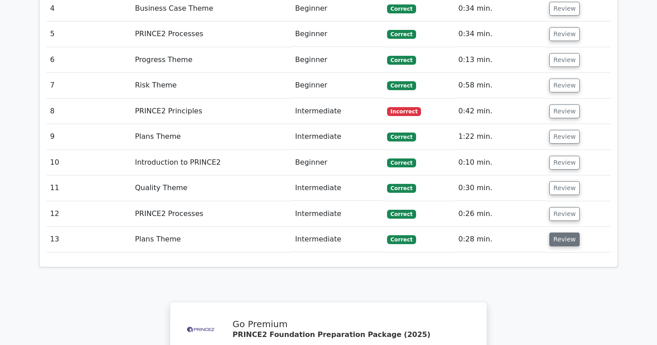
click at [558, 233] on button "Review" at bounding box center [564, 240] width 30 height 14
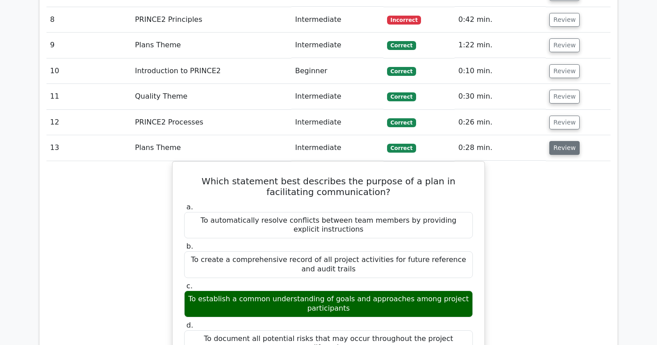
scroll to position [994, 0]
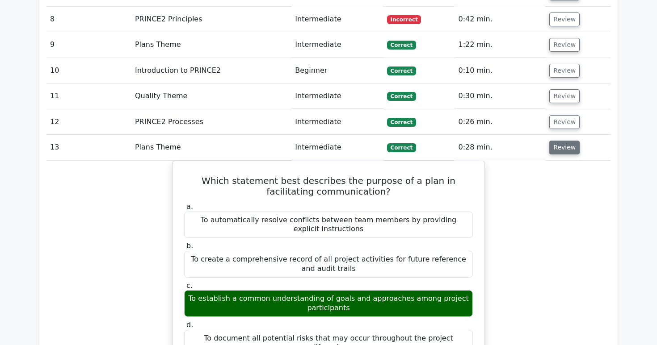
click at [564, 141] on button "Review" at bounding box center [564, 148] width 30 height 14
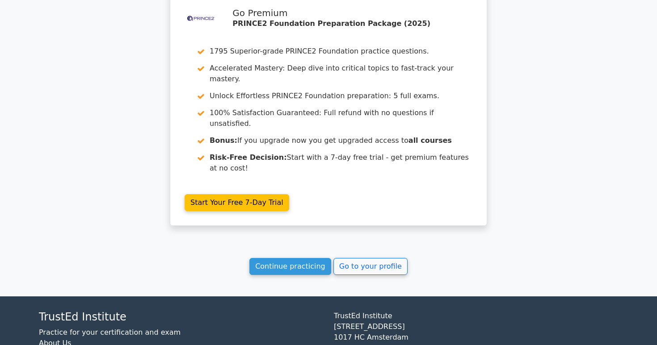
scroll to position [1227, 0]
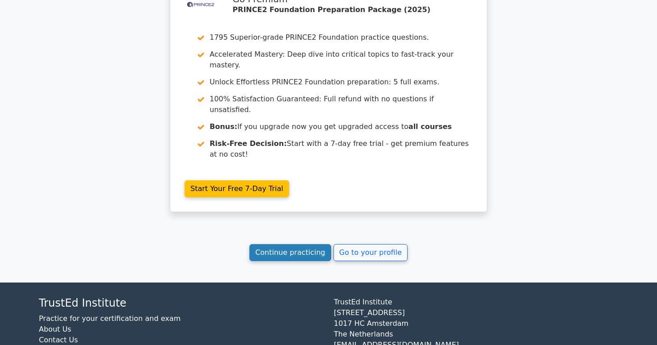
click at [296, 244] on link "Continue practicing" at bounding box center [290, 252] width 82 height 17
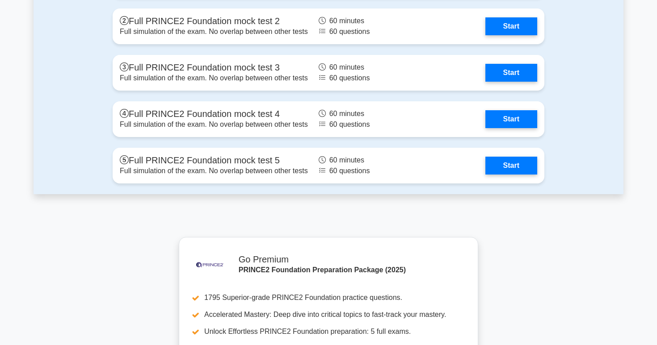
scroll to position [1667, 0]
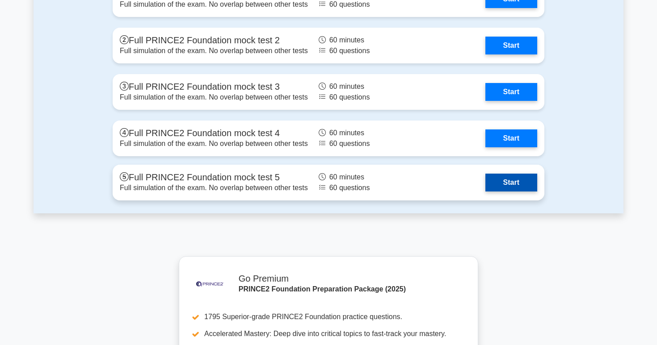
click at [494, 183] on link "Start" at bounding box center [511, 183] width 52 height 18
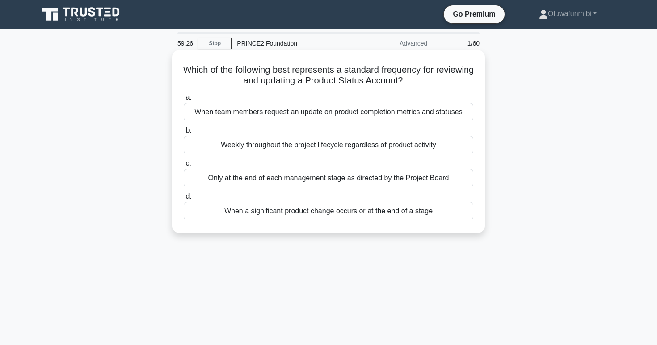
click at [310, 178] on div "Only at the end of each management stage as directed by the Project Board" at bounding box center [329, 178] width 290 height 19
click at [184, 167] on input "c. Only at the end of each management stage as directed by the Project Board" at bounding box center [184, 164] width 0 height 6
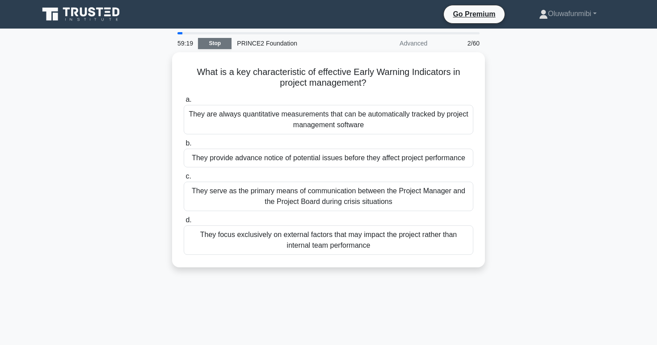
click at [229, 41] on link "Stop" at bounding box center [215, 43] width 34 height 11
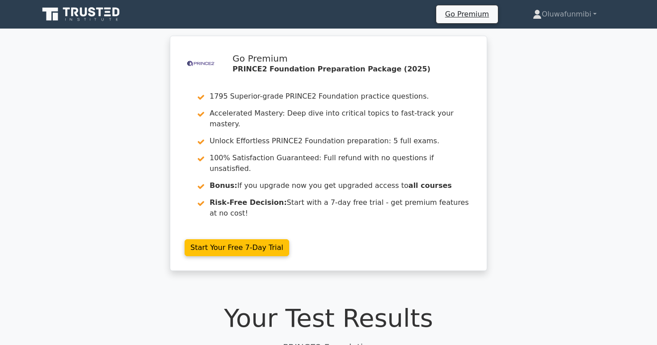
click at [229, 240] on link "Start Your Free 7-Day Trial" at bounding box center [237, 248] width 105 height 17
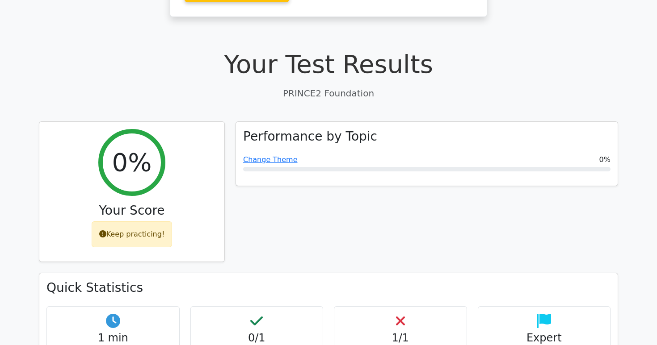
scroll to position [269, 0]
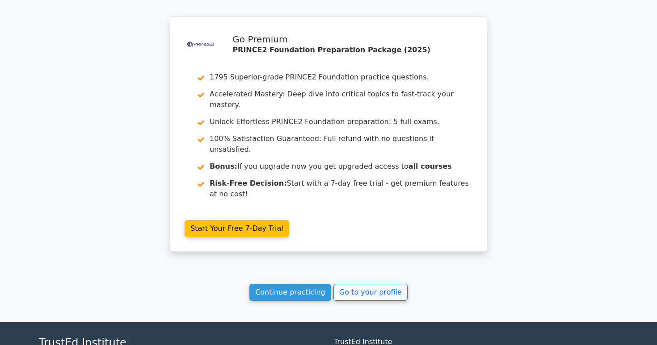
scroll to position [1249, 0]
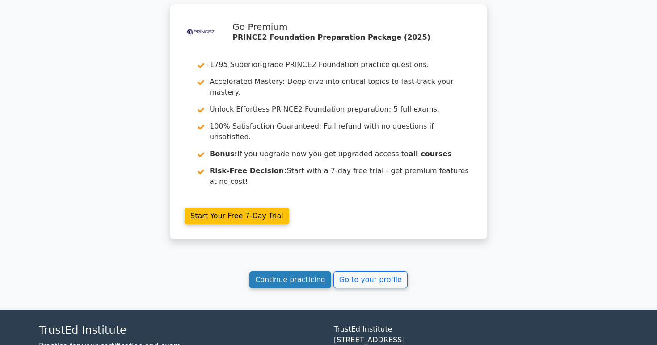
click at [297, 272] on link "Continue practicing" at bounding box center [290, 280] width 82 height 17
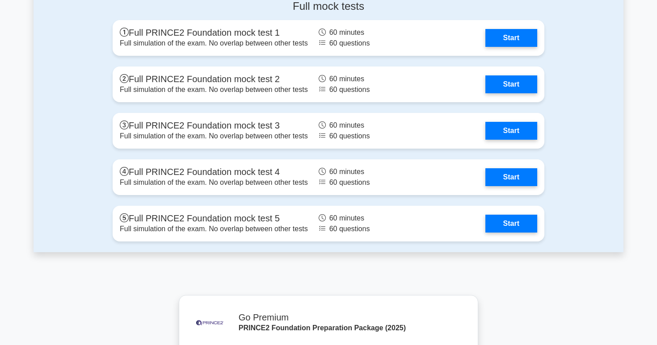
scroll to position [1646, 0]
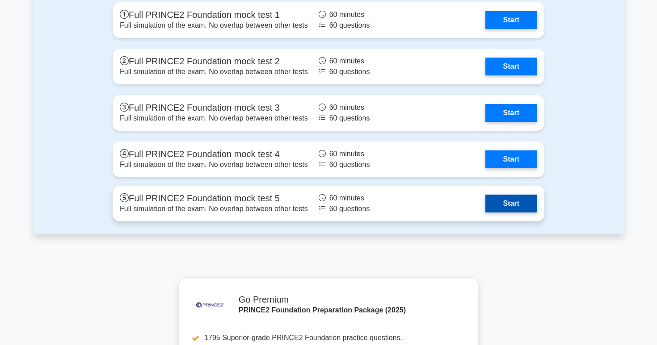
click at [492, 206] on link "Start" at bounding box center [511, 204] width 52 height 18
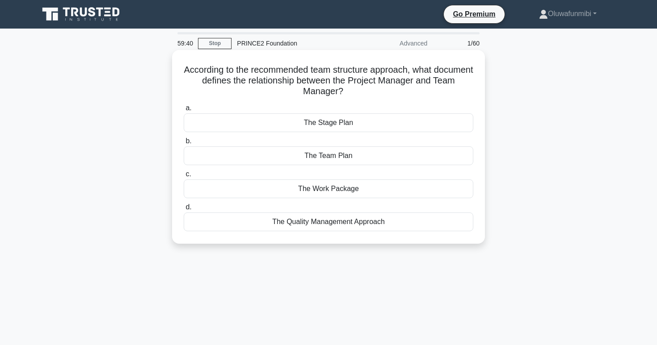
click at [362, 188] on div "The Work Package" at bounding box center [329, 189] width 290 height 19
click at [184, 177] on input "c. The Work Package" at bounding box center [184, 175] width 0 height 6
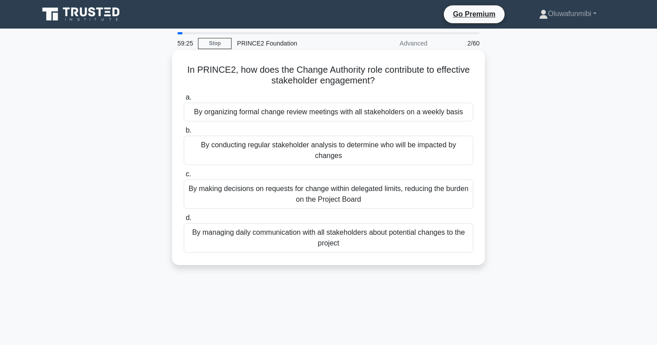
click at [364, 199] on div "By making decisions on requests for change within delegated limits, reducing th…" at bounding box center [329, 194] width 290 height 29
click at [184, 177] on input "c. By making decisions on requests for change within delegated limits, reducing…" at bounding box center [184, 175] width 0 height 6
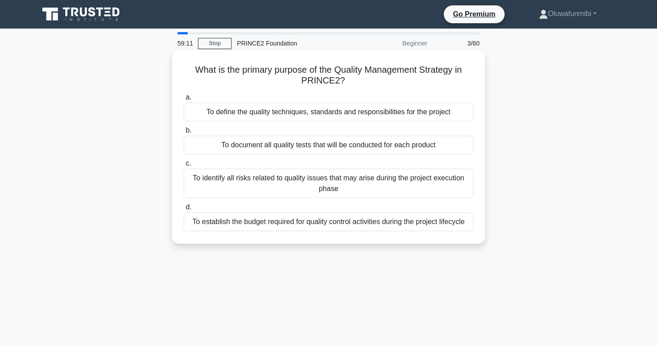
click at [436, 113] on div "To define the quality techniques, standards and responsibilities for the project" at bounding box center [329, 112] width 290 height 19
click at [184, 101] on input "a. To define the quality techniques, standards and responsibilities for the pro…" at bounding box center [184, 98] width 0 height 6
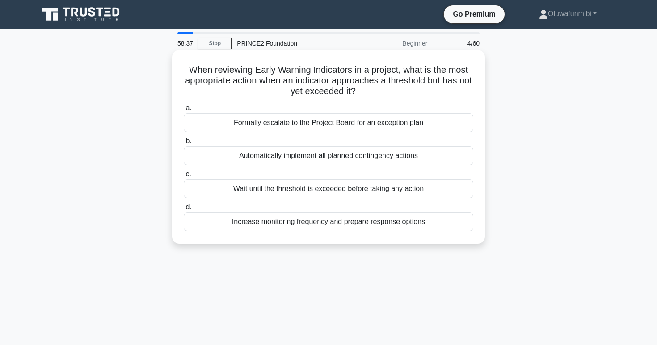
click at [331, 128] on div "Formally escalate to the Project Board for an exception plan" at bounding box center [329, 123] width 290 height 19
click at [184, 111] on input "a. Formally escalate to the Project Board for an exception plan" at bounding box center [184, 108] width 0 height 6
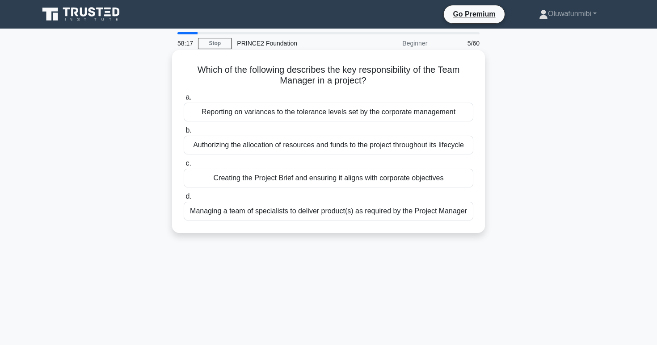
click at [317, 214] on div "Managing a team of specialists to deliver product(s) as required by the Project…" at bounding box center [329, 211] width 290 height 19
click at [184, 200] on input "d. Managing a team of specialists to deliver product(s) as required by the Proj…" at bounding box center [184, 197] width 0 height 6
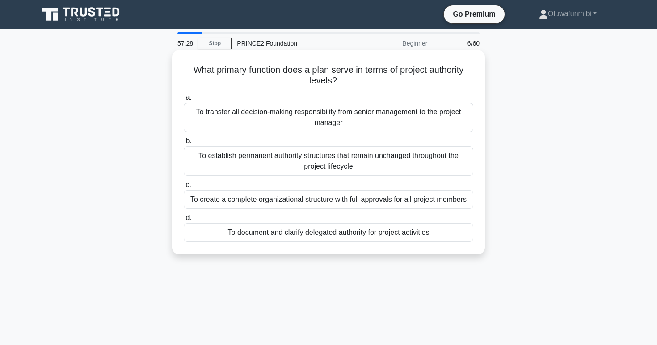
click at [314, 231] on div "To document and clarify delegated authority for project activities" at bounding box center [329, 232] width 290 height 19
click at [184, 221] on input "d. To document and clarify delegated authority for project activities" at bounding box center [184, 218] width 0 height 6
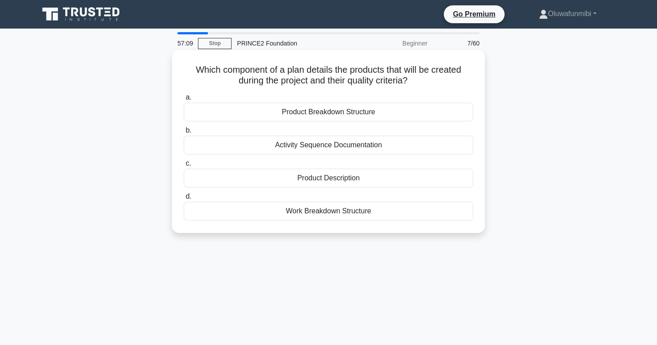
click at [335, 113] on div "Product Breakdown Structure" at bounding box center [329, 112] width 290 height 19
click at [184, 101] on input "a. Product Breakdown Structure" at bounding box center [184, 98] width 0 height 6
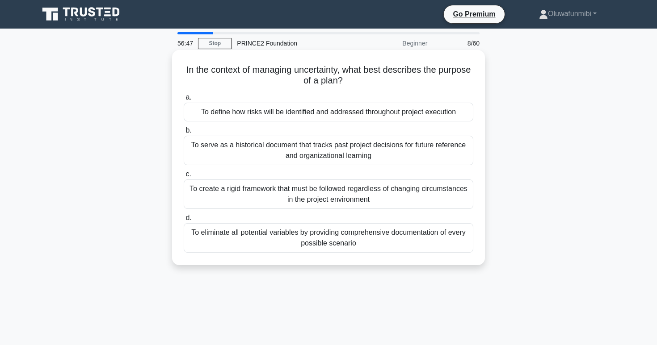
click at [438, 114] on div "To define how risks will be identified and addressed throughout project executi…" at bounding box center [329, 112] width 290 height 19
click at [184, 101] on input "a. To define how risks will be identified and addressed throughout project exec…" at bounding box center [184, 98] width 0 height 6
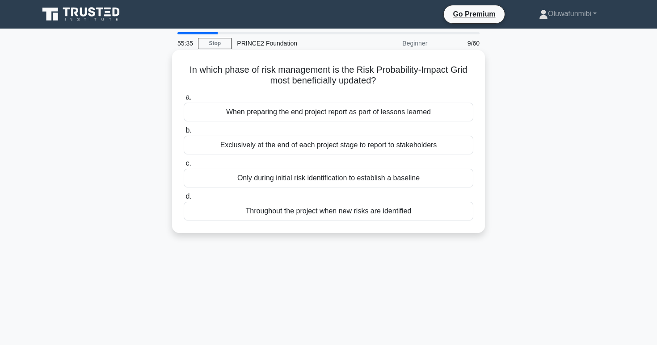
click at [387, 210] on div "Throughout the project when new risks are identified" at bounding box center [329, 211] width 290 height 19
click at [184, 200] on input "d. Throughout the project when new risks are identified" at bounding box center [184, 197] width 0 height 6
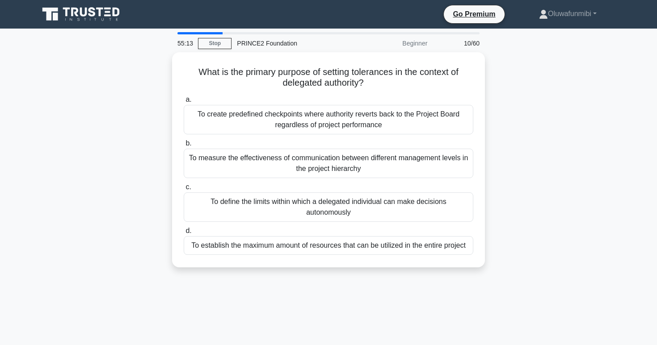
click at [387, 210] on div "To define the limits within which a delegated individual can make decisions aut…" at bounding box center [329, 207] width 290 height 29
click at [184, 190] on input "c. To define the limits within which a delegated individual can make decisions …" at bounding box center [184, 188] width 0 height 6
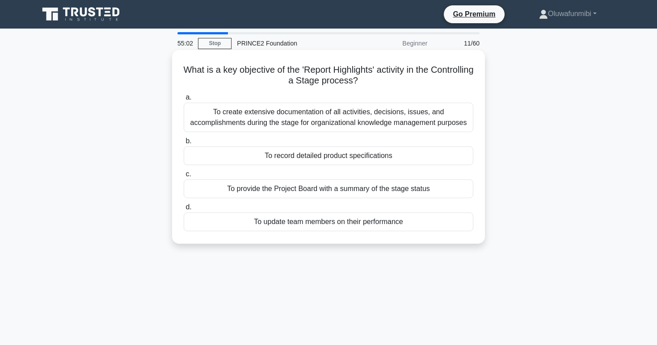
click at [387, 193] on div "To provide the Project Board with a summary of the stage status" at bounding box center [329, 189] width 290 height 19
click at [184, 177] on input "c. To provide the Project Board with a summary of the stage status" at bounding box center [184, 175] width 0 height 6
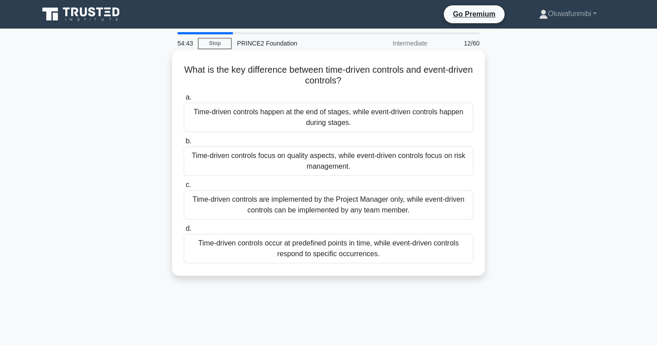
click at [373, 246] on div "Time-driven controls occur at predefined points in time, while event-driven con…" at bounding box center [329, 248] width 290 height 29
click at [184, 232] on input "d. Time-driven controls occur at predefined points in time, while event-driven …" at bounding box center [184, 229] width 0 height 6
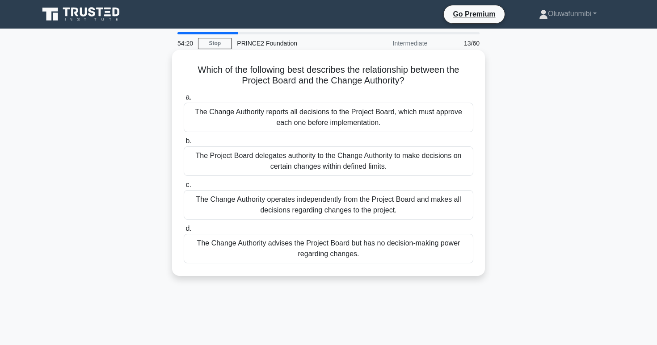
click at [403, 168] on div "The Project Board delegates authority to the Change Authority to make decisions…" at bounding box center [329, 161] width 290 height 29
click at [184, 144] on input "b. The Project Board delegates authority to the Change Authority to make decisi…" at bounding box center [184, 142] width 0 height 6
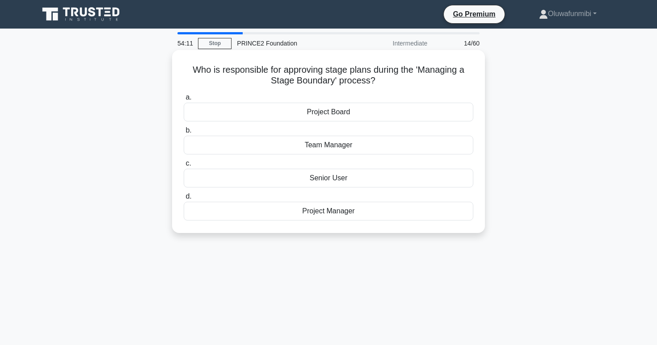
click at [377, 215] on div "Project Manager" at bounding box center [329, 211] width 290 height 19
click at [184, 200] on input "d. Project Manager" at bounding box center [184, 197] width 0 height 6
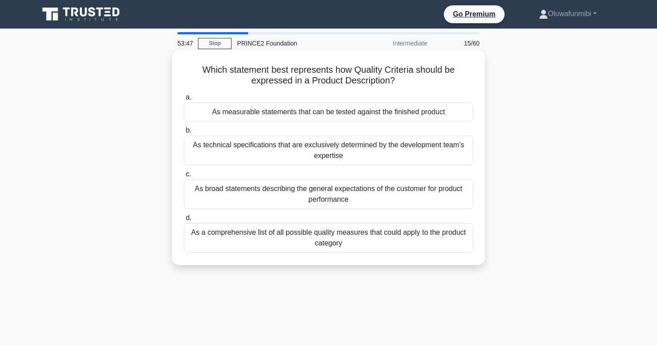
click at [336, 113] on div "As measurable statements that can be tested against the finished product" at bounding box center [329, 112] width 290 height 19
click at [184, 101] on input "a. As measurable statements that can be tested against the finished product" at bounding box center [184, 98] width 0 height 6
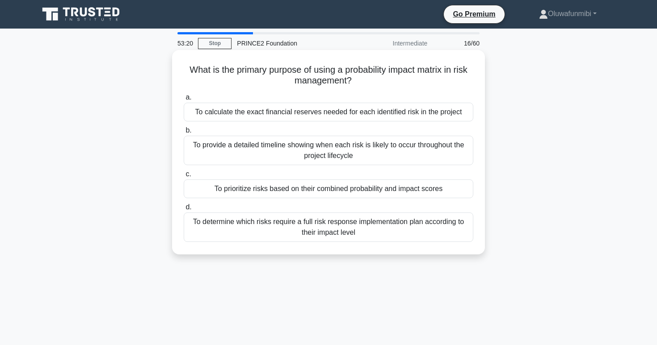
click at [328, 190] on div "To prioritize risks based on their combined probability and impact scores" at bounding box center [329, 189] width 290 height 19
click at [184, 177] on input "c. To prioritize risks based on their combined probability and impact scores" at bounding box center [184, 175] width 0 height 6
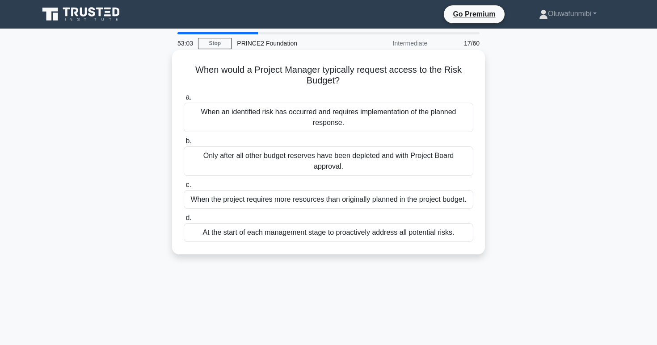
click at [359, 121] on div "When an identified risk has occurred and requires implementation of the planned…" at bounding box center [329, 117] width 290 height 29
click at [184, 101] on input "a. When an identified risk has occurred and requires implementation of the plan…" at bounding box center [184, 98] width 0 height 6
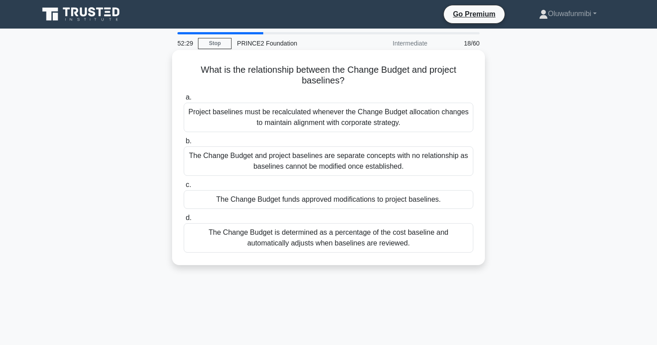
click at [354, 198] on div "The Change Budget funds approved modifications to project baselines." at bounding box center [329, 199] width 290 height 19
click at [184, 188] on input "c. The Change Budget funds approved modifications to project baselines." at bounding box center [184, 185] width 0 height 6
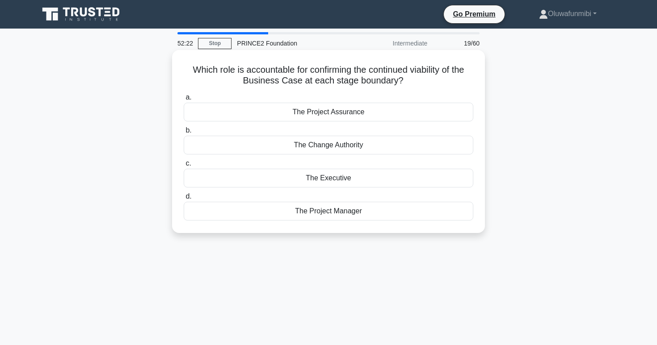
click at [354, 181] on div "The Executive" at bounding box center [329, 178] width 290 height 19
click at [184, 167] on input "c. The Executive" at bounding box center [184, 164] width 0 height 6
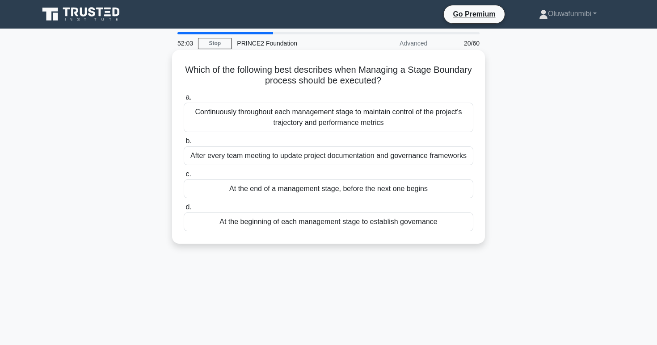
click at [353, 191] on div "At the end of a management stage, before the next one begins" at bounding box center [329, 189] width 290 height 19
click at [184, 177] on input "c. At the end of a management stage, before the next one begins" at bounding box center [184, 175] width 0 height 6
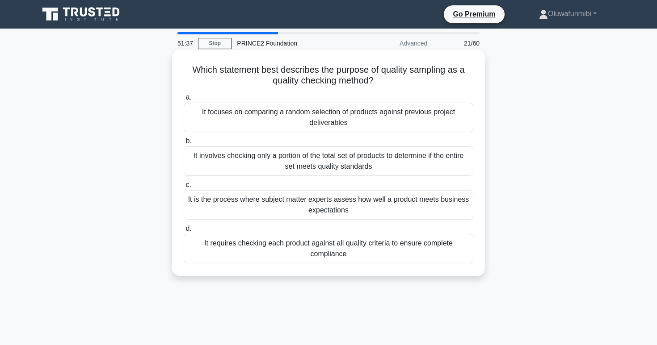
click at [347, 252] on div "It requires checking each product against all quality criteria to ensure comple…" at bounding box center [329, 248] width 290 height 29
click at [184, 232] on input "d. It requires checking each product against all quality criteria to ensure com…" at bounding box center [184, 229] width 0 height 6
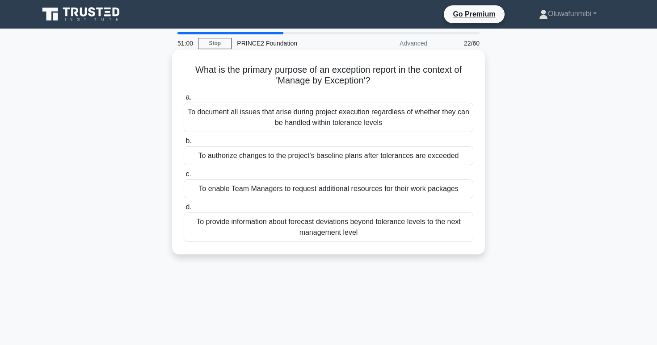
click at [349, 227] on div "To provide information about forecast deviations beyond tolerance levels to the…" at bounding box center [329, 227] width 290 height 29
click at [184, 211] on input "d. To provide information about forecast deviations beyond tolerance levels to …" at bounding box center [184, 208] width 0 height 6
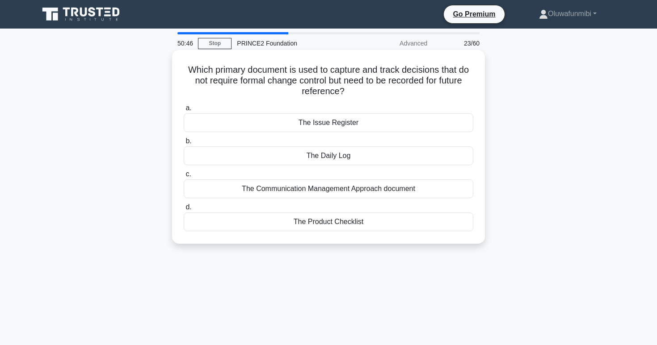
click at [359, 154] on div "The Daily Log" at bounding box center [329, 156] width 290 height 19
click at [184, 144] on input "b. The Daily Log" at bounding box center [184, 142] width 0 height 6
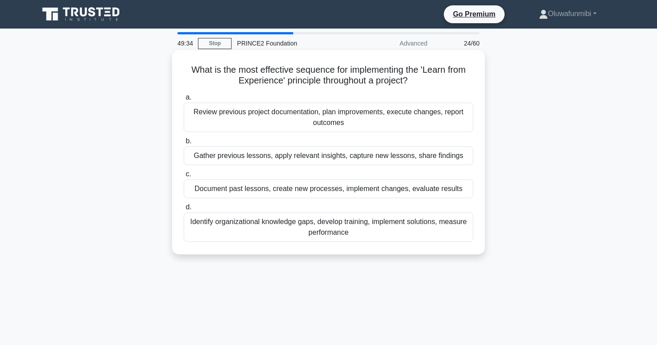
click at [353, 193] on div "Document past lessons, create new processes, implement changes, evaluate results" at bounding box center [329, 189] width 290 height 19
click at [184, 177] on input "c. Document past lessons, create new processes, implement changes, evaluate res…" at bounding box center [184, 175] width 0 height 6
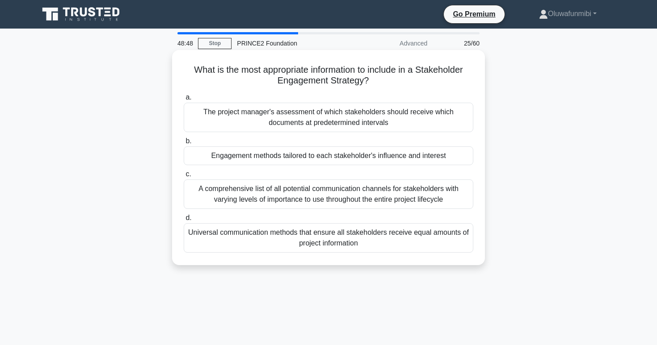
click at [358, 160] on div "Engagement methods tailored to each stakeholder's influence and interest" at bounding box center [329, 156] width 290 height 19
click at [184, 144] on input "b. Engagement methods tailored to each stakeholder's influence and interest" at bounding box center [184, 142] width 0 height 6
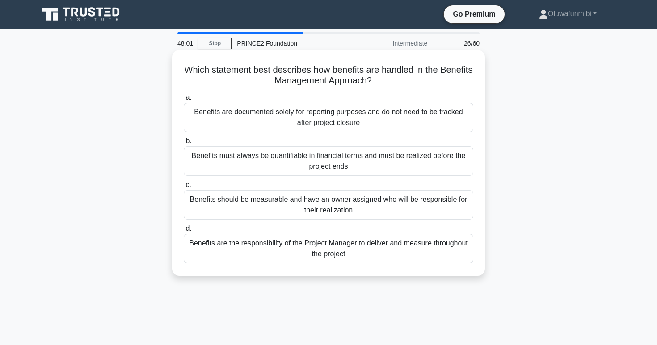
click at [364, 246] on div "Benefits are the responsibility of the Project Manager to deliver and measure t…" at bounding box center [329, 248] width 290 height 29
click at [184, 232] on input "d. Benefits are the responsibility of the Project Manager to deliver and measur…" at bounding box center [184, 229] width 0 height 6
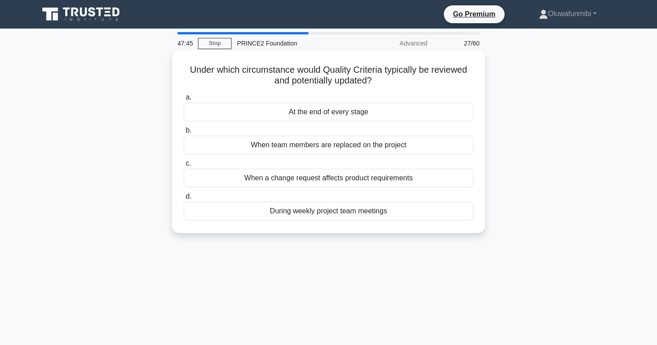
click at [361, 115] on div "At the end of every stage" at bounding box center [329, 112] width 290 height 19
click at [184, 101] on input "a. At the end of every stage" at bounding box center [184, 98] width 0 height 6
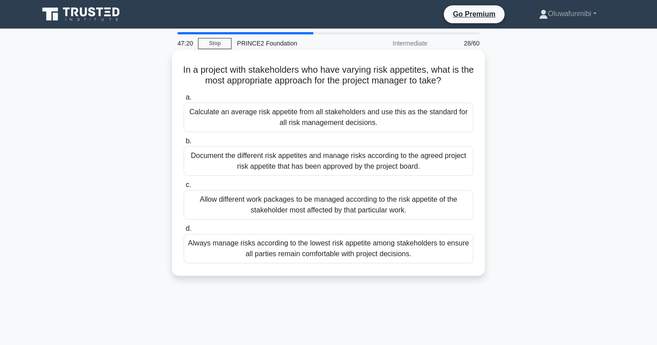
click at [358, 159] on div "Document the different risk appetites and manage risks according to the agreed …" at bounding box center [329, 161] width 290 height 29
click at [184, 144] on input "b. Document the different risk appetites and manage risks according to the agre…" at bounding box center [184, 142] width 0 height 6
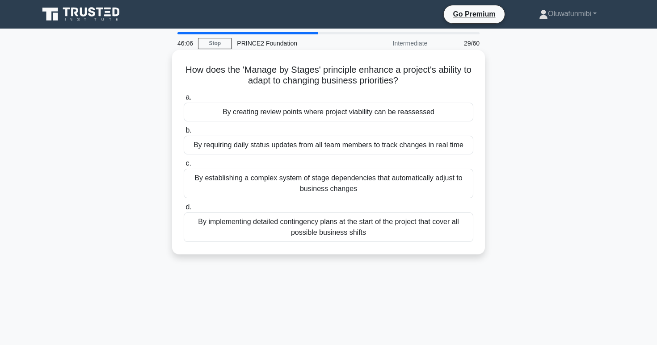
click at [369, 114] on div "By creating review points where project viability can be reassessed" at bounding box center [329, 112] width 290 height 19
click at [184, 101] on input "a. By creating review points where project viability can be reassessed" at bounding box center [184, 98] width 0 height 6
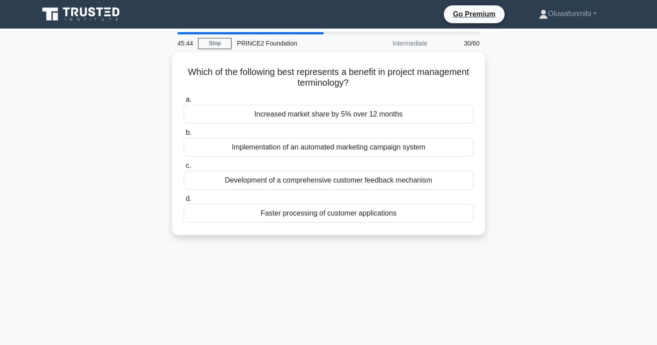
click at [369, 114] on div "Increased market share by 5% over 12 months" at bounding box center [329, 114] width 290 height 19
click at [184, 103] on input "a. Increased market share by 5% over 12 months" at bounding box center [184, 100] width 0 height 6
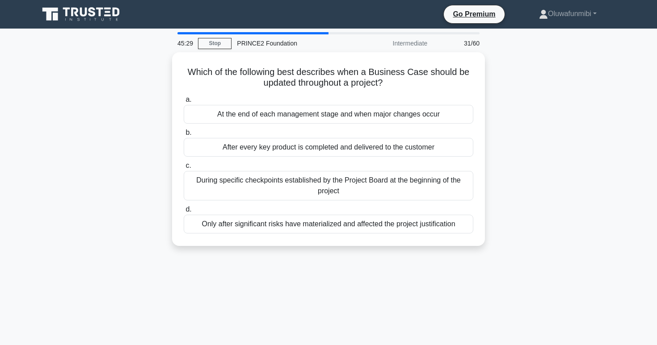
click at [369, 114] on div "At the end of each management stage and when major changes occur" at bounding box center [329, 114] width 290 height 19
click at [184, 103] on input "a. At the end of each management stage and when major changes occur" at bounding box center [184, 100] width 0 height 6
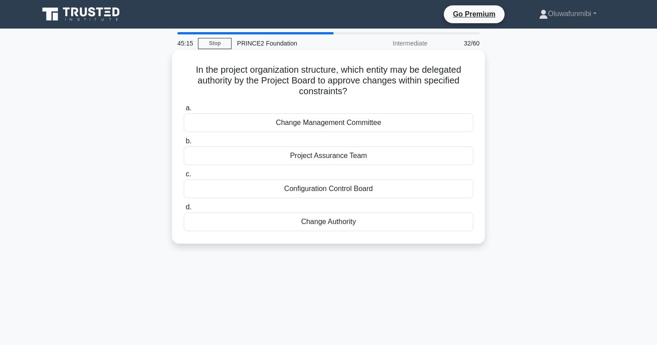
click at [341, 219] on div "Change Authority" at bounding box center [329, 222] width 290 height 19
click at [184, 211] on input "d. Change Authority" at bounding box center [184, 208] width 0 height 6
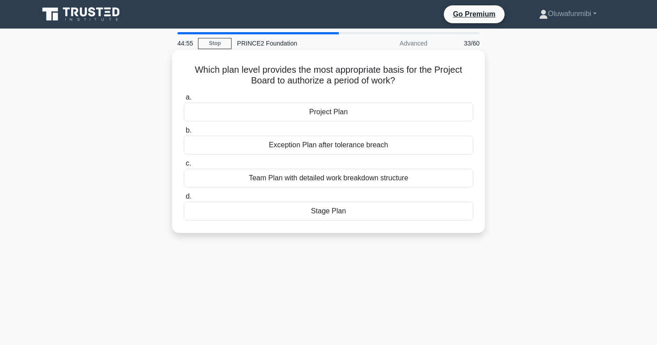
click at [362, 148] on div "Exception Plan after tolerance breach" at bounding box center [329, 145] width 290 height 19
click at [184, 134] on input "b. Exception Plan after tolerance breach" at bounding box center [184, 131] width 0 height 6
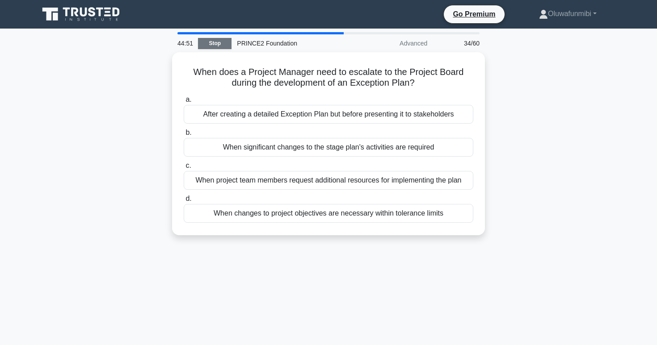
click at [215, 45] on link "Stop" at bounding box center [215, 43] width 34 height 11
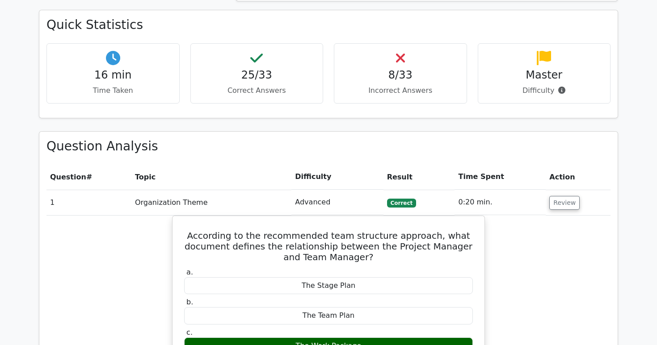
scroll to position [697, 0]
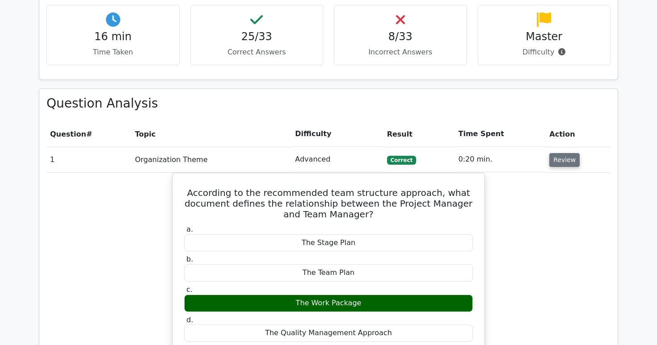
click at [555, 153] on button "Review" at bounding box center [564, 160] width 30 height 14
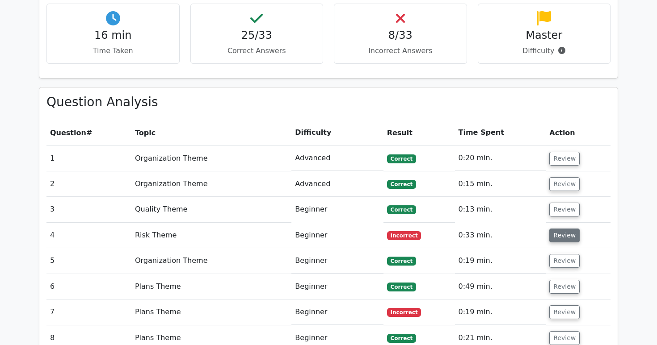
scroll to position [700, 0]
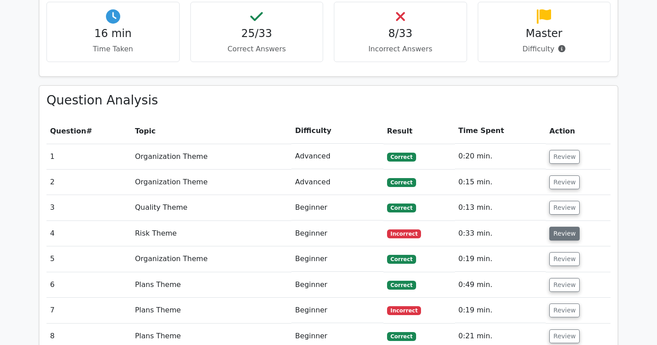
click at [570, 227] on button "Review" at bounding box center [564, 234] width 30 height 14
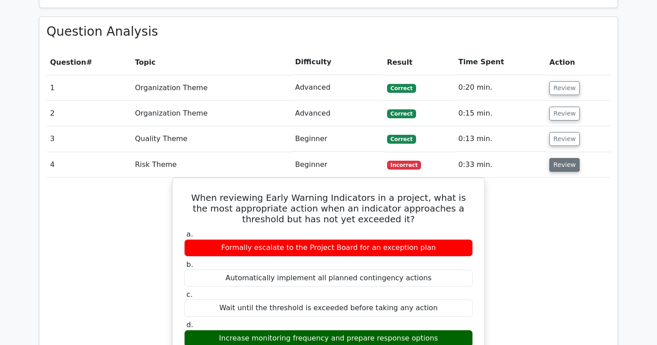
scroll to position [770, 0]
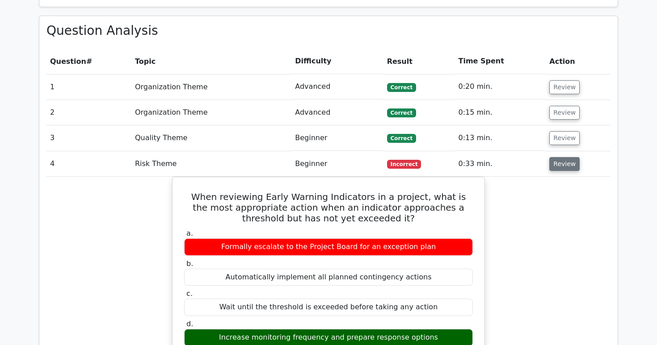
click at [562, 157] on button "Review" at bounding box center [564, 164] width 30 height 14
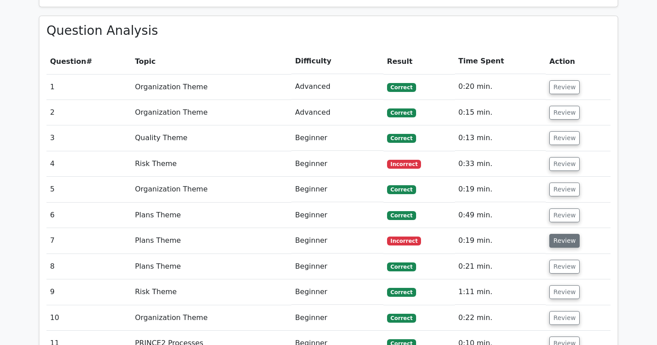
click at [560, 234] on button "Review" at bounding box center [564, 241] width 30 height 14
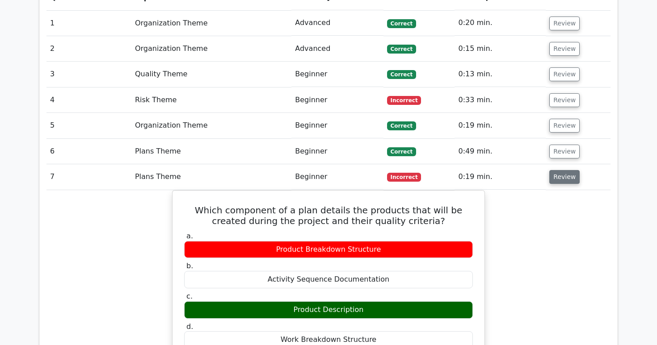
scroll to position [835, 0]
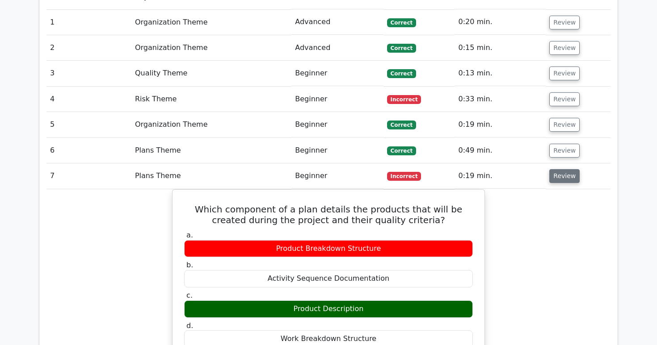
click at [560, 169] on button "Review" at bounding box center [564, 176] width 30 height 14
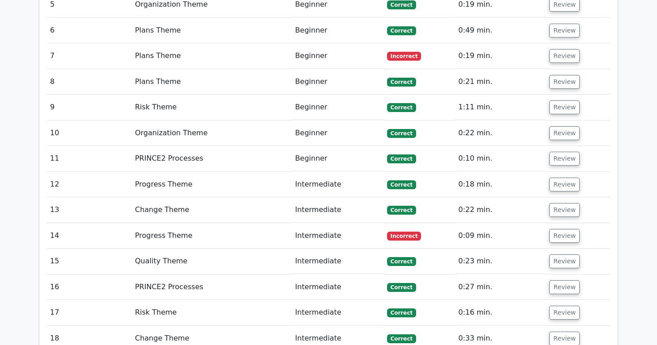
scroll to position [961, 0]
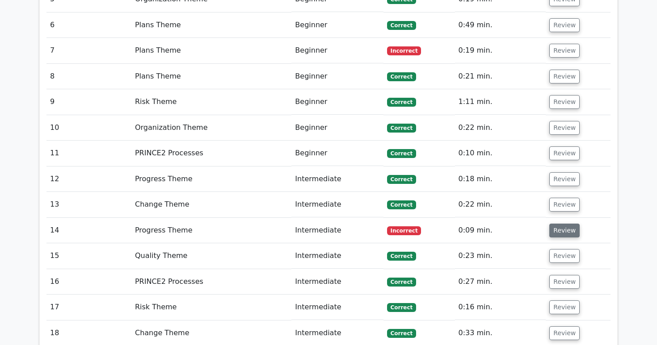
click at [562, 224] on button "Review" at bounding box center [564, 231] width 30 height 14
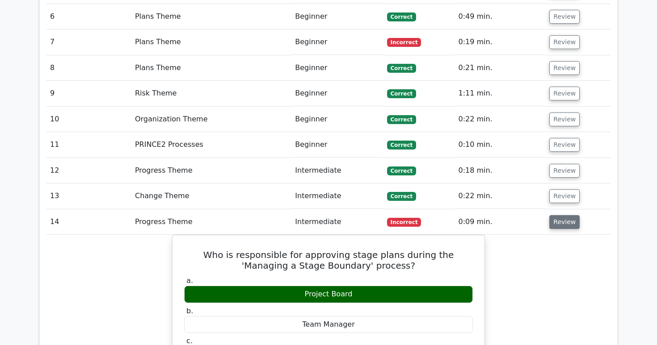
scroll to position [969, 0]
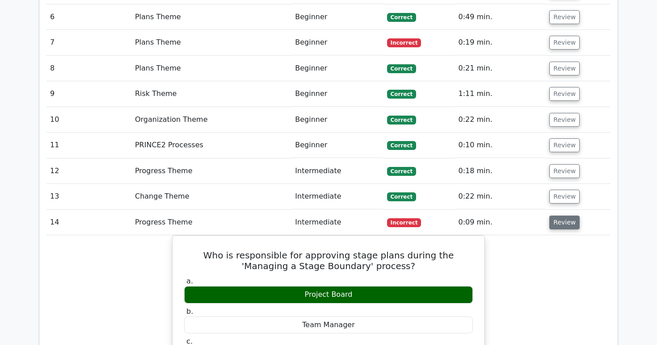
click at [562, 216] on button "Review" at bounding box center [564, 223] width 30 height 14
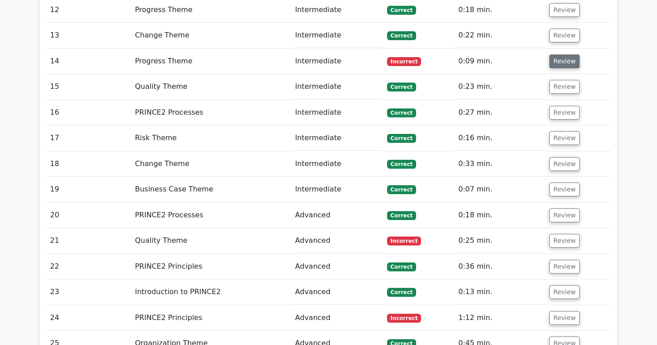
scroll to position [1151, 0]
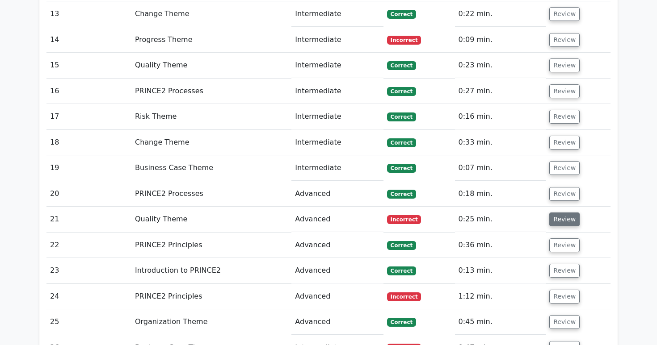
click at [560, 213] on button "Review" at bounding box center [564, 220] width 30 height 14
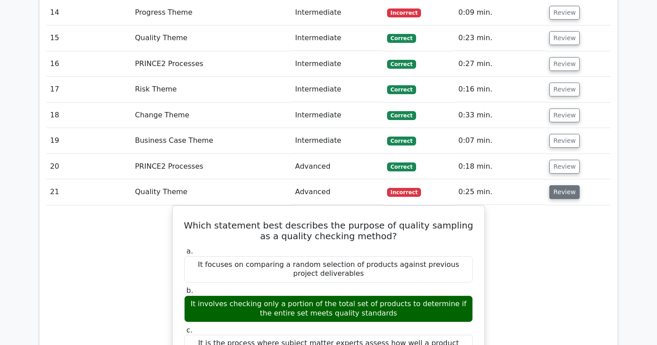
scroll to position [1177, 0]
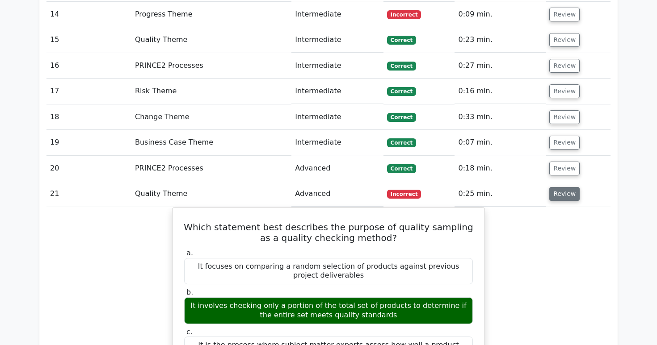
click at [561, 187] on button "Review" at bounding box center [564, 194] width 30 height 14
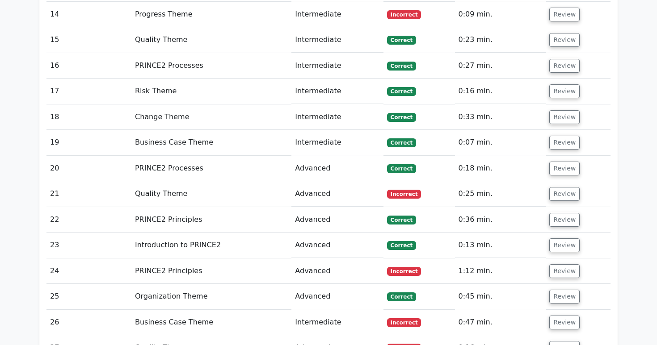
click at [556, 234] on td "Review" at bounding box center [578, 245] width 65 height 25
click at [560, 265] on button "Review" at bounding box center [564, 272] width 30 height 14
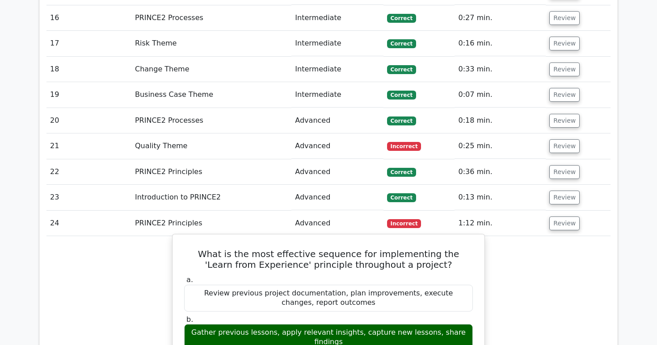
scroll to position [1224, 0]
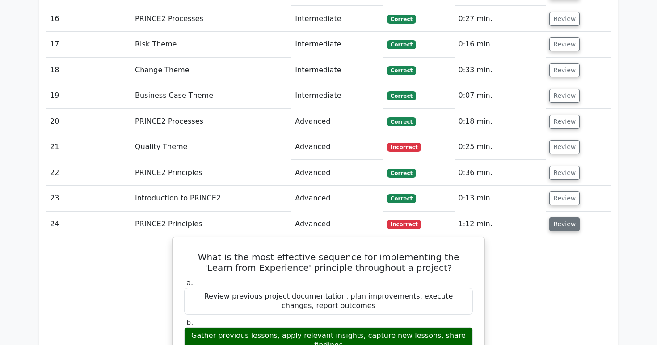
click at [569, 218] on button "Review" at bounding box center [564, 225] width 30 height 14
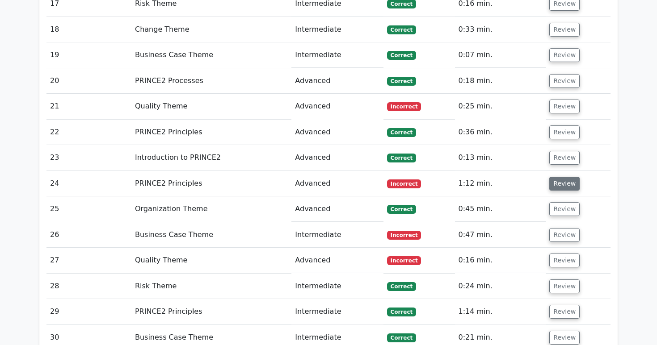
scroll to position [1271, 0]
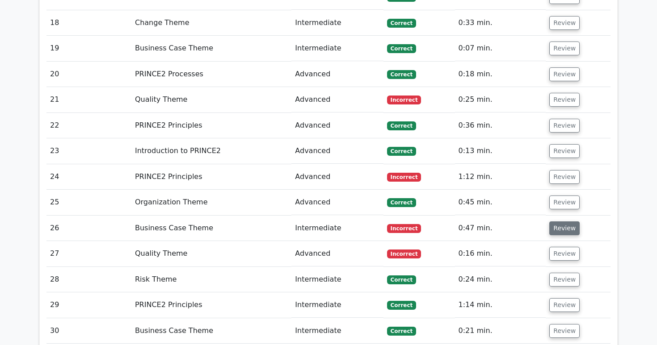
click at [565, 222] on button "Review" at bounding box center [564, 229] width 30 height 14
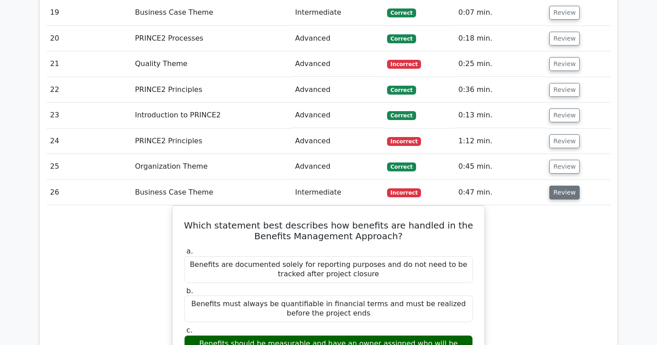
scroll to position [1306, 0]
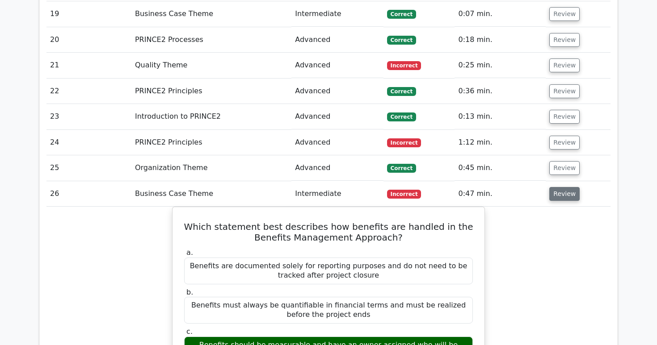
click at [565, 187] on button "Review" at bounding box center [564, 194] width 30 height 14
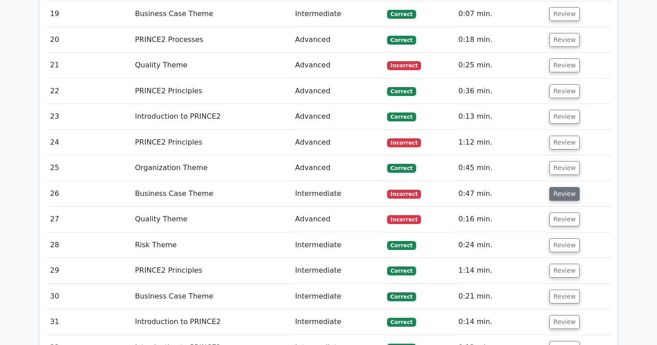
click at [565, 187] on button "Review" at bounding box center [564, 194] width 30 height 14
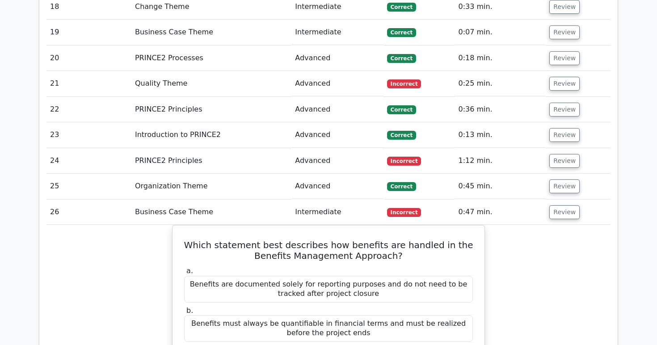
scroll to position [1272, 0]
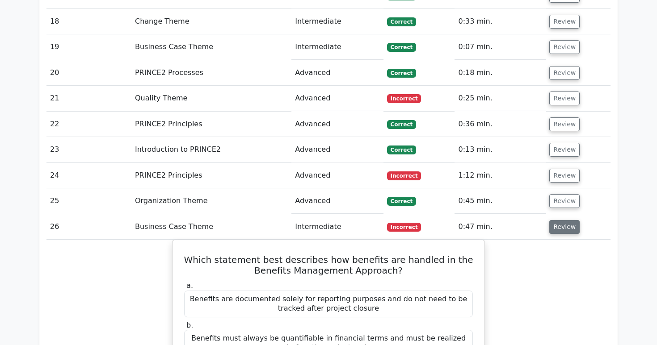
click at [561, 220] on button "Review" at bounding box center [564, 227] width 30 height 14
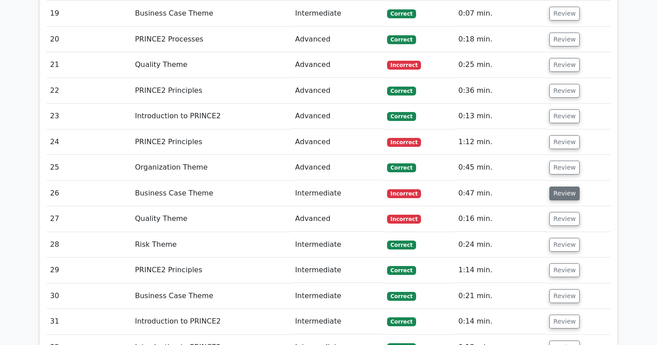
scroll to position [1331, 0]
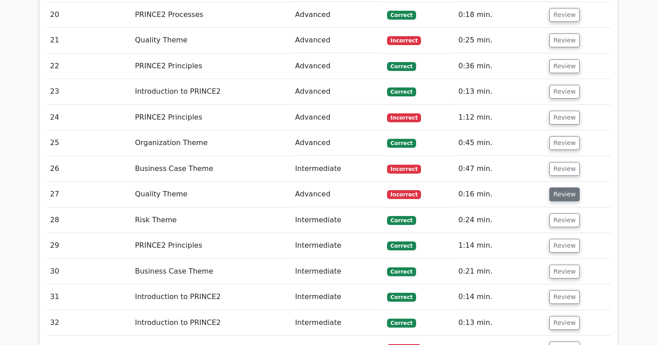
click at [563, 188] on button "Review" at bounding box center [564, 195] width 30 height 14
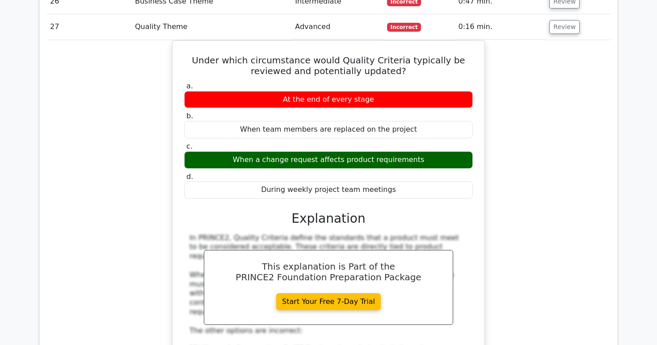
scroll to position [1493, 0]
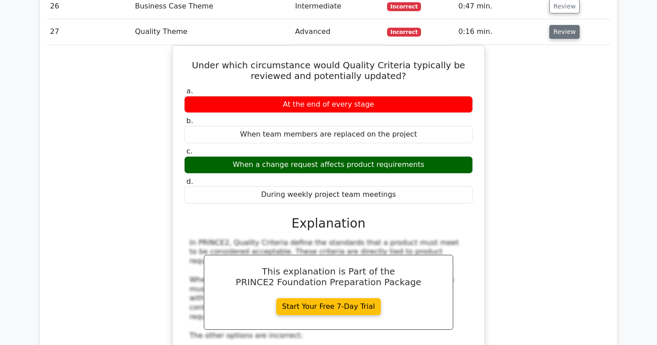
click at [558, 25] on button "Review" at bounding box center [564, 32] width 30 height 14
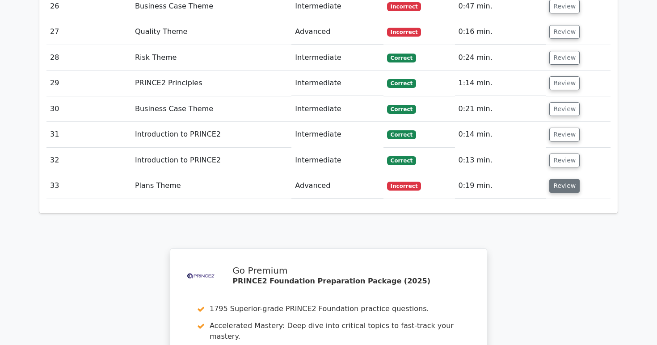
click at [556, 179] on button "Review" at bounding box center [564, 186] width 30 height 14
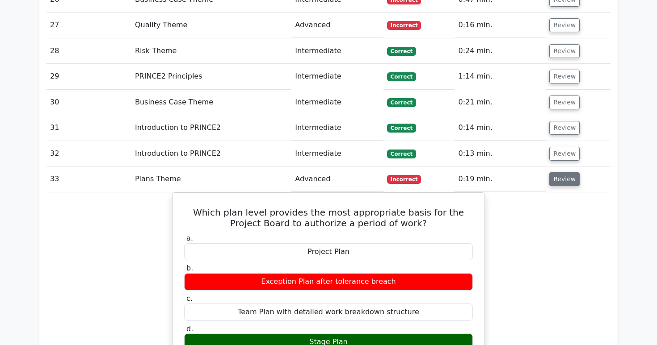
scroll to position [1497, 0]
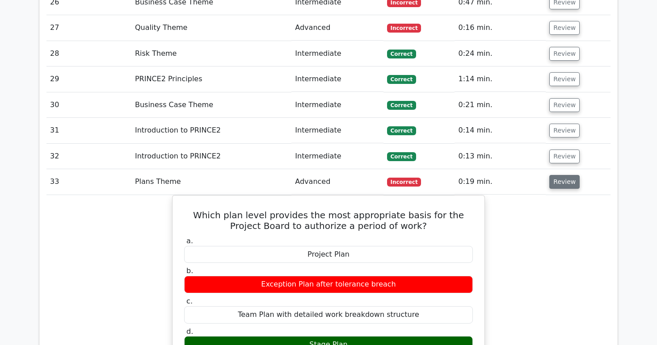
click at [556, 175] on button "Review" at bounding box center [564, 182] width 30 height 14
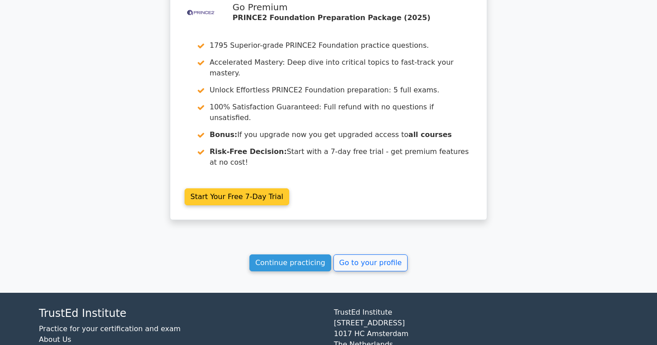
scroll to position [1765, 0]
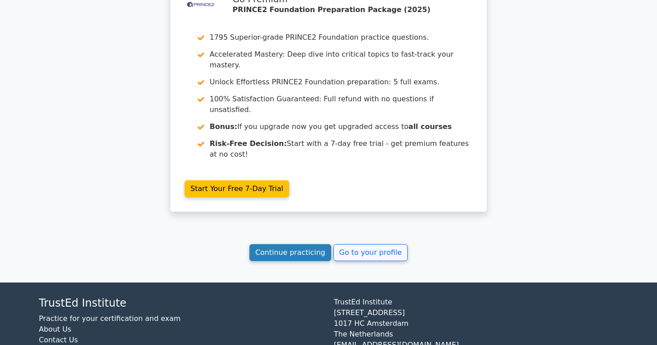
click at [305, 244] on link "Continue practicing" at bounding box center [290, 252] width 82 height 17
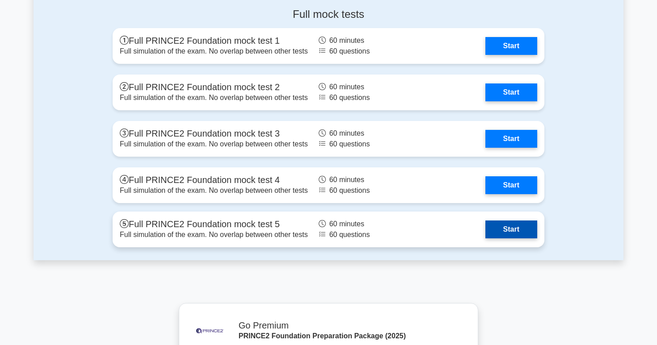
scroll to position [1619, 0]
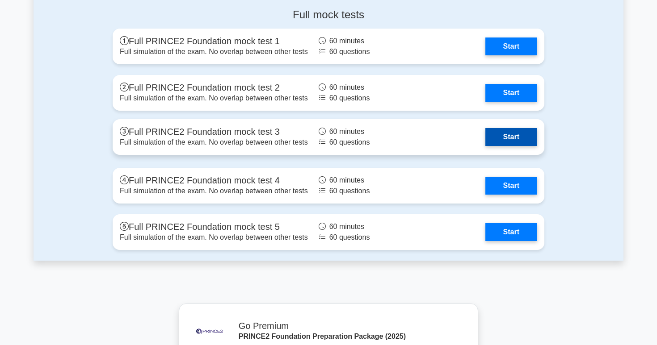
click at [497, 134] on link "Start" at bounding box center [511, 137] width 52 height 18
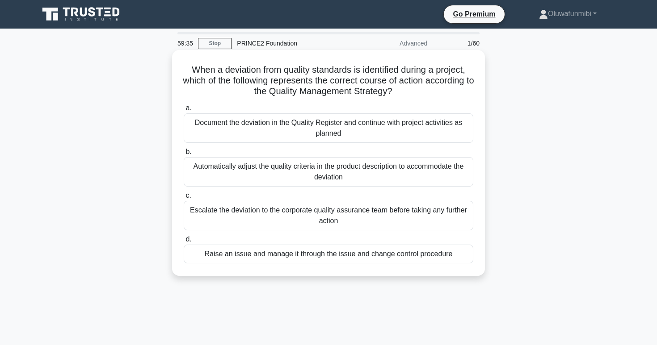
click at [312, 259] on div "Raise an issue and manage it through the issue and change control procedure" at bounding box center [329, 254] width 290 height 19
click at [184, 243] on input "d. Raise an issue and manage it through the issue and change control procedure" at bounding box center [184, 240] width 0 height 6
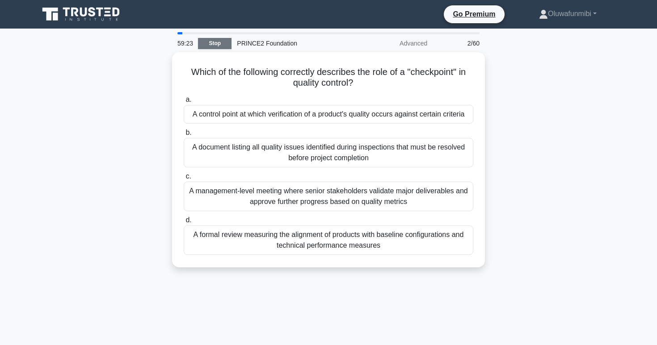
click at [221, 46] on link "Stop" at bounding box center [215, 43] width 34 height 11
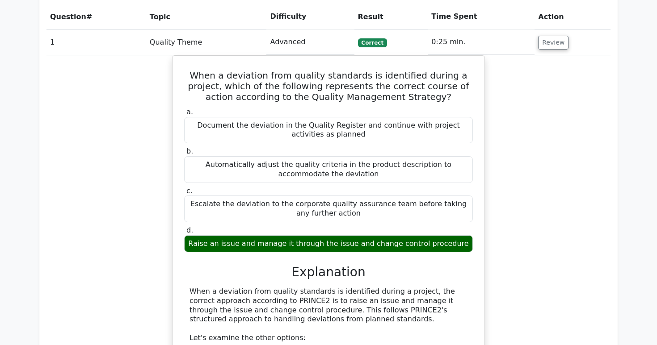
scroll to position [676, 0]
